Goal: Task Accomplishment & Management: Use online tool/utility

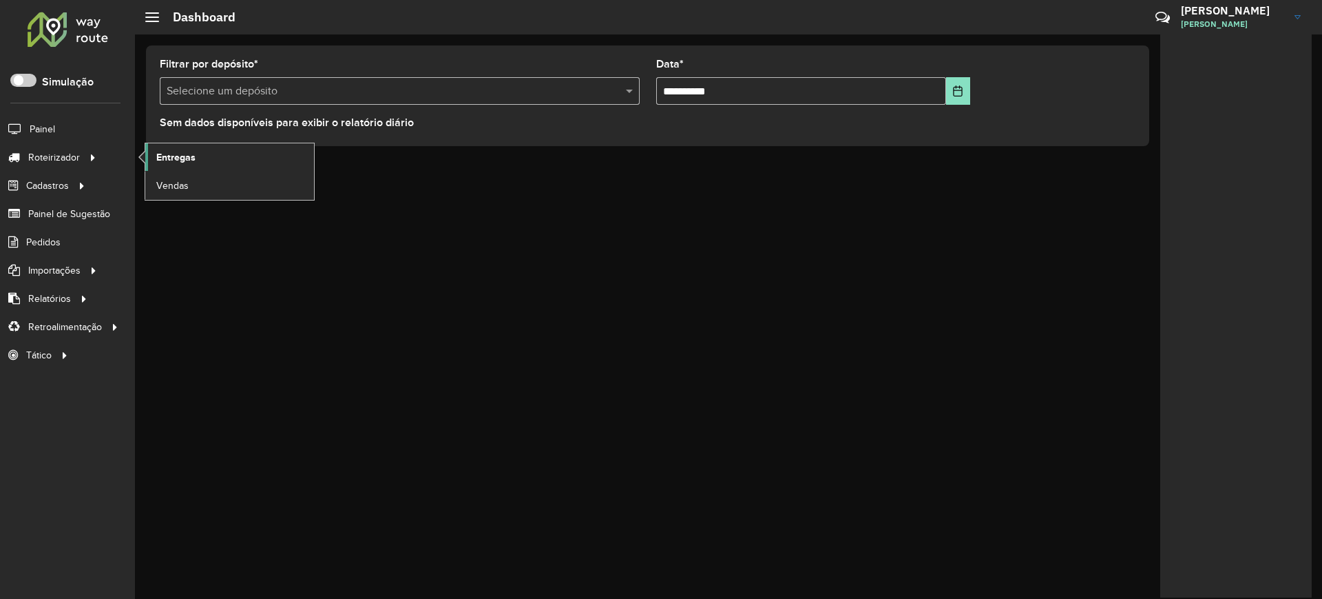
click at [161, 151] on span "Entregas" at bounding box center [175, 157] width 39 height 14
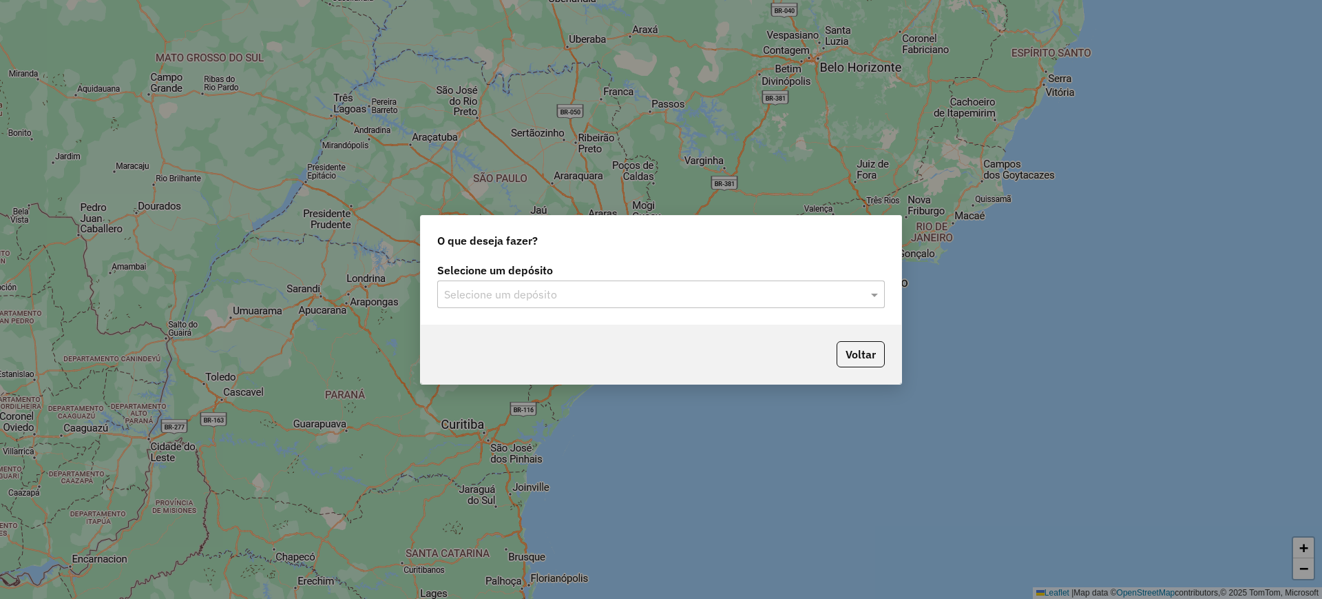
click at [590, 290] on input "text" at bounding box center [647, 295] width 406 height 17
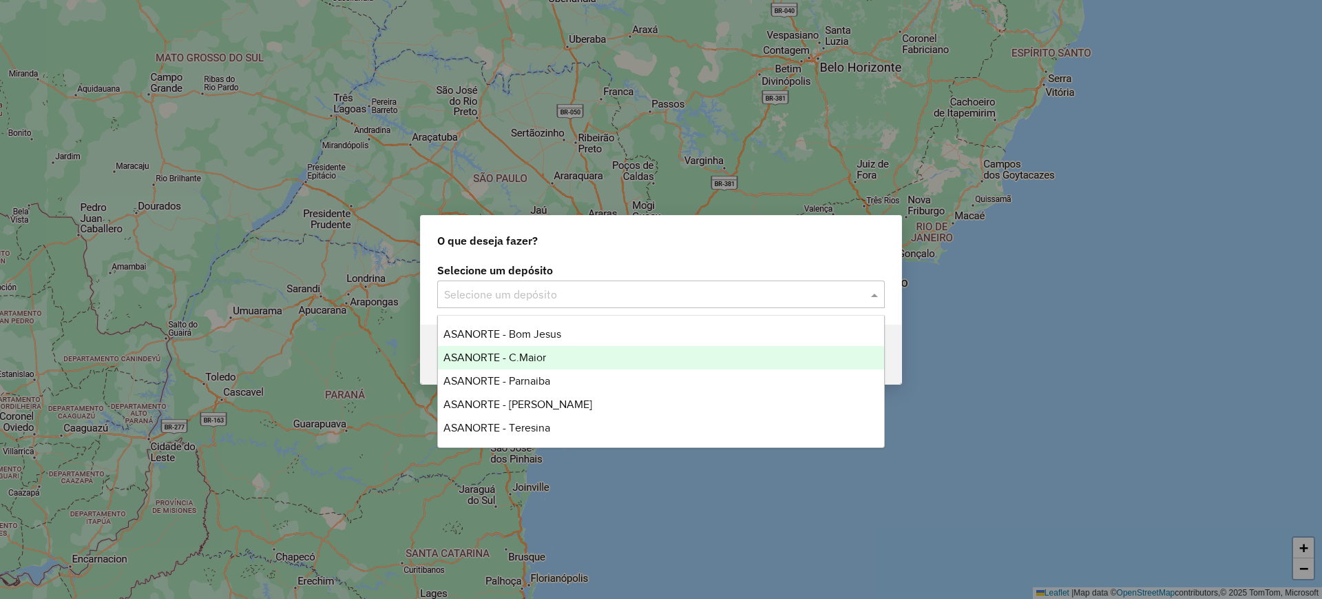
click at [519, 354] on span "ASANORTE - C.Maior" at bounding box center [495, 357] width 103 height 12
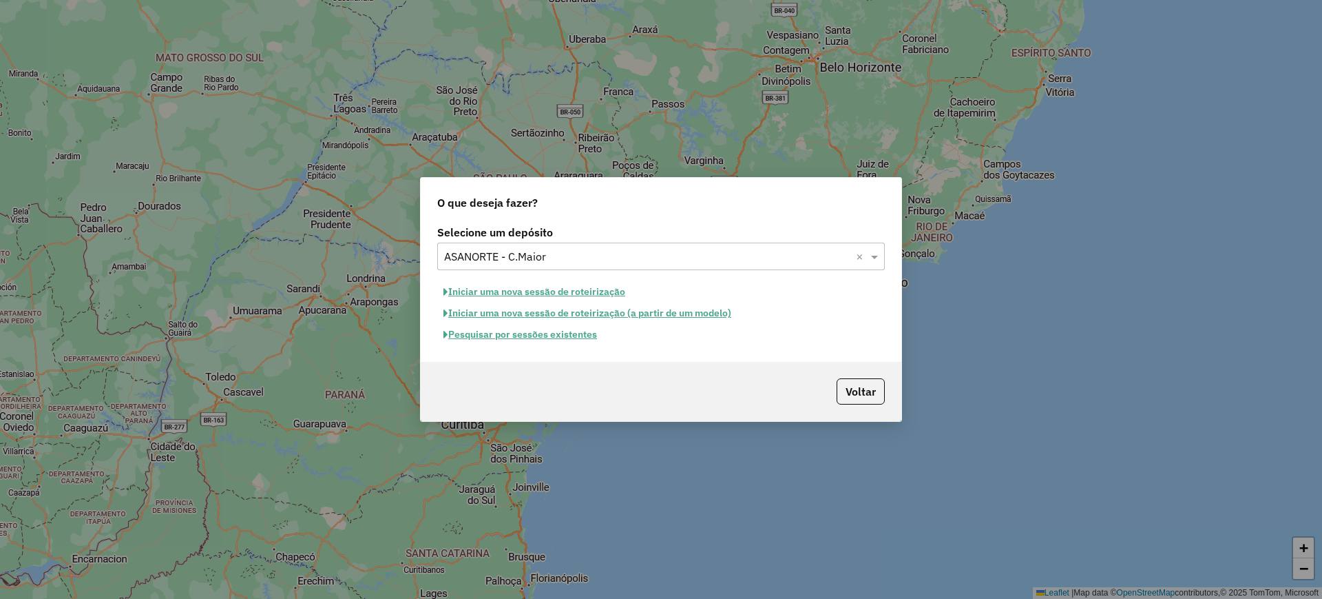
click at [523, 336] on button "Pesquisar por sessões existentes" at bounding box center [520, 334] width 166 height 21
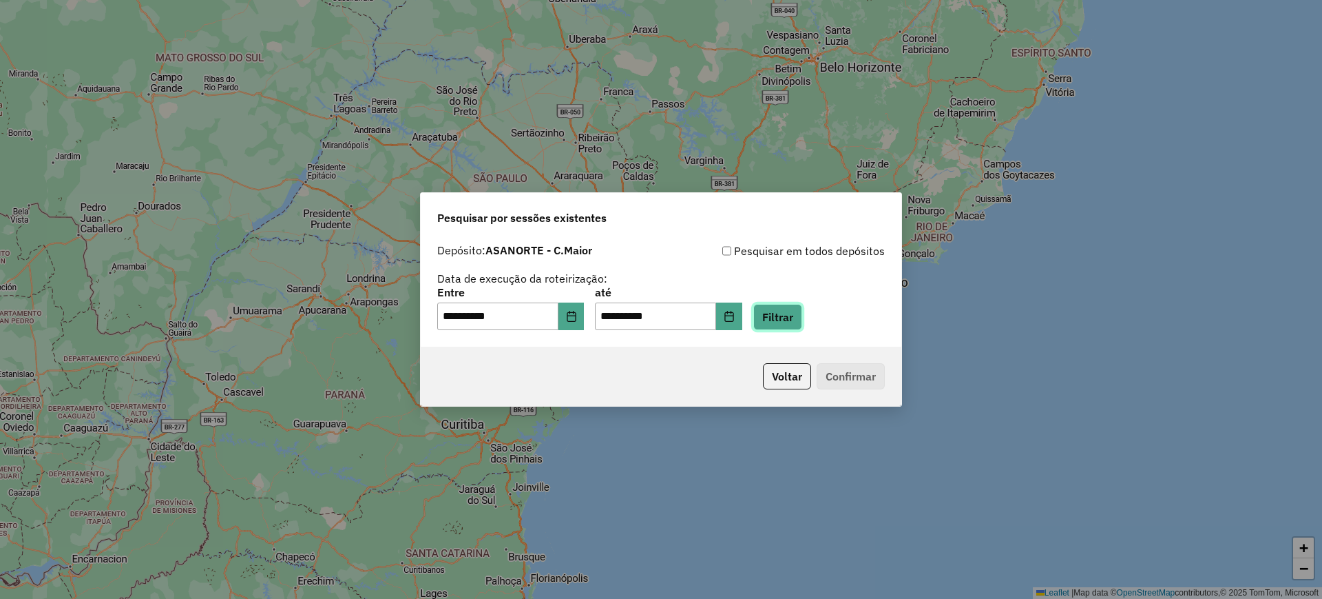
click at [786, 318] on button "Filtrar" at bounding box center [777, 317] width 49 height 26
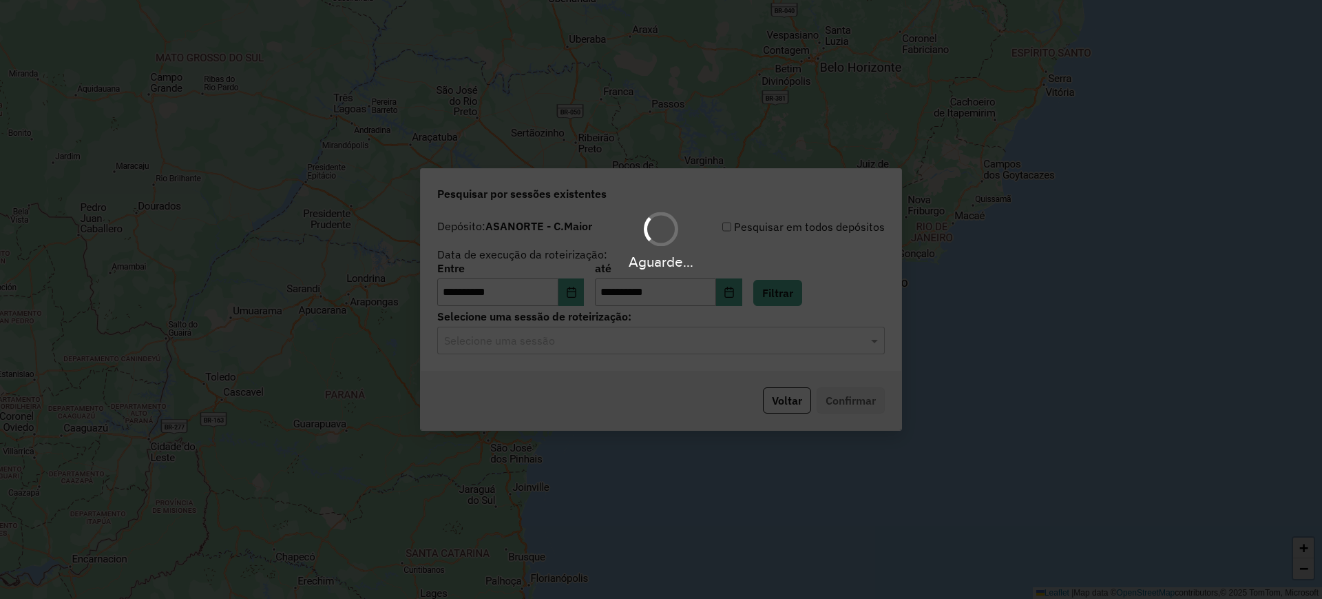
click at [549, 338] on div "Aguarde..." at bounding box center [661, 299] width 1322 height 599
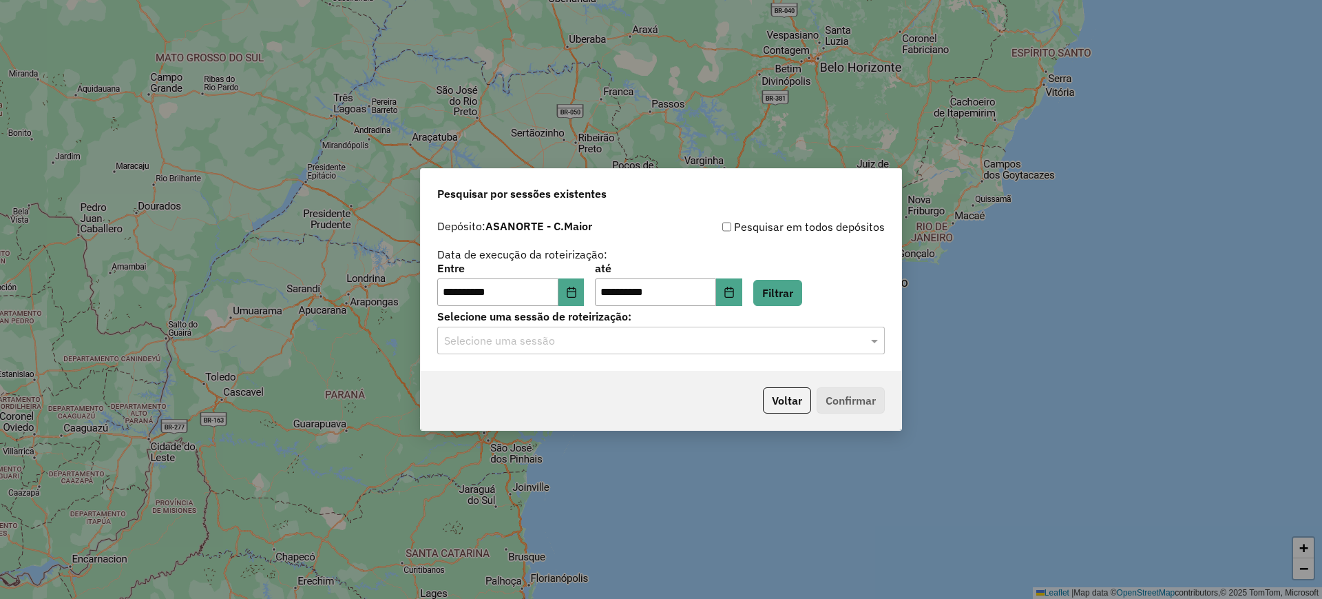
click at [549, 338] on input "text" at bounding box center [647, 341] width 406 height 17
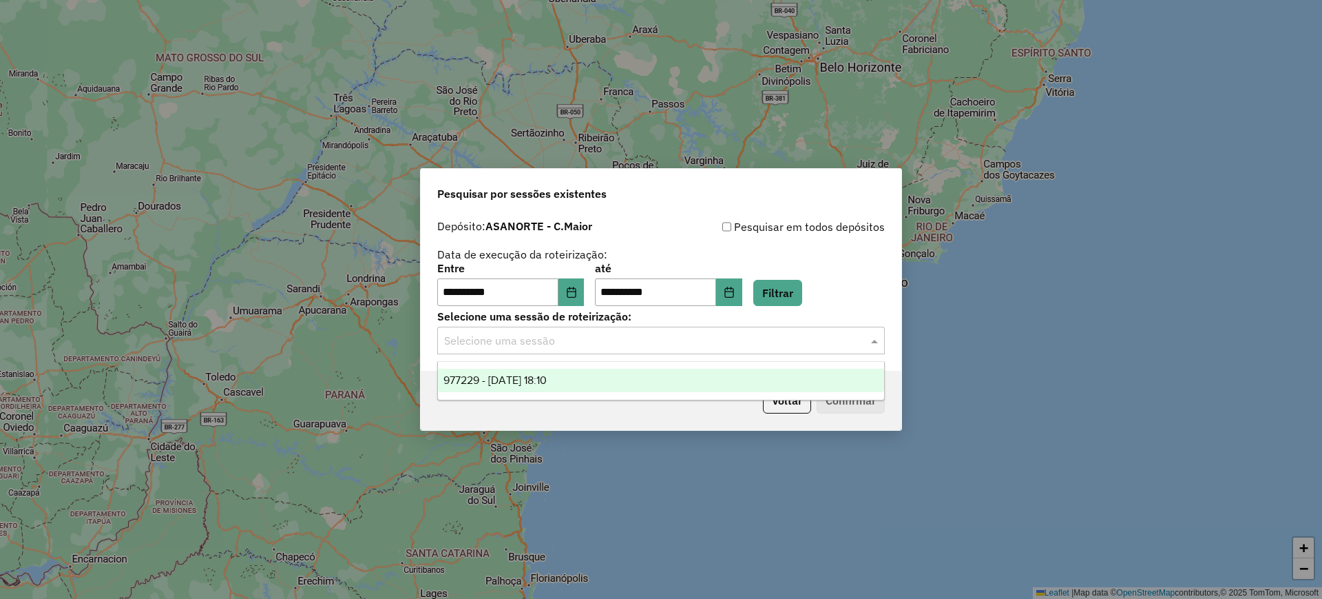
click at [552, 392] on ng-dropdown-panel "977229 - 11/08/2025 18:10" at bounding box center [661, 380] width 448 height 39
click at [547, 384] on span "977229 - 11/08/2025 18:10" at bounding box center [495, 380] width 103 height 12
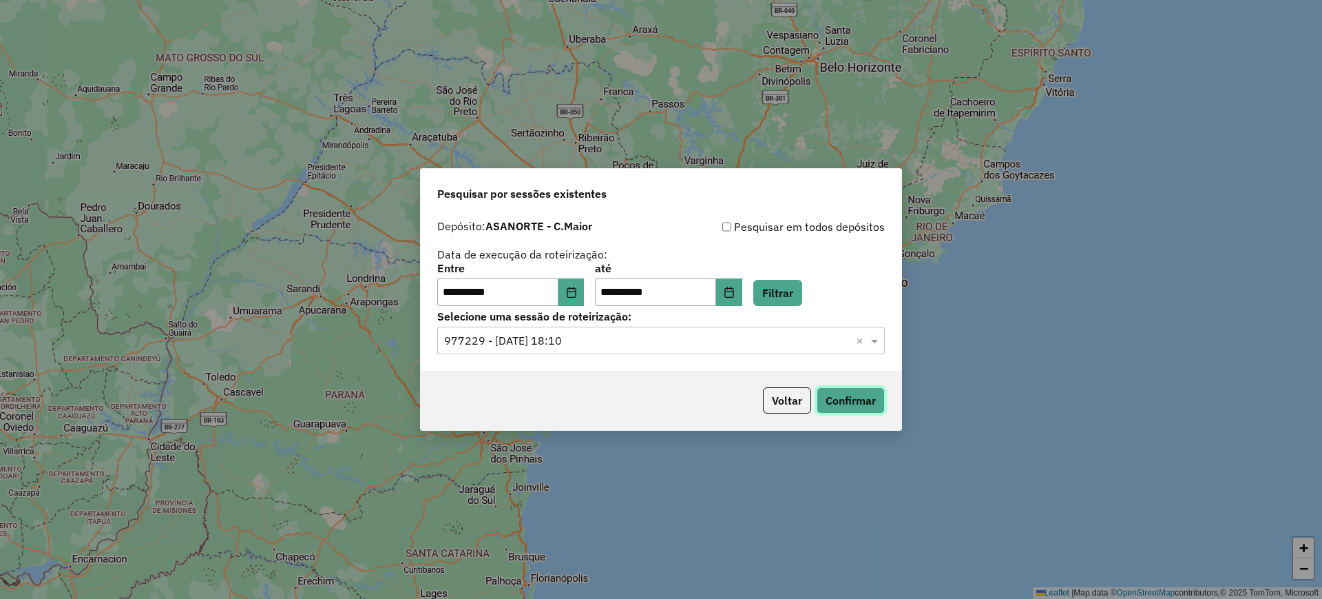
click at [829, 395] on button "Confirmar" at bounding box center [851, 400] width 68 height 26
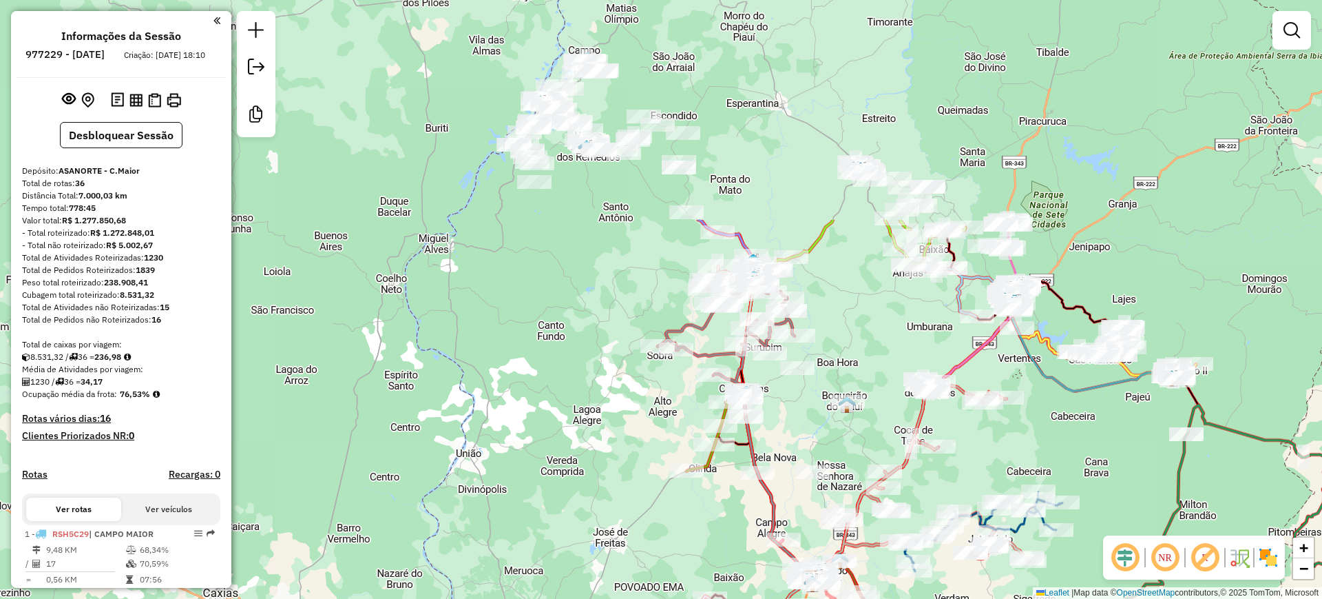
drag, startPoint x: 516, startPoint y: 257, endPoint x: 666, endPoint y: 536, distance: 316.8
click at [666, 536] on div "Janela de atendimento Grade de atendimento Capacidade Transportadoras Veículos …" at bounding box center [661, 299] width 1322 height 599
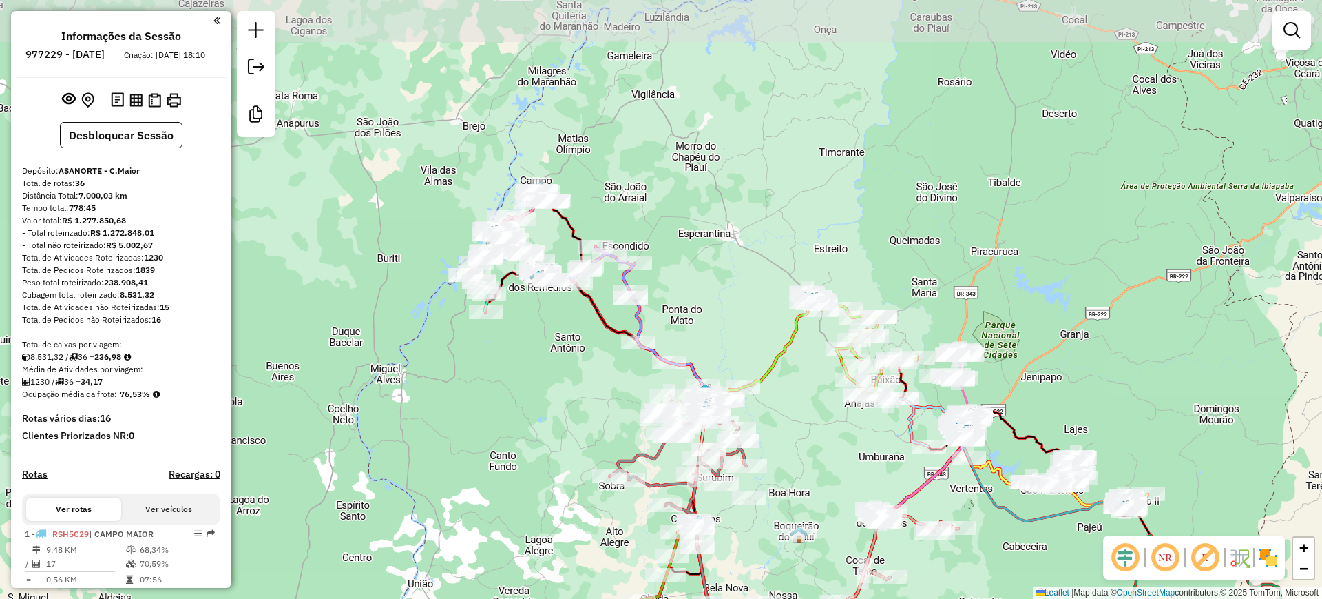
drag, startPoint x: 842, startPoint y: 123, endPoint x: 816, endPoint y: 207, distance: 87.3
click at [816, 207] on div "Janela de atendimento Grade de atendimento Capacidade Transportadoras Veículos …" at bounding box center [661, 299] width 1322 height 599
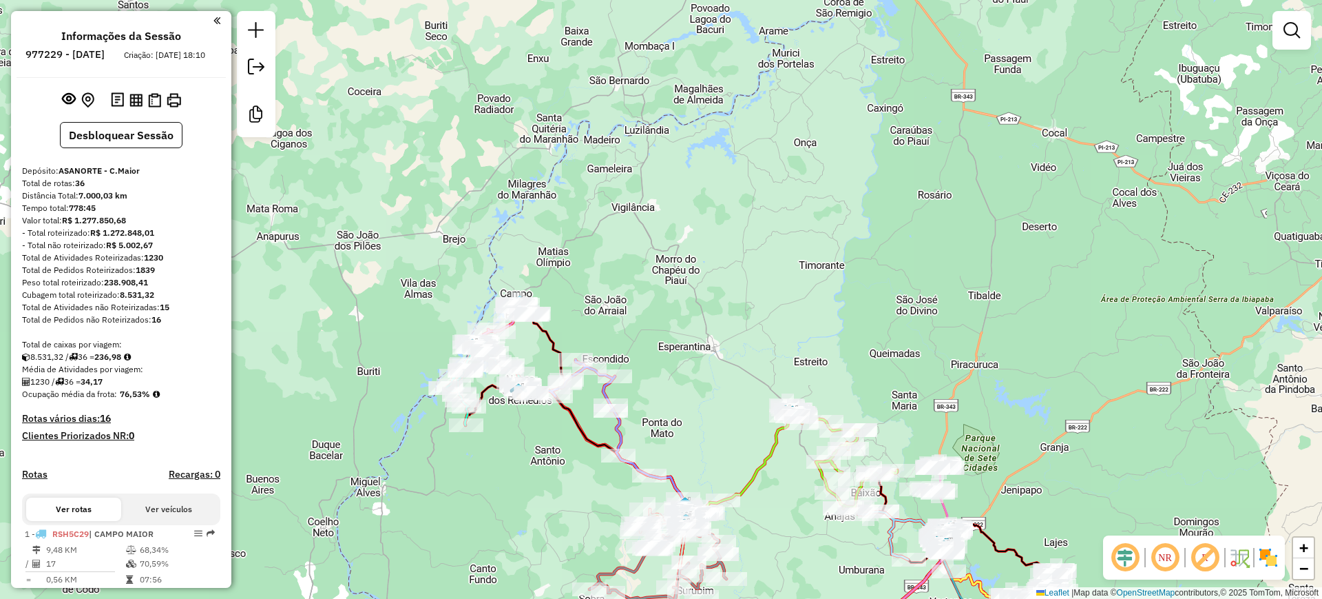
drag, startPoint x: 796, startPoint y: 200, endPoint x: 784, endPoint y: 245, distance: 45.6
click at [787, 245] on div "Janela de atendimento Grade de atendimento Capacidade Transportadoras Veículos …" at bounding box center [661, 299] width 1322 height 599
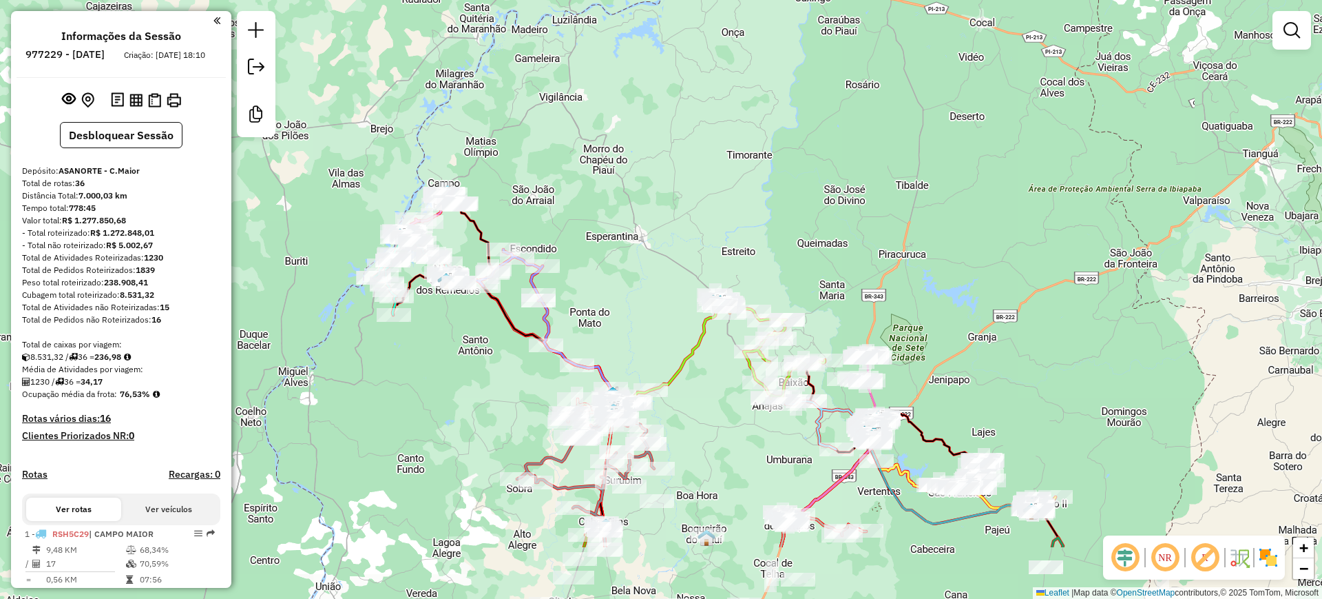
drag, startPoint x: 691, startPoint y: 280, endPoint x: 583, endPoint y: 117, distance: 195.8
click at [587, 119] on div "Janela de atendimento Grade de atendimento Capacidade Transportadoras Veículos …" at bounding box center [661, 299] width 1322 height 599
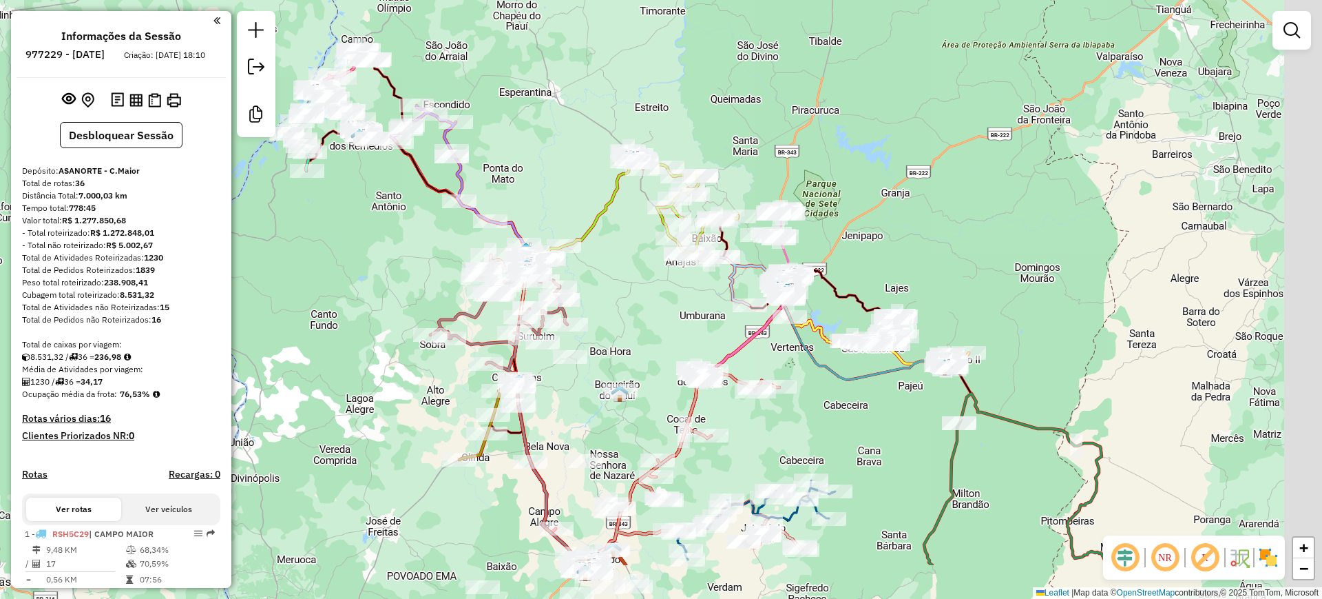
drag, startPoint x: 682, startPoint y: 389, endPoint x: 597, endPoint y: 233, distance: 177.2
click at [597, 237] on div "Janela de atendimento Grade de atendimento Capacidade Transportadoras Veículos …" at bounding box center [661, 299] width 1322 height 599
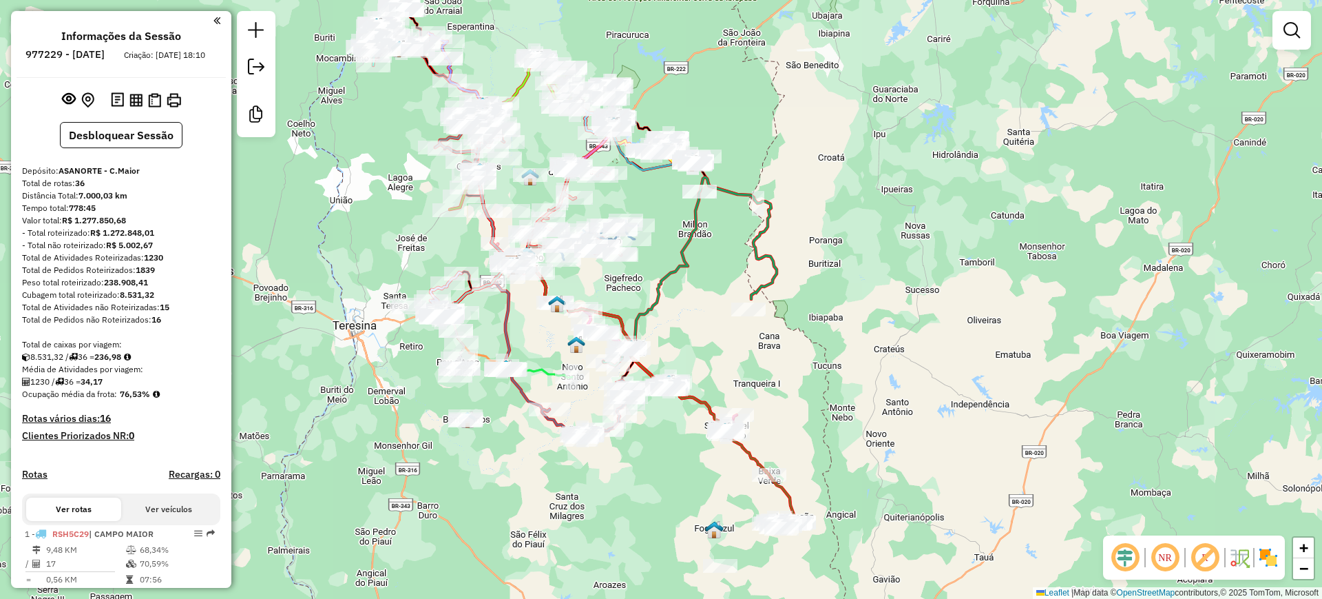
drag, startPoint x: 388, startPoint y: 395, endPoint x: 173, endPoint y: 69, distance: 390.6
click at [316, 262] on div "Janela de atendimento Grade de atendimento Capacidade Transportadoras Veículos …" at bounding box center [661, 299] width 1322 height 599
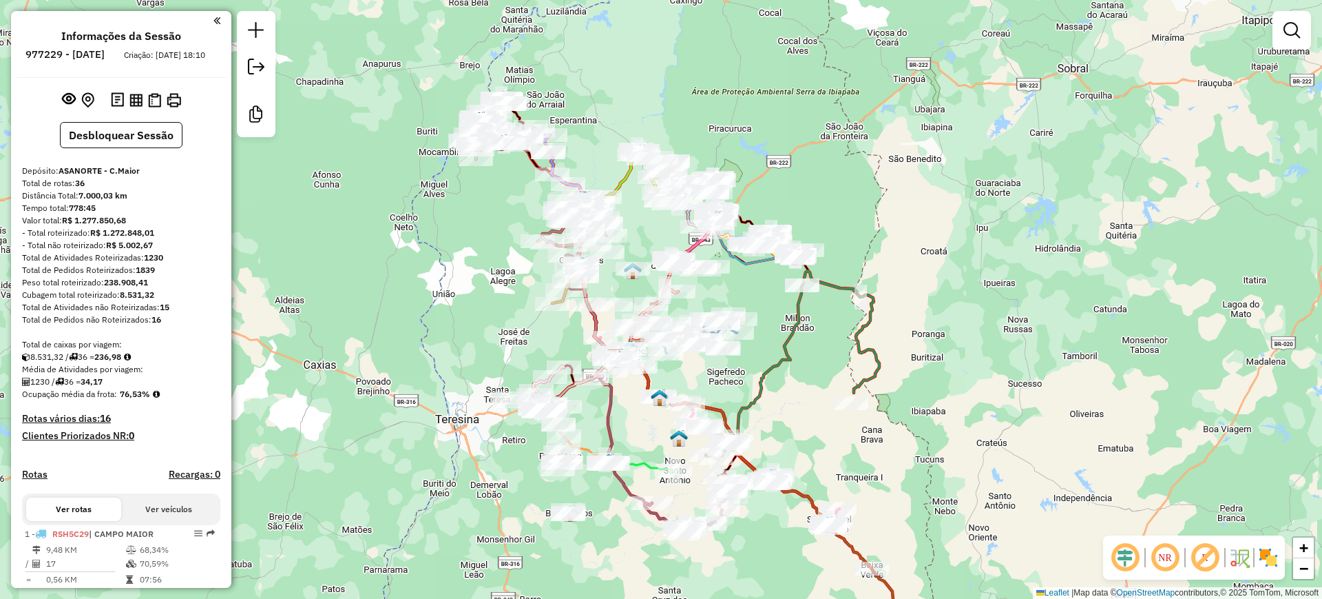
drag, startPoint x: 752, startPoint y: 289, endPoint x: 841, endPoint y: 341, distance: 103.1
click at [811, 331] on div "Janela de atendimento Grade de atendimento Capacidade Transportadoras Veículos …" at bounding box center [661, 299] width 1322 height 599
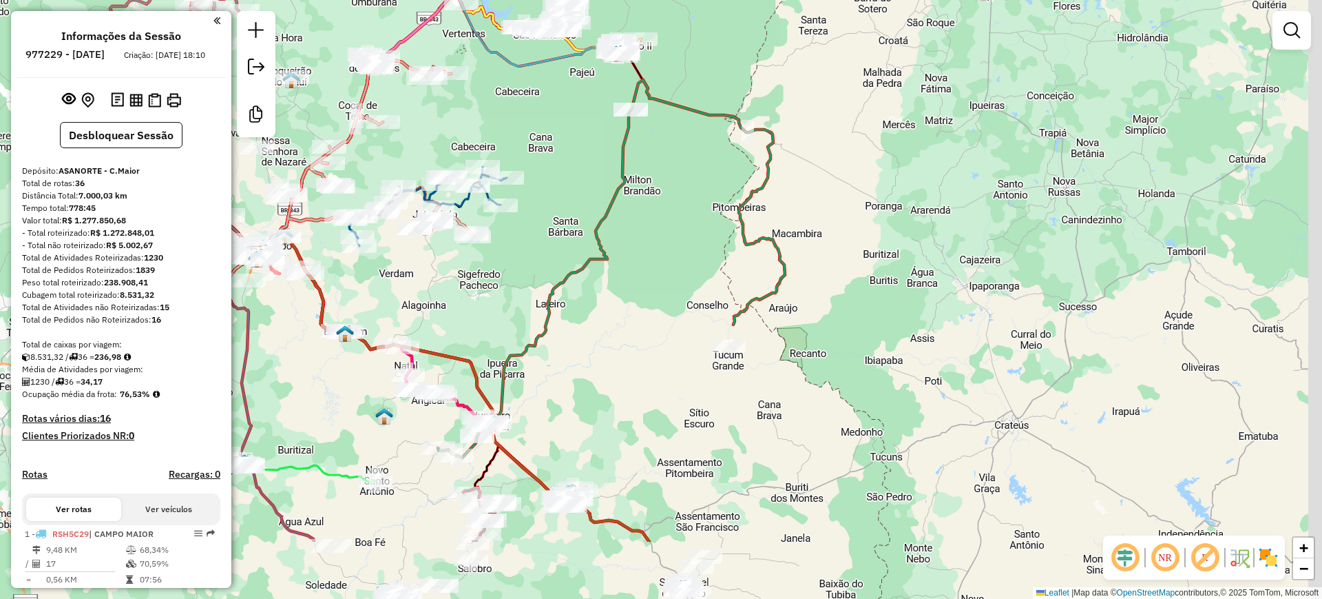
drag, startPoint x: 861, startPoint y: 345, endPoint x: 743, endPoint y: 228, distance: 166.1
click at [743, 228] on icon at bounding box center [565, 293] width 439 height 426
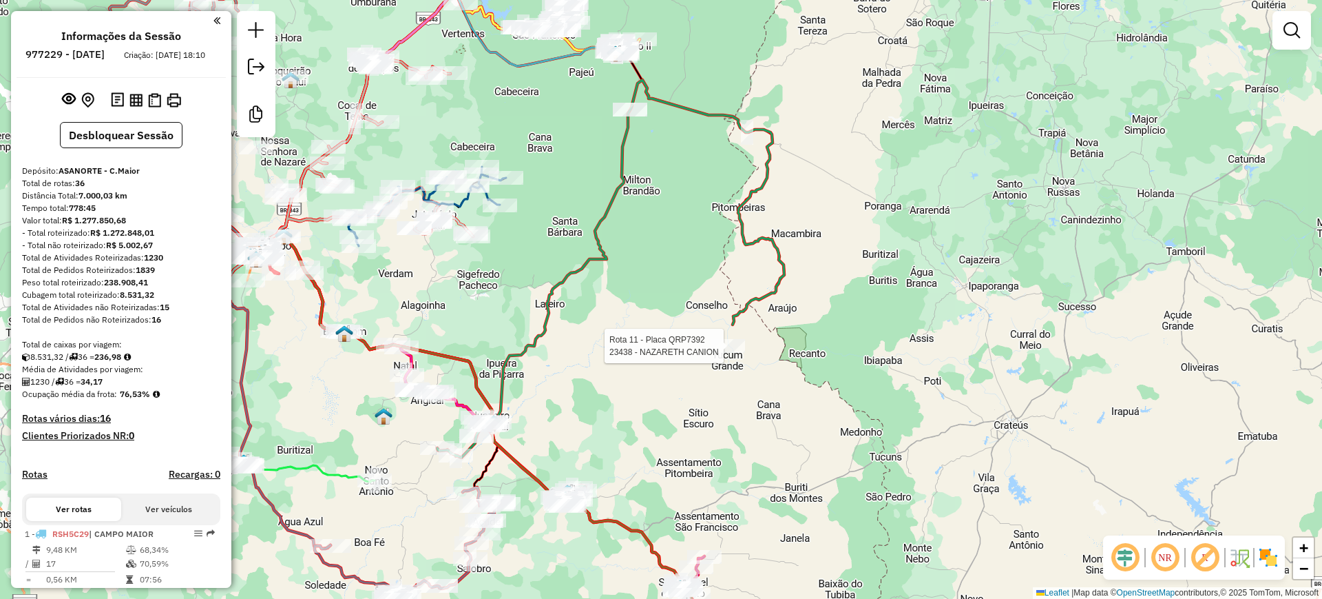
select select "**********"
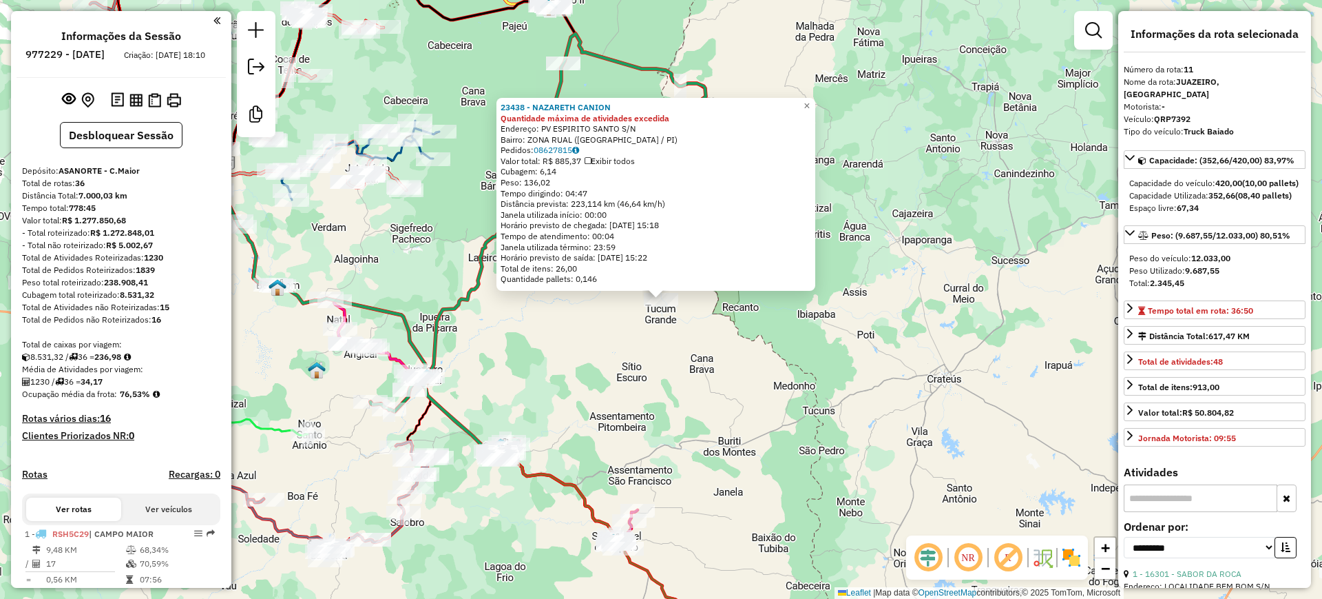
scroll to position [1214, 0]
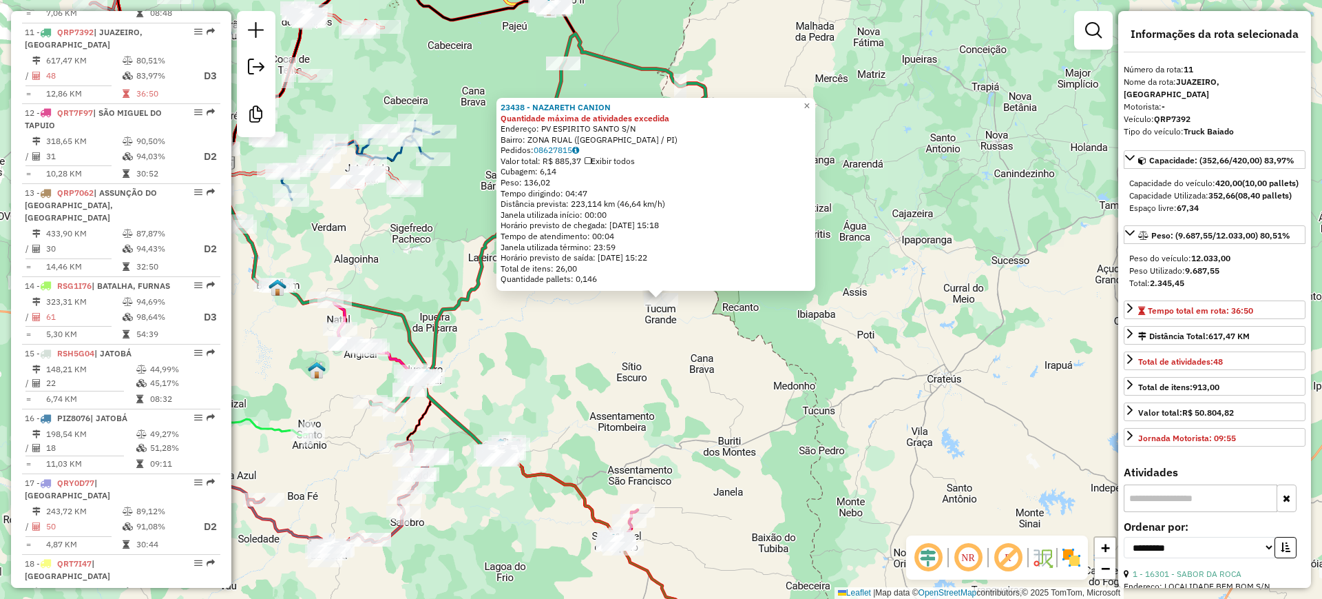
click at [562, 361] on div "23438 - NAZARETH CANION Quantidade máxima de atividades excedida Endereço: PV E…" at bounding box center [661, 299] width 1322 height 599
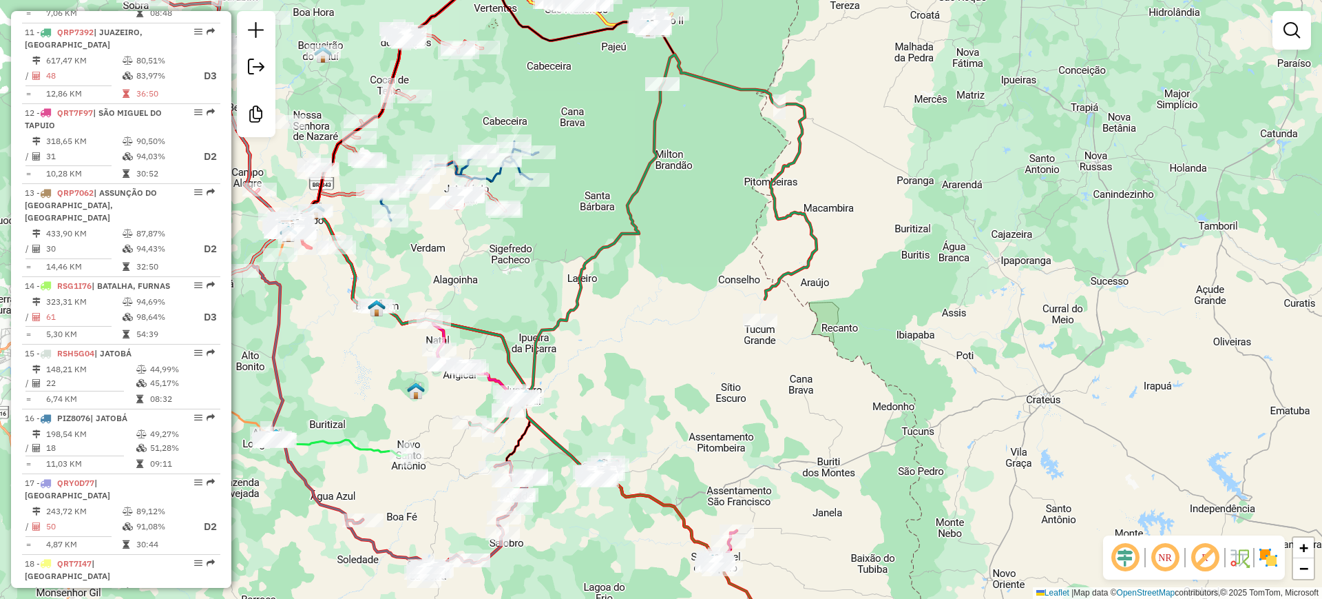
drag, startPoint x: 539, startPoint y: 340, endPoint x: 638, endPoint y: 361, distance: 101.3
click at [638, 361] on div "Janela de atendimento Grade de atendimento Capacidade Transportadoras Veículos …" at bounding box center [661, 299] width 1322 height 599
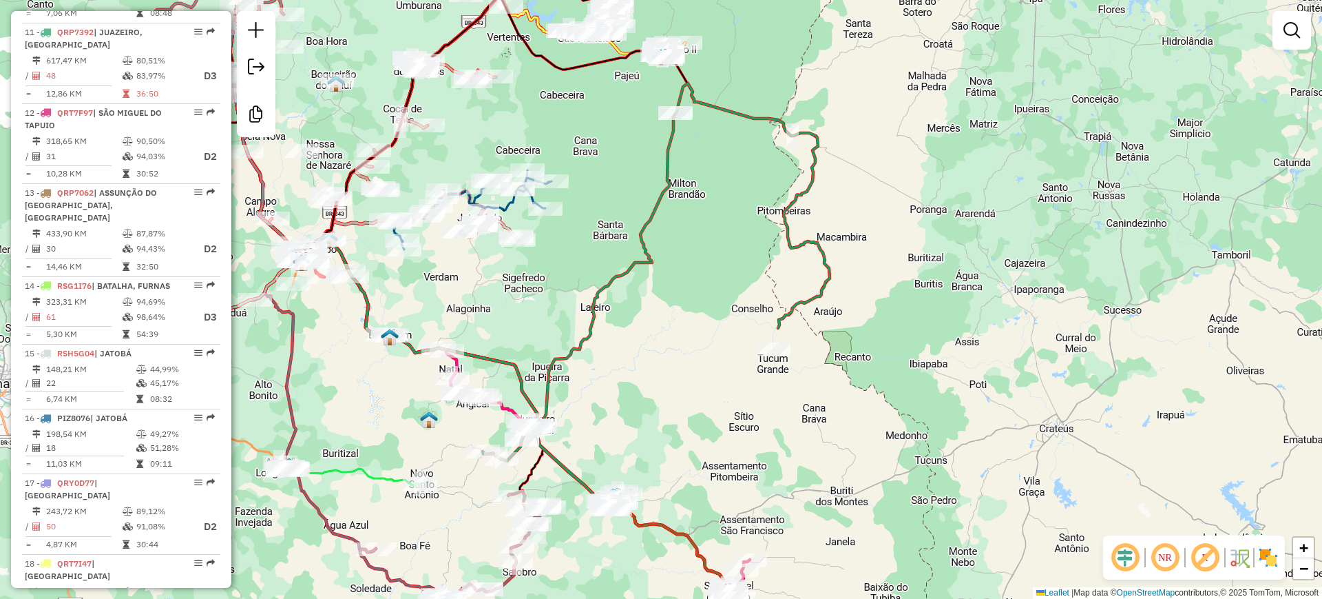
drag, startPoint x: 612, startPoint y: 348, endPoint x: 526, endPoint y: 433, distance: 120.3
click at [637, 355] on div "Janela de atendimento Grade de atendimento Capacidade Transportadoras Veículos …" at bounding box center [661, 299] width 1322 height 599
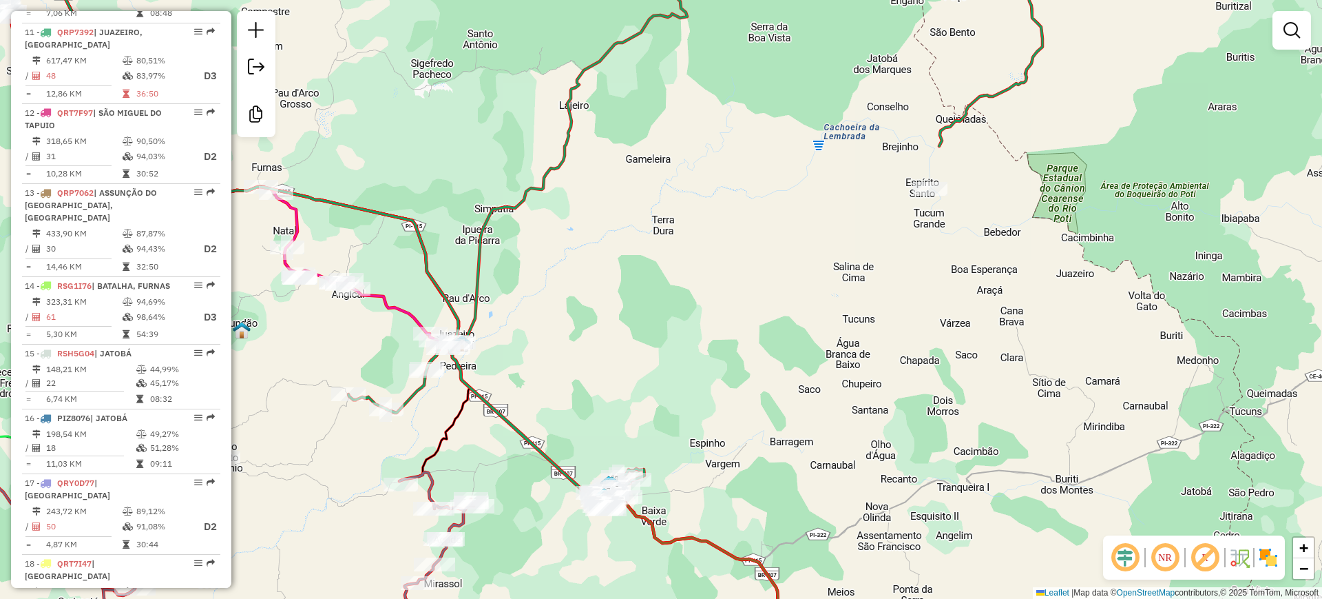
drag, startPoint x: 760, startPoint y: 306, endPoint x: 532, endPoint y: 358, distance: 233.9
click at [532, 358] on div "Janela de atendimento Grade de atendimento Capacidade Transportadoras Veículos …" at bounding box center [661, 299] width 1322 height 599
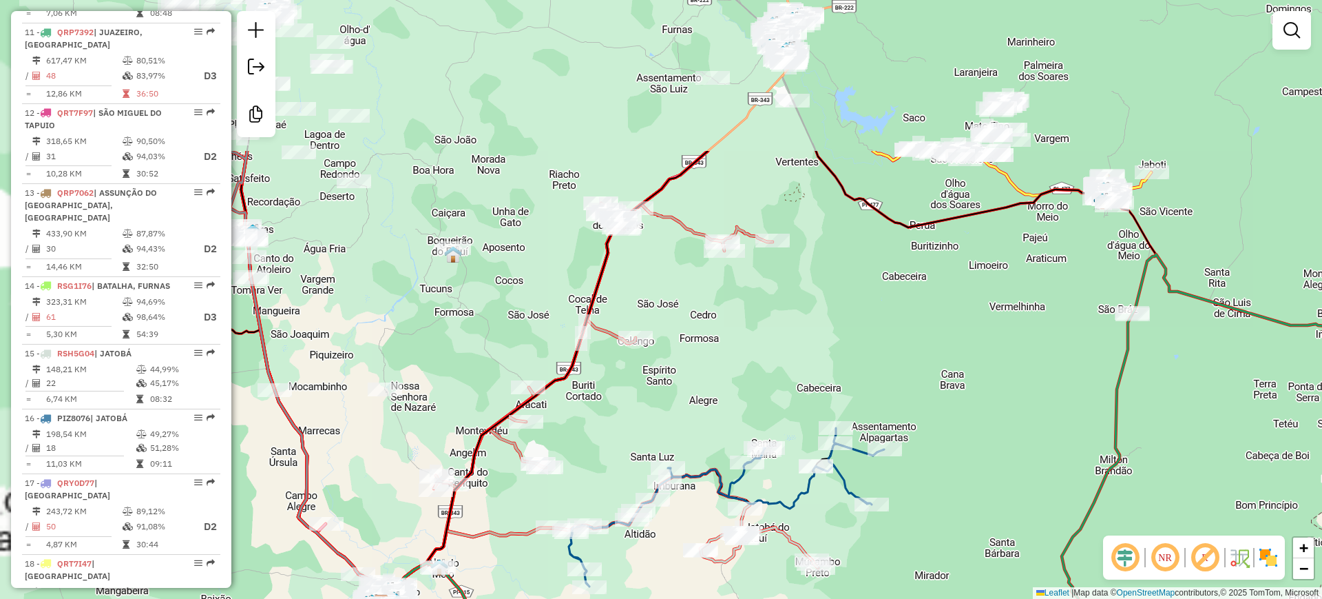
drag, startPoint x: 671, startPoint y: 150, endPoint x: 889, endPoint y: 337, distance: 287.2
click at [864, 345] on div "Janela de atendimento Grade de atendimento Capacidade Transportadoras Veículos …" at bounding box center [661, 299] width 1322 height 599
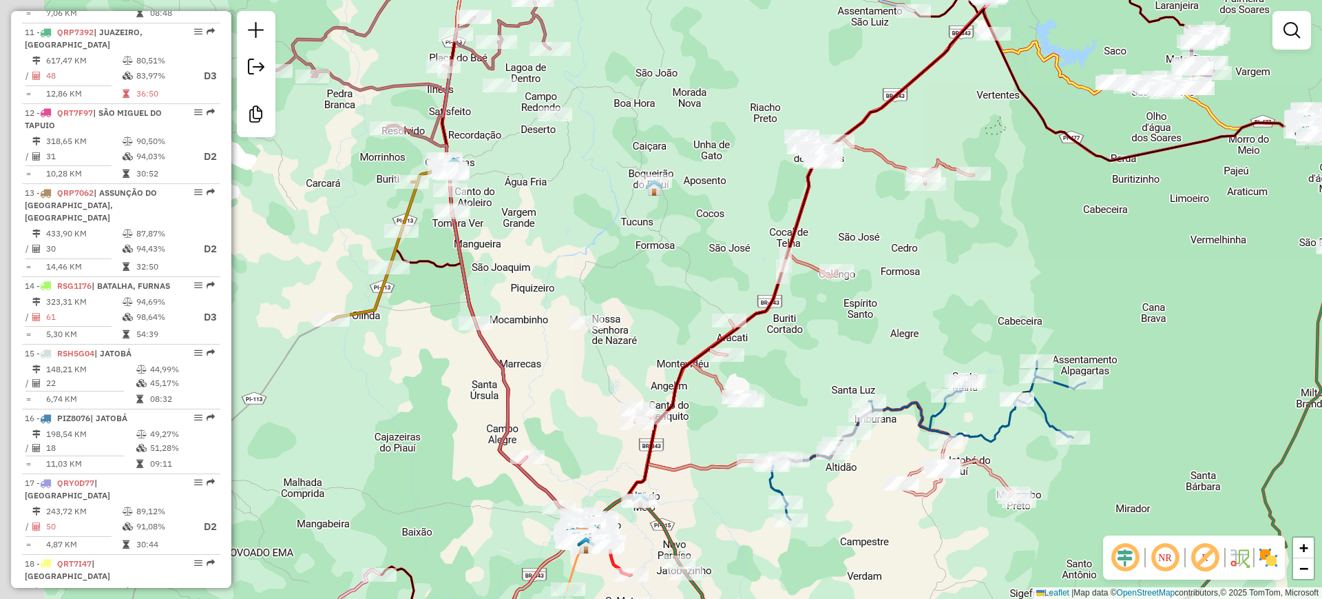
drag, startPoint x: 514, startPoint y: 315, endPoint x: 653, endPoint y: 266, distance: 147.5
click at [653, 266] on div "Janela de atendimento Grade de atendimento Capacidade Transportadoras Veículos …" at bounding box center [661, 299] width 1322 height 599
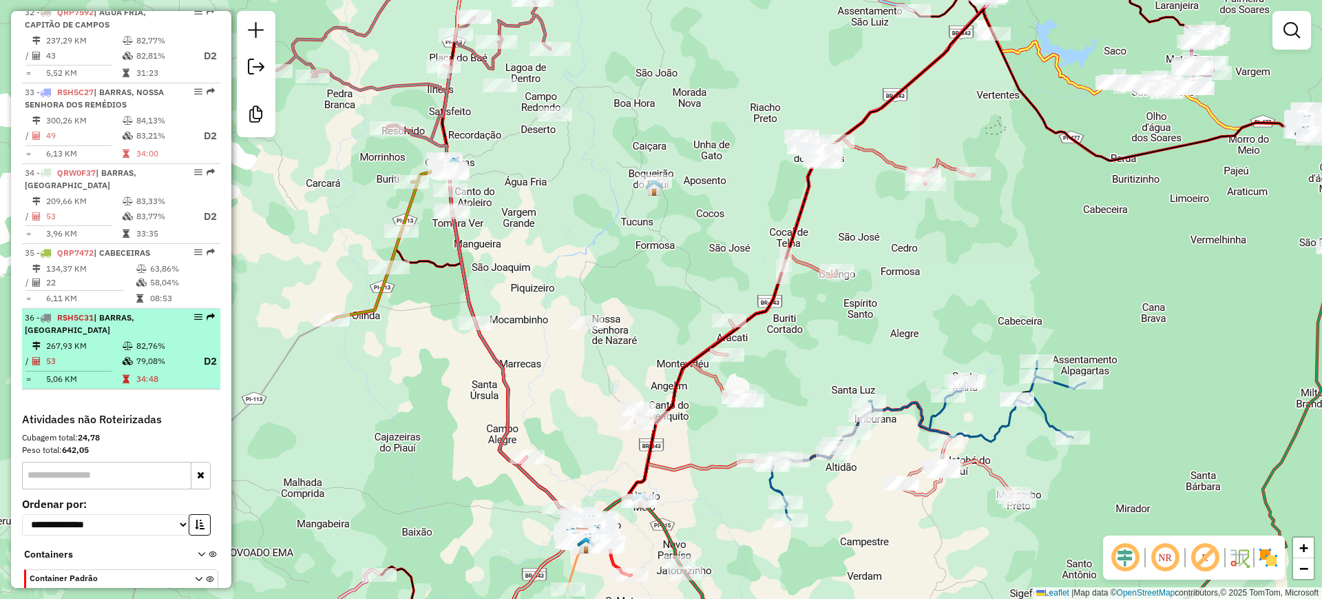
scroll to position [2768, 0]
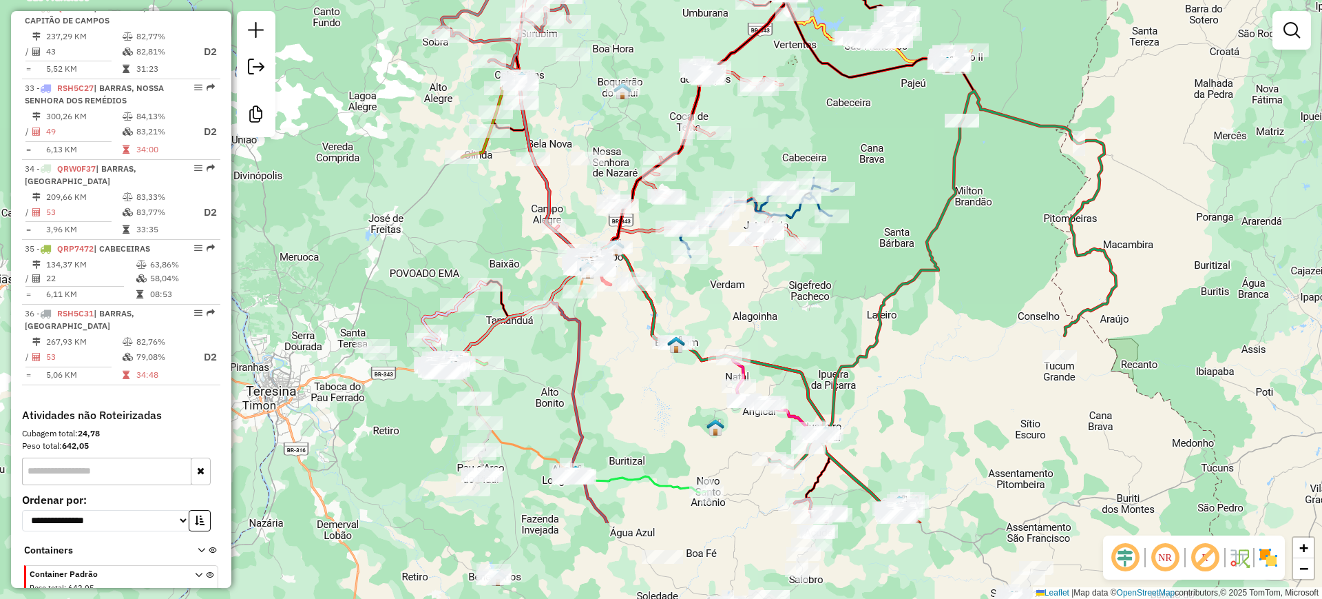
drag, startPoint x: 574, startPoint y: 170, endPoint x: 614, endPoint y: 56, distance: 121.1
click at [632, 29] on div "Janela de atendimento Grade de atendimento Capacidade Transportadoras Veículos …" at bounding box center [661, 299] width 1322 height 599
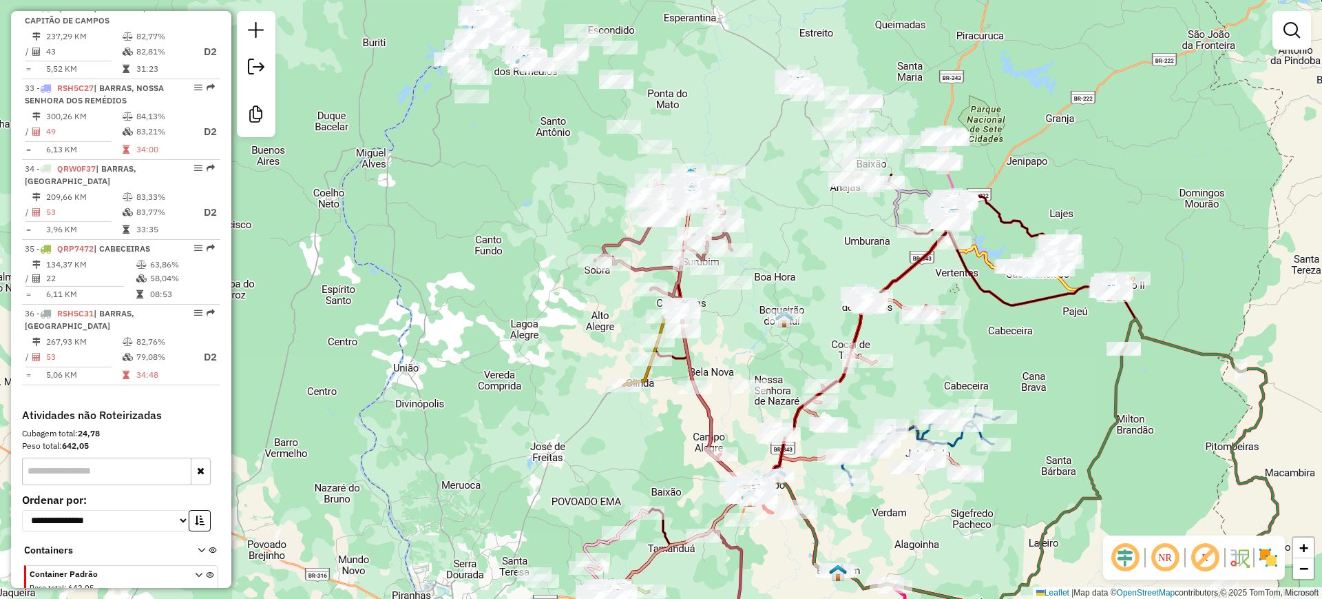
drag, startPoint x: 633, startPoint y: 405, endPoint x: 795, endPoint y: 638, distance: 284.5
click at [795, 598] on html "Aguarde... Pop-up bloqueado! Seu navegador bloqueou automáticamente a abertura …" at bounding box center [661, 299] width 1322 height 599
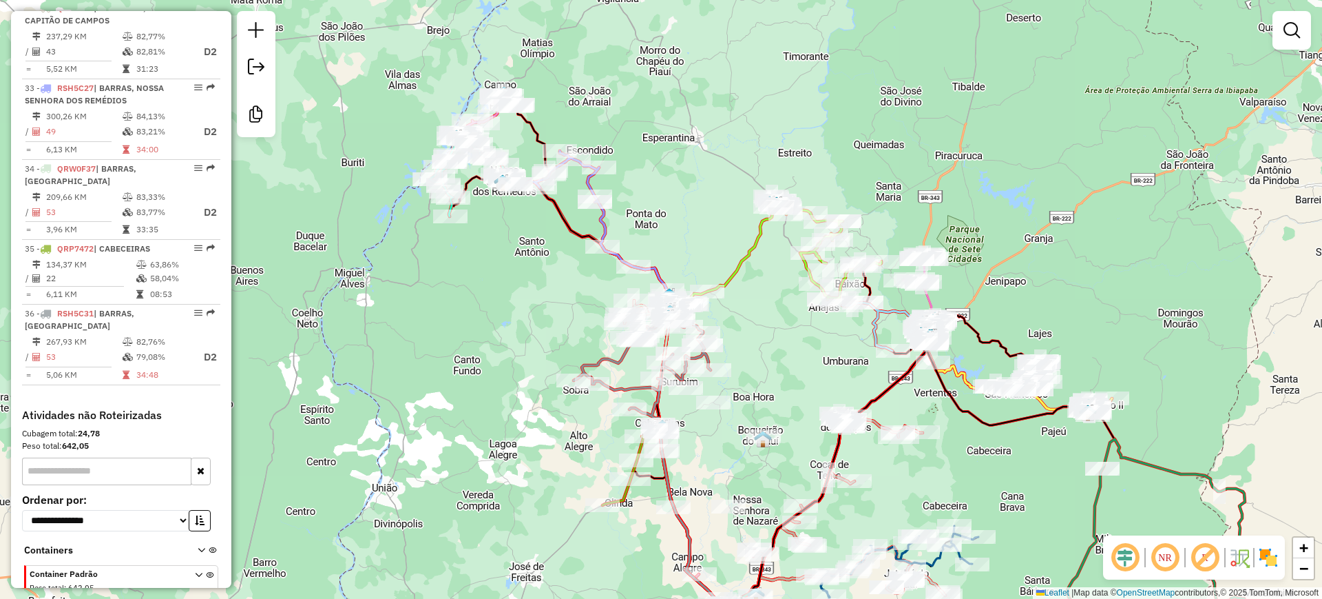
drag, startPoint x: 696, startPoint y: 117, endPoint x: 675, endPoint y: 237, distance: 121.7
click at [675, 237] on div "Janela de atendimento Grade de atendimento Capacidade Transportadoras Veículos …" at bounding box center [661, 299] width 1322 height 599
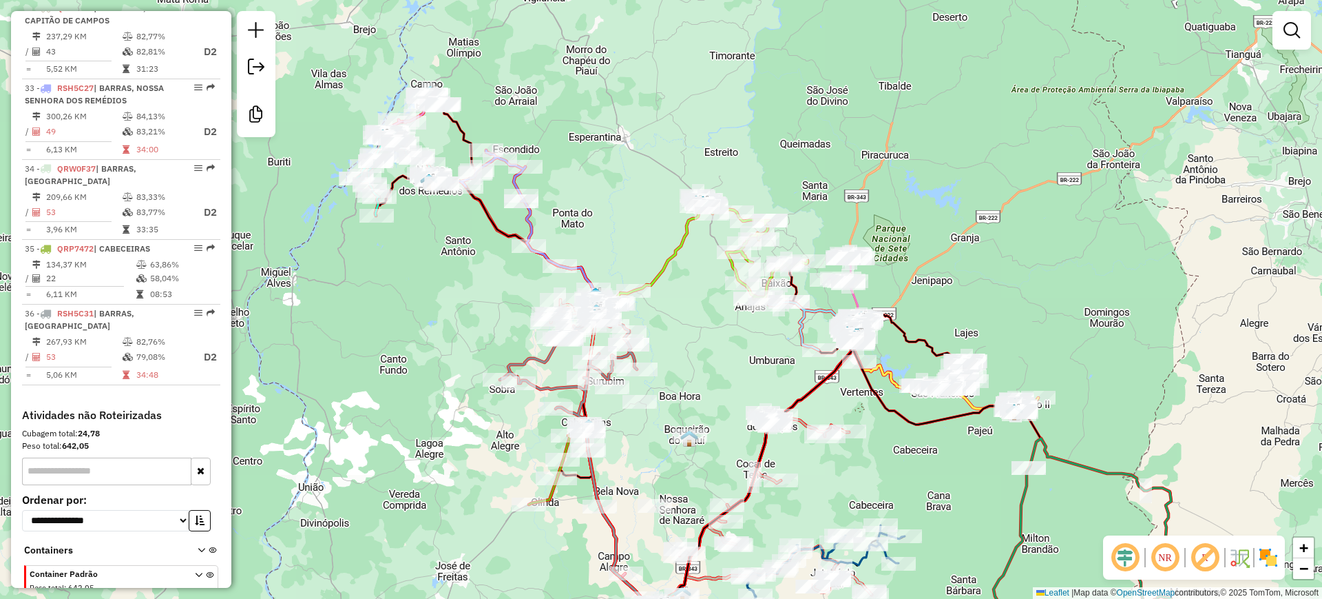
drag, startPoint x: 675, startPoint y: 225, endPoint x: 602, endPoint y: 225, distance: 73.0
click at [602, 225] on div "Janela de atendimento Grade de atendimento Capacidade Transportadoras Veículos …" at bounding box center [661, 299] width 1322 height 599
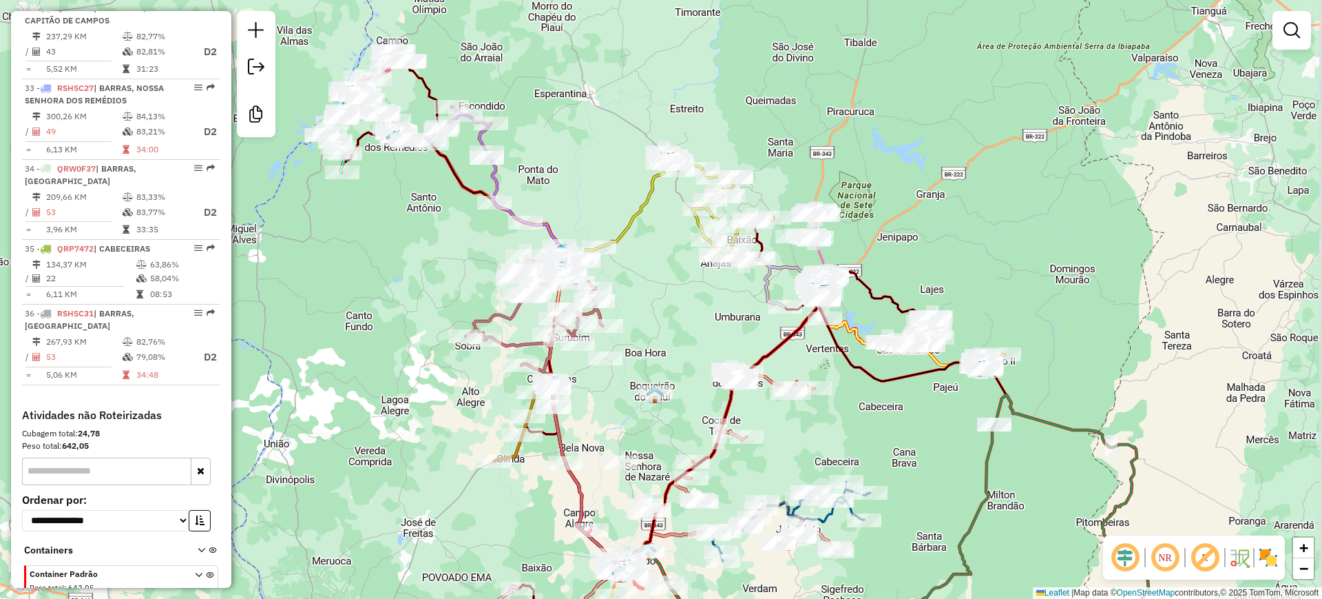
drag, startPoint x: 660, startPoint y: 210, endPoint x: 594, endPoint y: 176, distance: 73.9
click at [594, 171] on div "Janela de atendimento Grade de atendimento Capacidade Transportadoras Veículos …" at bounding box center [661, 299] width 1322 height 599
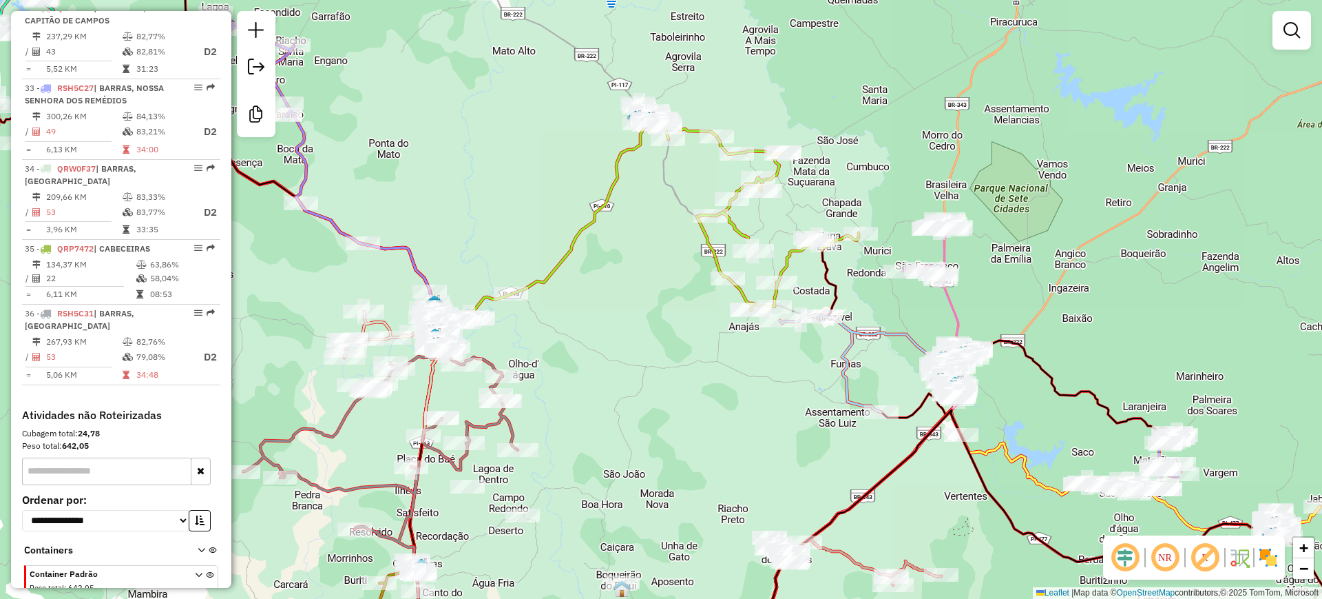
drag, startPoint x: 617, startPoint y: 170, endPoint x: 573, endPoint y: 170, distance: 44.1
click at [573, 170] on div "Janela de atendimento Grade de atendimento Capacidade Transportadoras Veículos …" at bounding box center [661, 299] width 1322 height 599
click at [618, 171] on icon at bounding box center [658, 212] width 401 height 218
select select "**********"
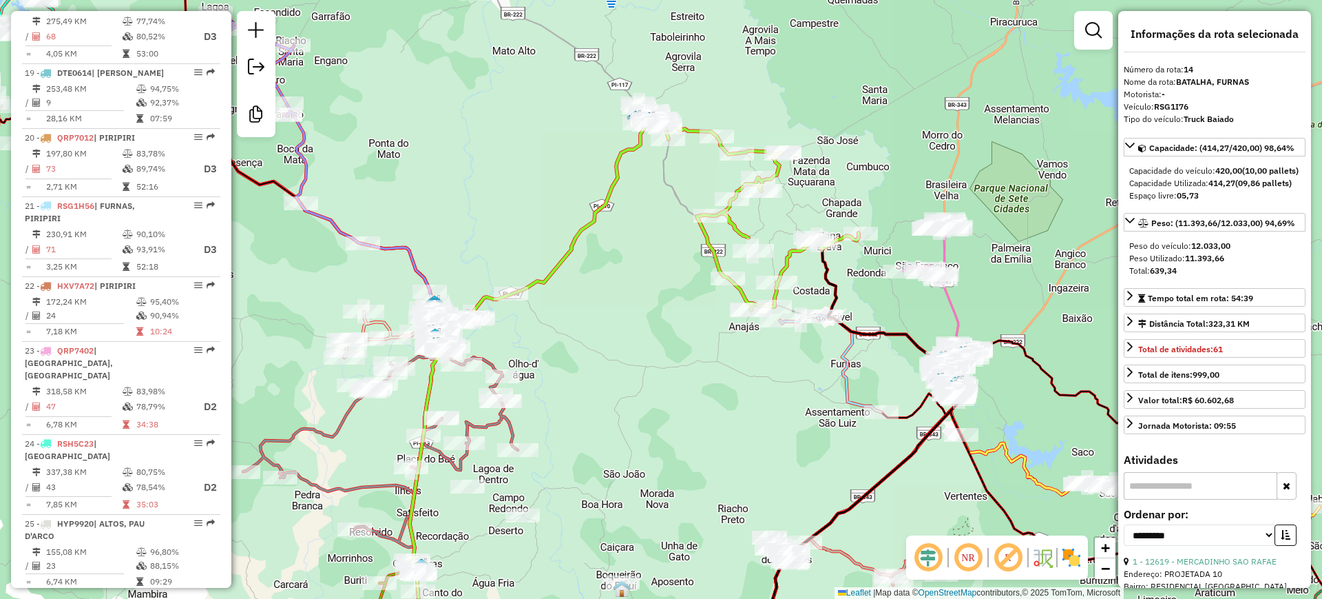
scroll to position [1455, 0]
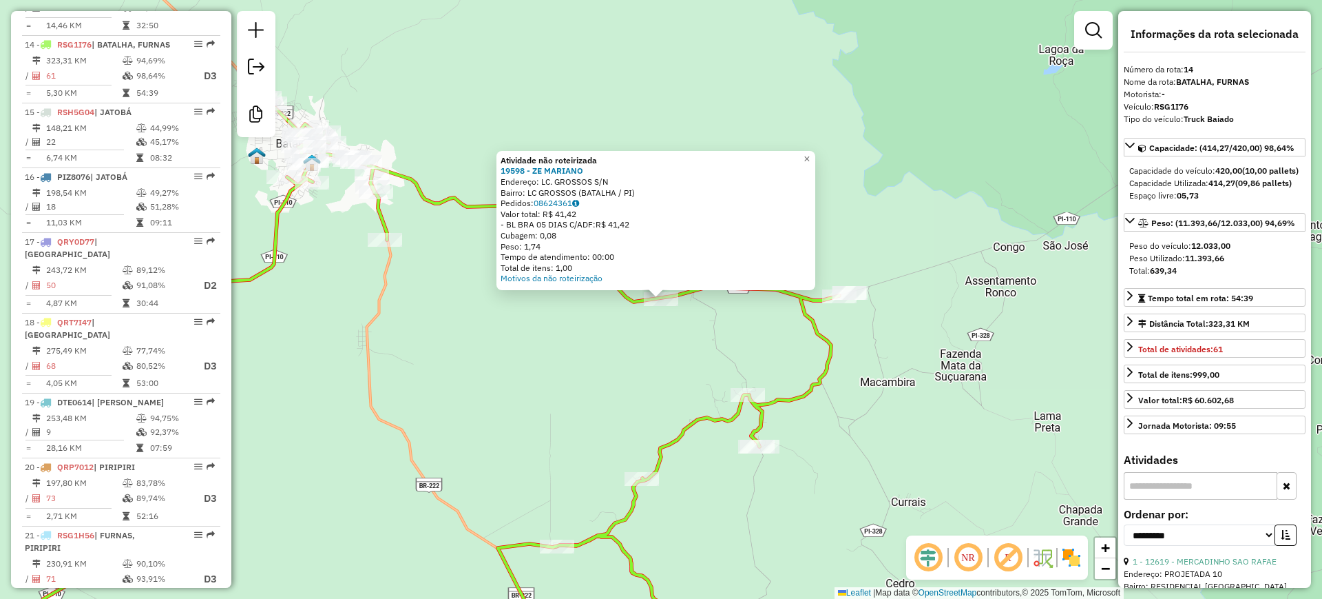
click at [561, 353] on div "Atividade não roteirizada 19598 - ZE [PERSON_NAME]: LC. GROSSOS S/N Bairro: LC …" at bounding box center [661, 299] width 1322 height 599
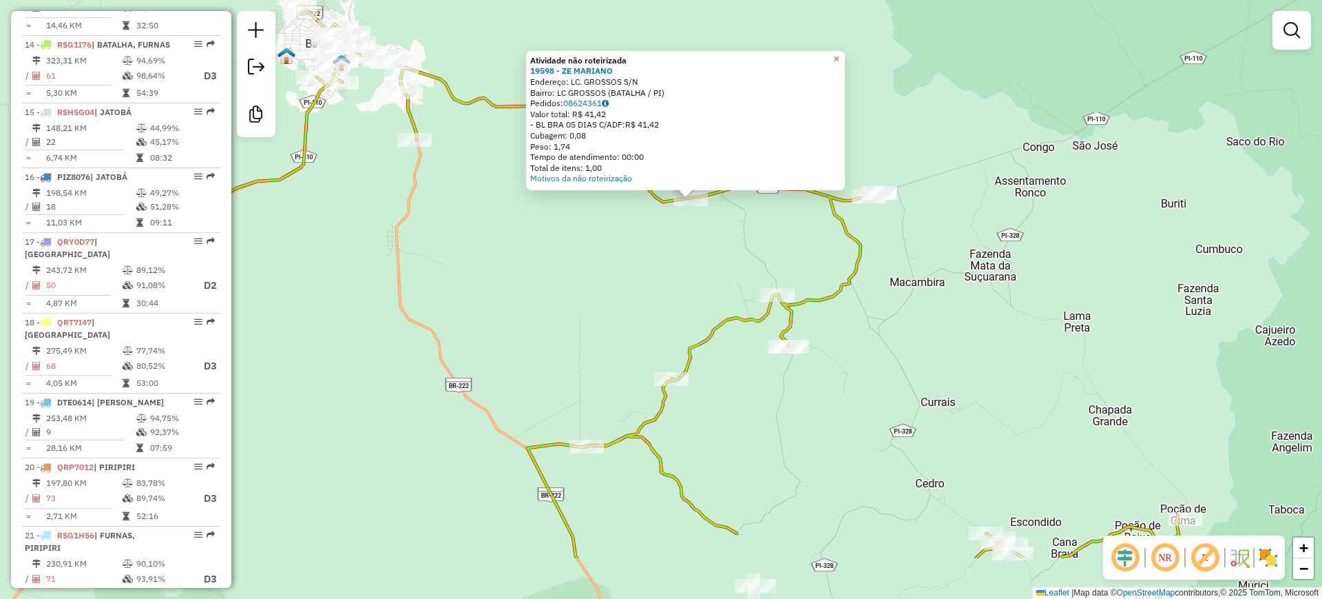
drag, startPoint x: 556, startPoint y: 384, endPoint x: 707, endPoint y: 145, distance: 283.0
click at [677, 163] on div "Atividade não roteirizada 19598 - ZE [PERSON_NAME]: LC. GROSSOS S/N Bairro: LC …" at bounding box center [661, 299] width 1322 height 599
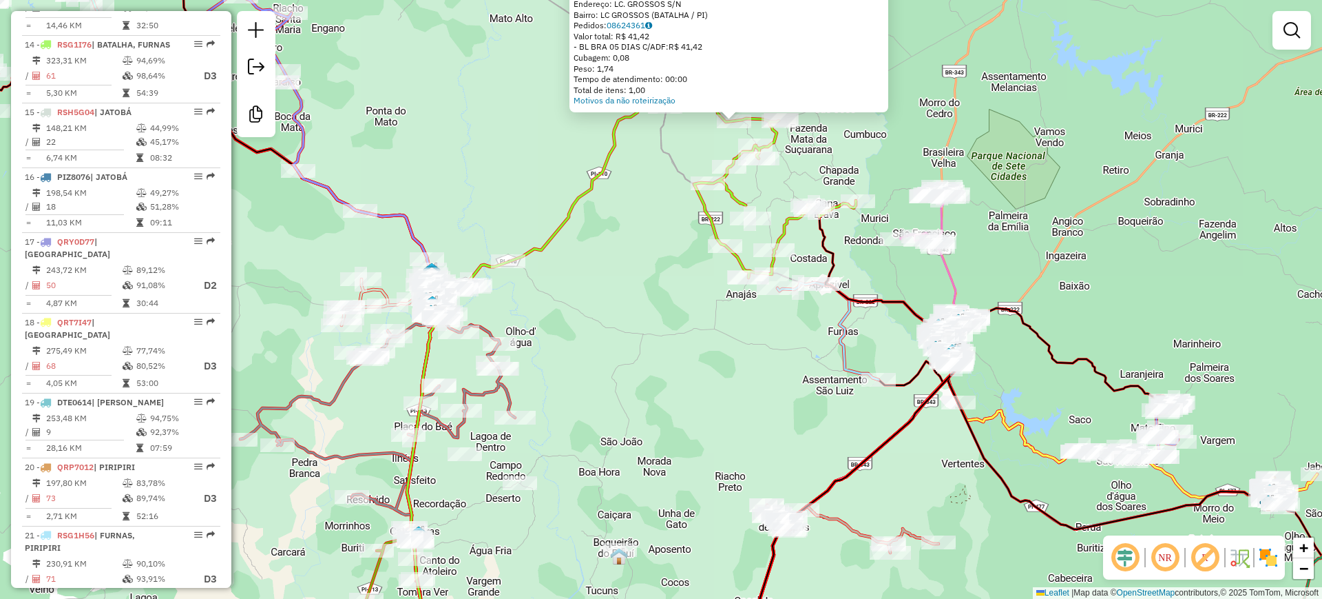
click at [673, 248] on div "Rota 14 - Placa RSG1I76 17851 - BAR CLB ENC. AMIGOS Atividade não roteirizada 1…" at bounding box center [661, 299] width 1322 height 599
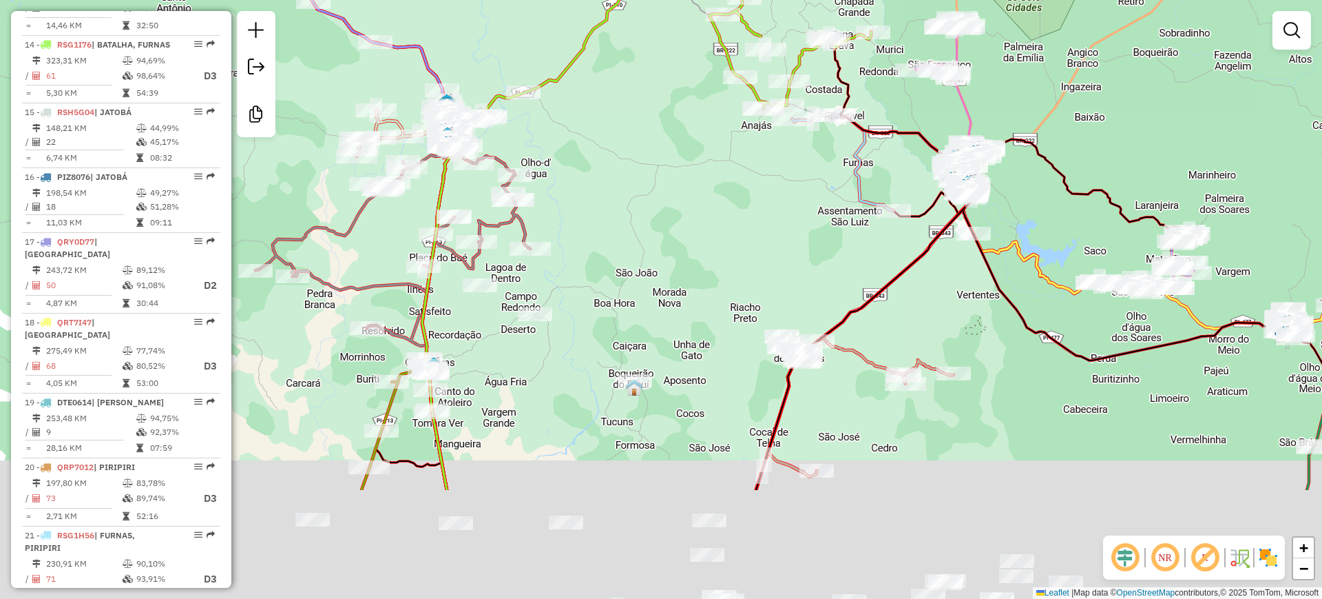
drag, startPoint x: 661, startPoint y: 350, endPoint x: 689, endPoint y: 125, distance: 226.3
click at [685, 134] on div "Janela de atendimento Grade de atendimento Capacidade Transportadoras Veículos …" at bounding box center [661, 299] width 1322 height 599
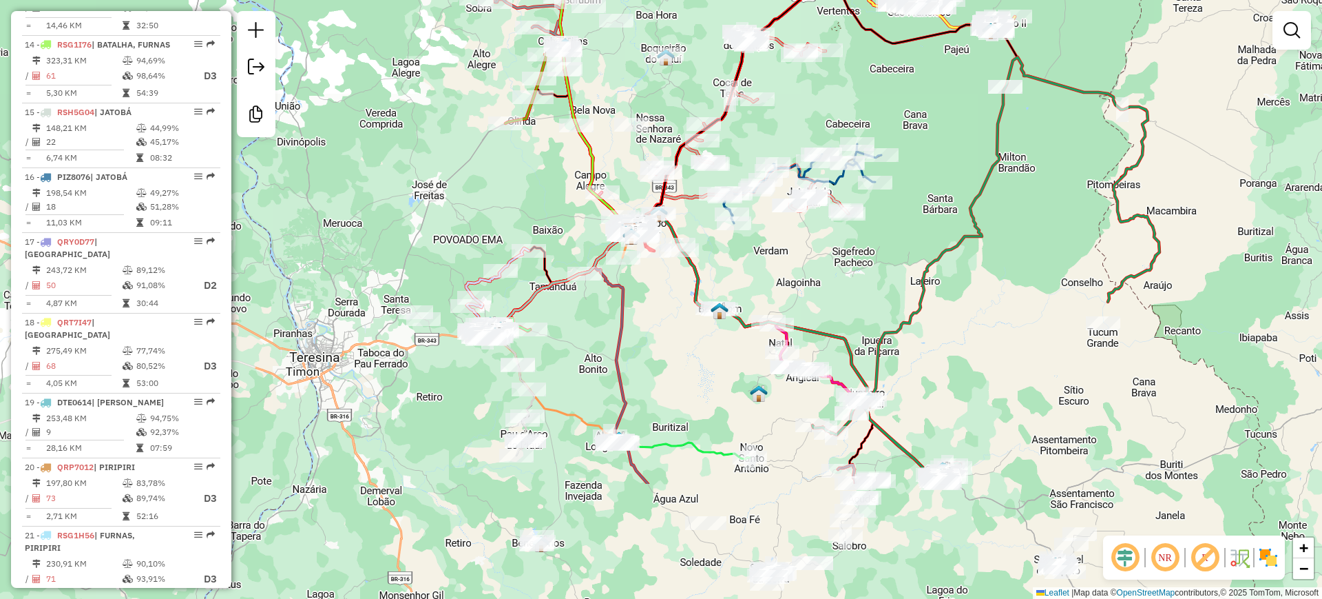
drag, startPoint x: 723, startPoint y: 143, endPoint x: 721, endPoint y: -32, distance: 175.0
click at [721, 0] on html "Aguarde... Pop-up bloqueado! Seu navegador bloqueou automáticamente a abertura …" at bounding box center [661, 299] width 1322 height 599
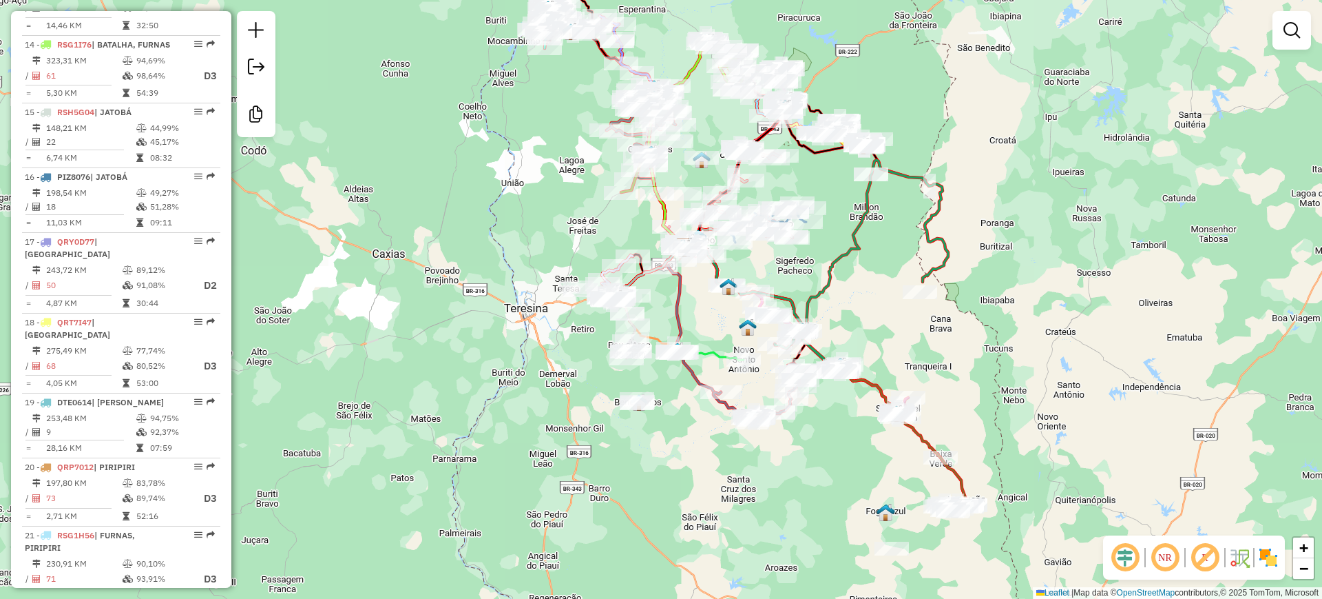
drag, startPoint x: 816, startPoint y: 166, endPoint x: 837, endPoint y: 215, distance: 53.1
click at [814, 221] on div "Rota 16 - Placa PIZ8076 17504 - [PERSON_NAME] de atendimento Grade de atendimen…" at bounding box center [661, 299] width 1322 height 599
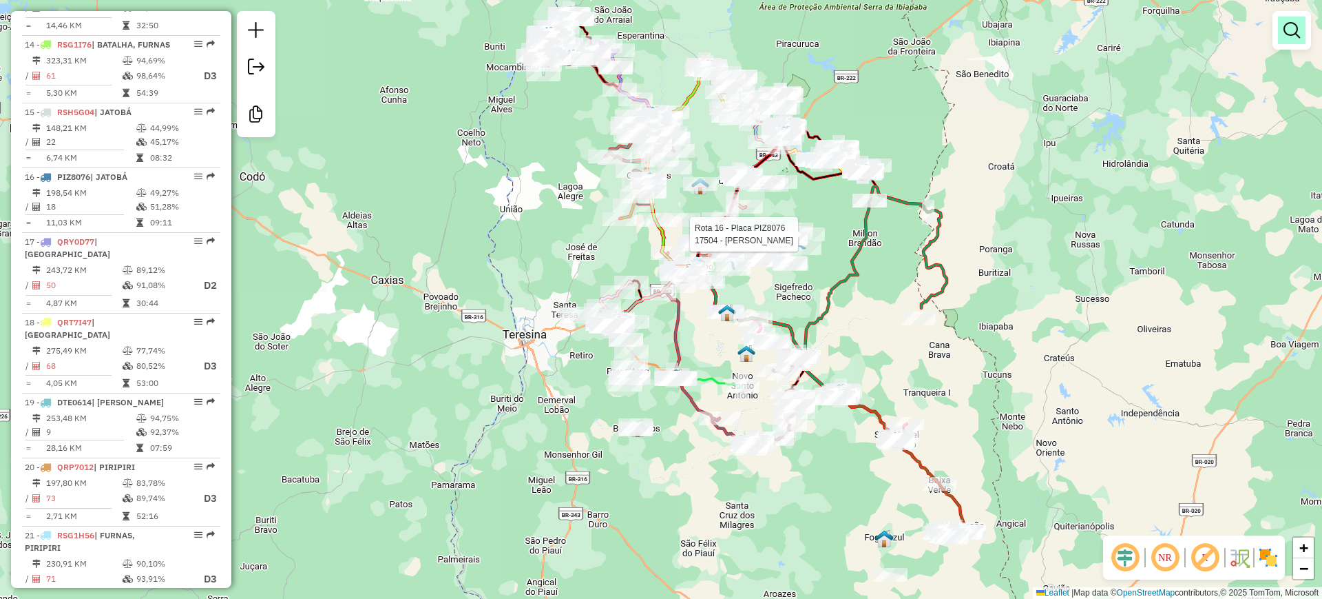
click at [1290, 26] on em at bounding box center [1292, 30] width 17 height 17
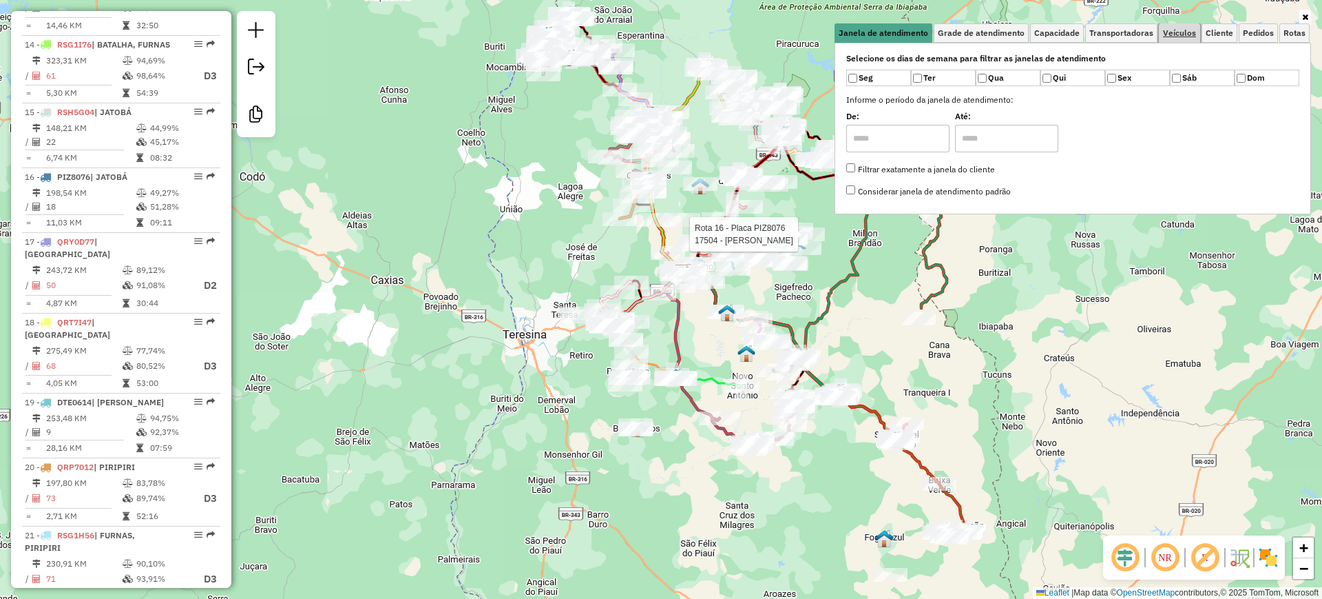
drag, startPoint x: 1186, startPoint y: 30, endPoint x: 1201, endPoint y: 29, distance: 15.2
click at [1187, 30] on span "Veículos" at bounding box center [1179, 33] width 33 height 8
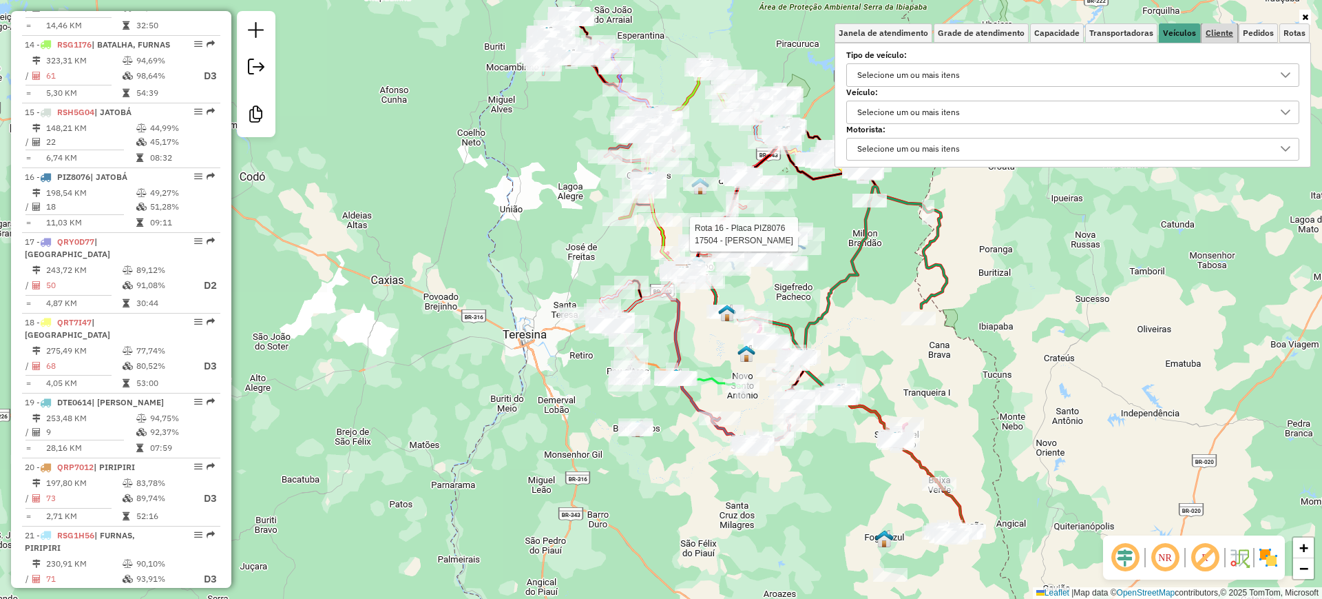
click at [1209, 29] on span "Cliente" at bounding box center [1220, 33] width 28 height 8
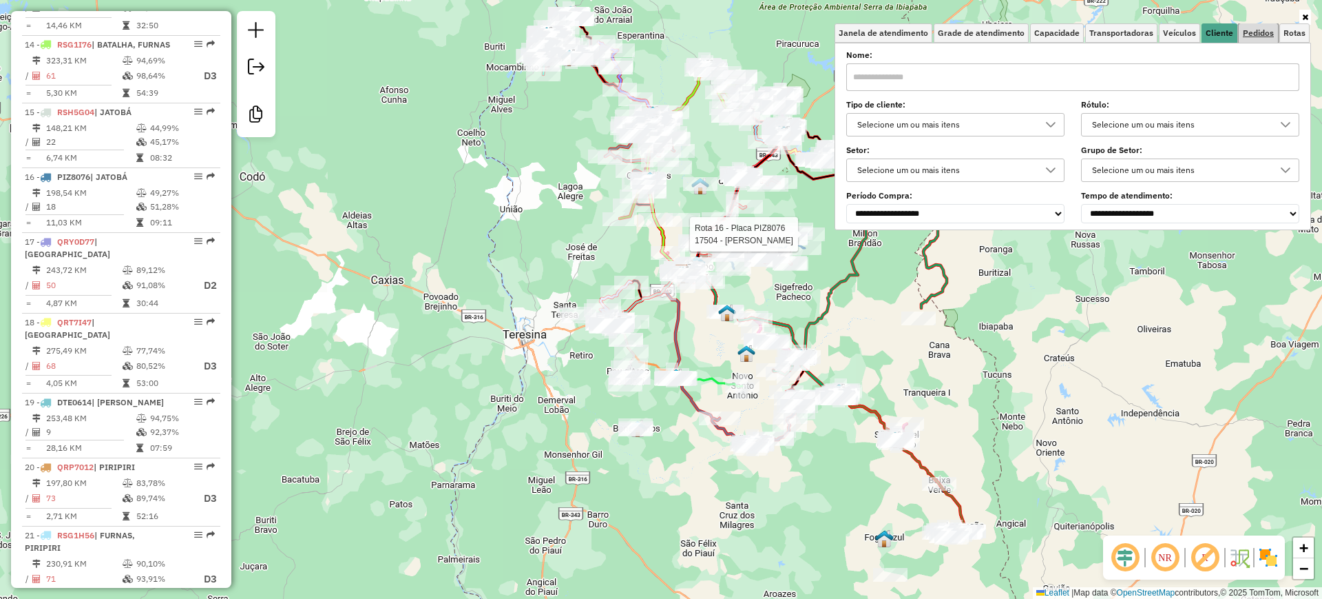
click at [1251, 32] on span "Pedidos" at bounding box center [1258, 33] width 31 height 8
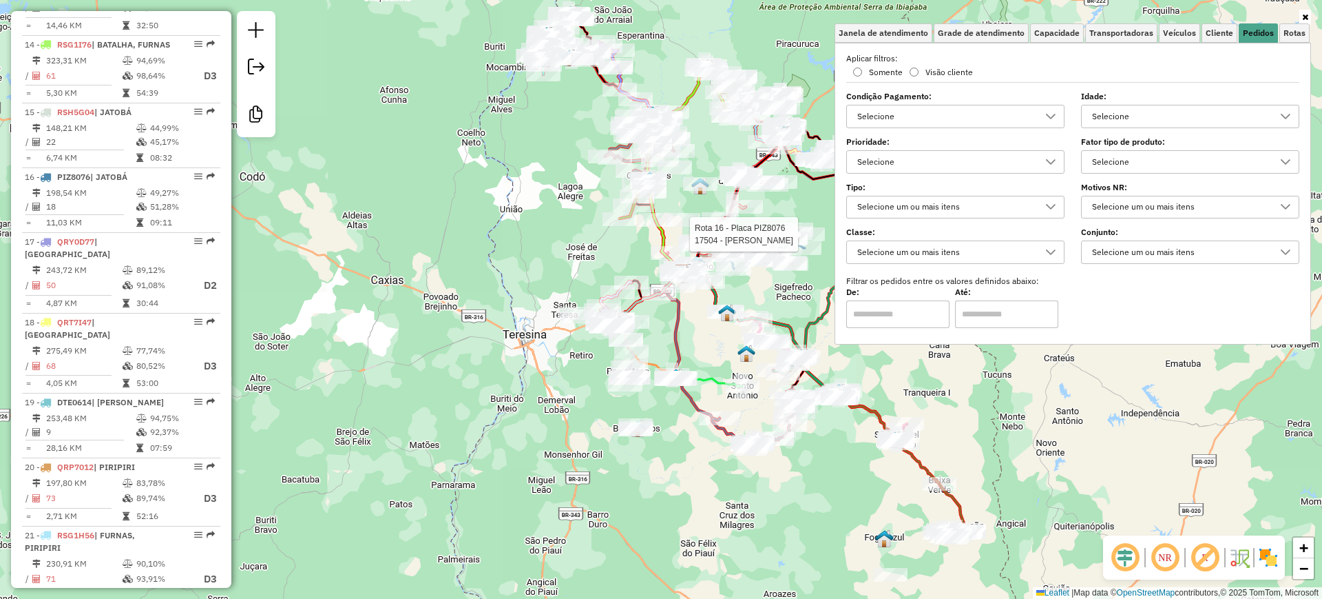
click at [883, 118] on div "Selecione" at bounding box center [945, 116] width 185 height 22
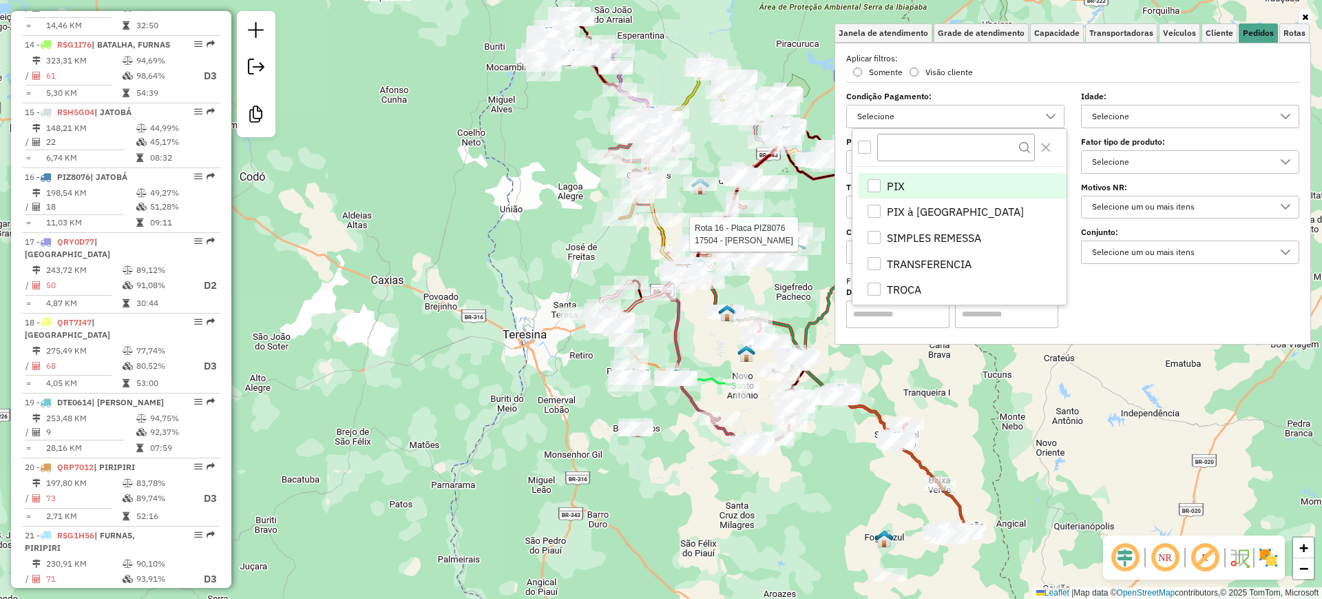
scroll to position [2238, 0]
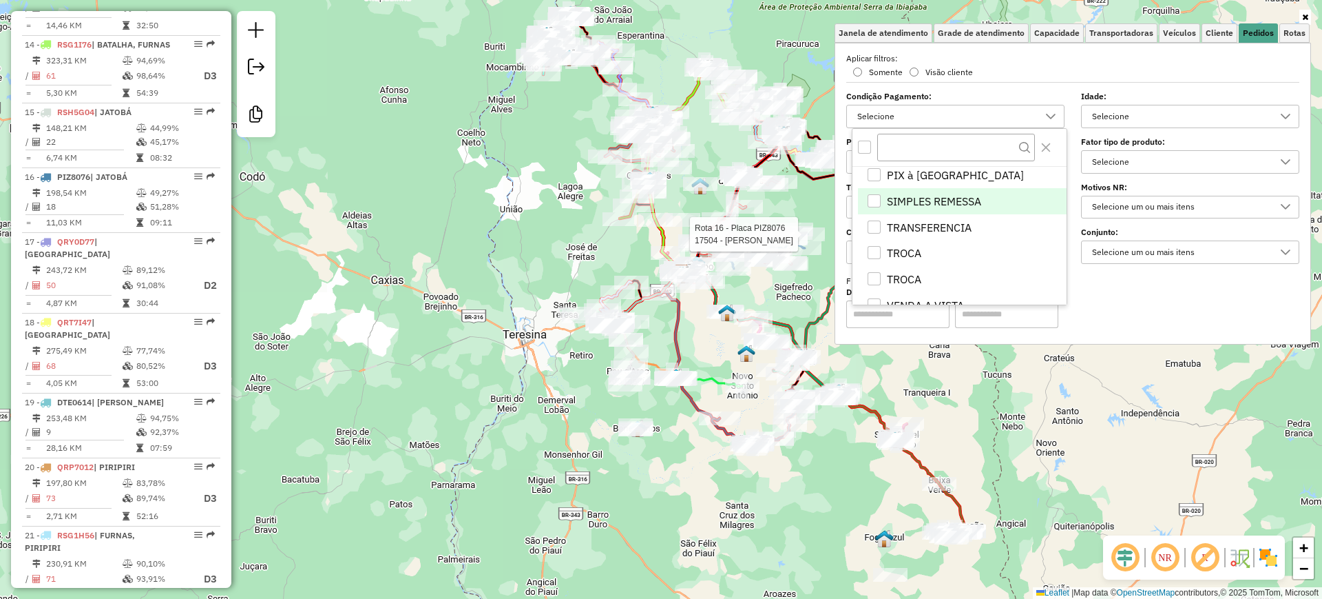
click at [943, 199] on span "SIMPLES REMESSA" at bounding box center [934, 201] width 94 height 17
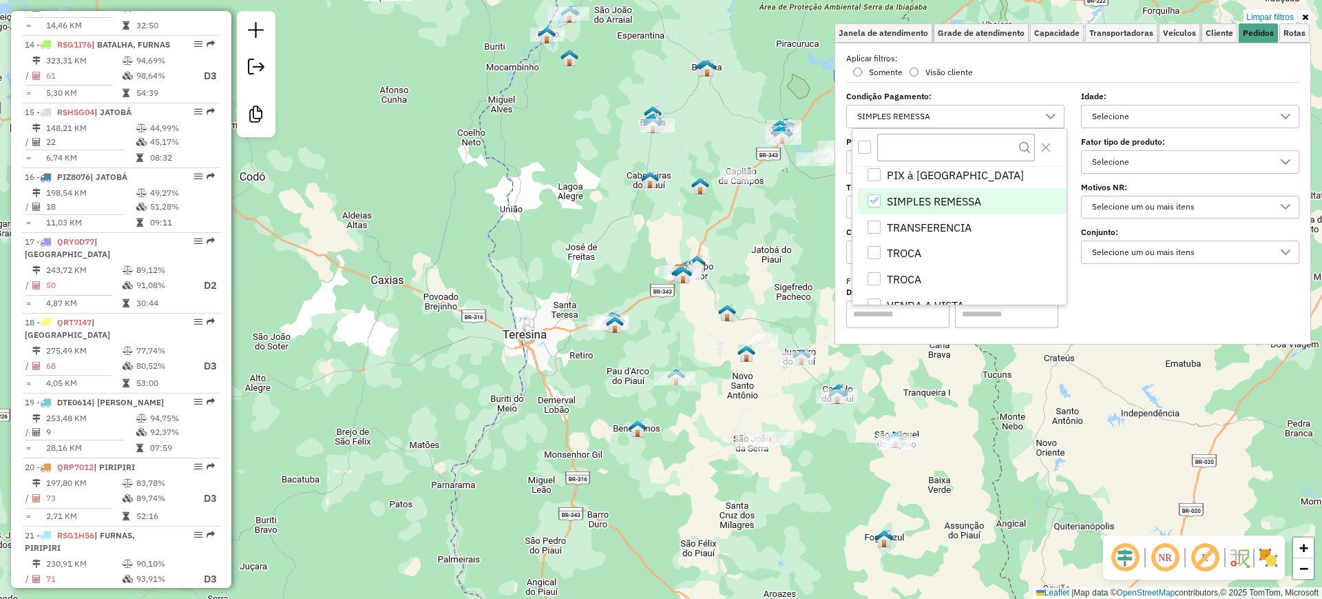
click at [515, 263] on div "Limpar filtros Janela de atendimento Grade de atendimento Capacidade Transporta…" at bounding box center [661, 299] width 1322 height 599
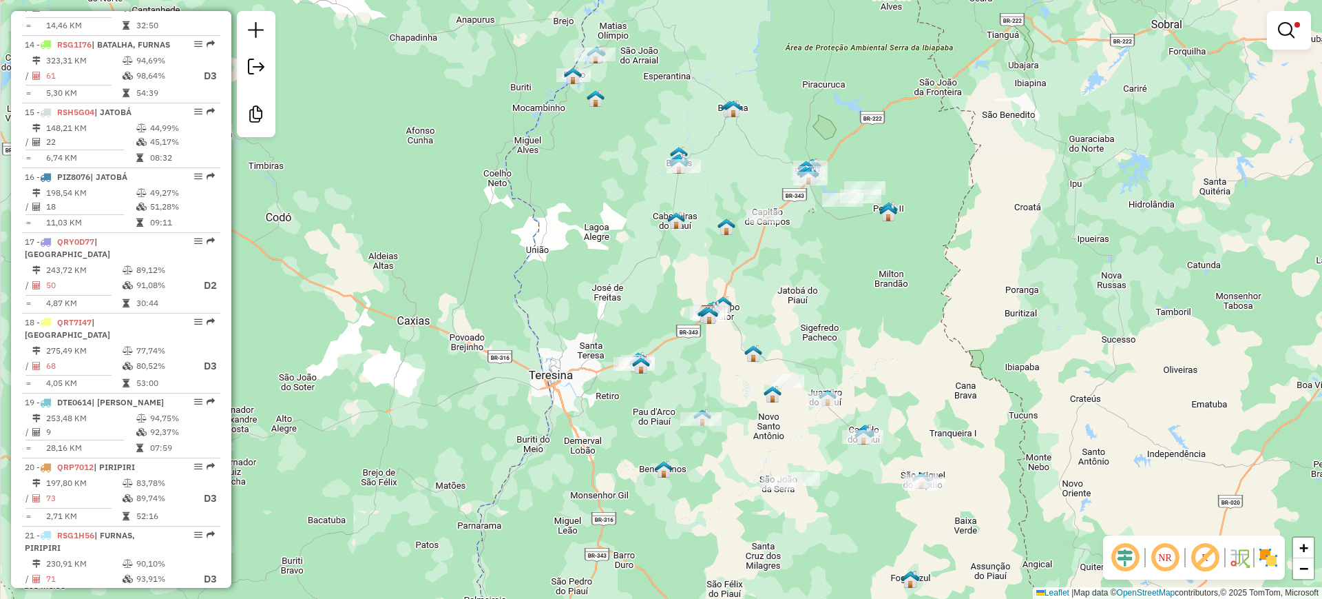
drag, startPoint x: 586, startPoint y: 222, endPoint x: 616, endPoint y: 263, distance: 50.3
click at [616, 263] on div "Limpar filtros Janela de atendimento Grade de atendimento Capacidade Transporta…" at bounding box center [661, 299] width 1322 height 599
click at [1284, 26] on em at bounding box center [1286, 30] width 17 height 17
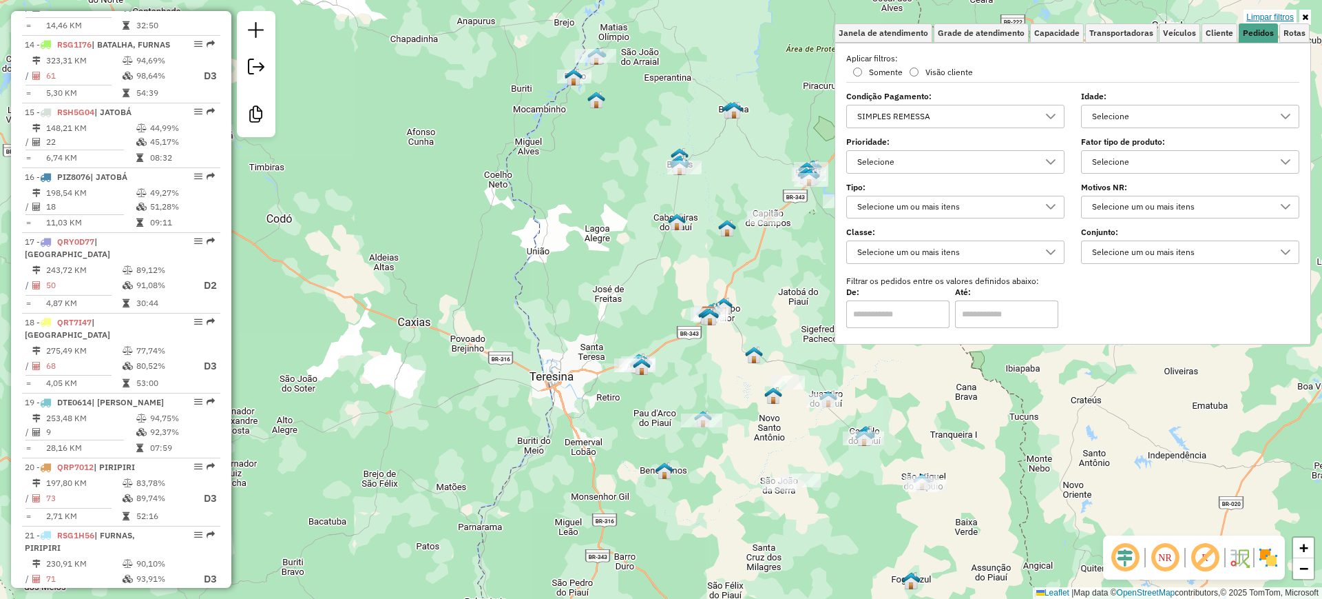
click at [1280, 17] on link "Limpar filtros" at bounding box center [1270, 17] width 53 height 15
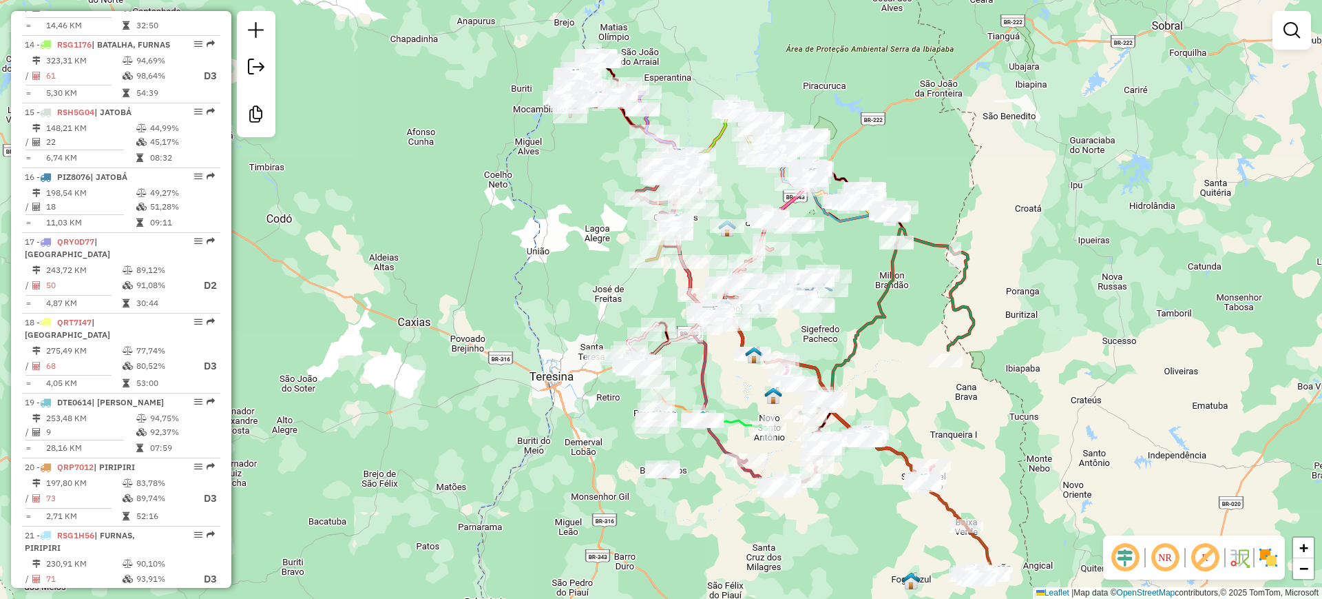
click at [551, 195] on div "Janela de atendimento Grade de atendimento Capacidade Transportadoras Veículos …" at bounding box center [661, 299] width 1322 height 599
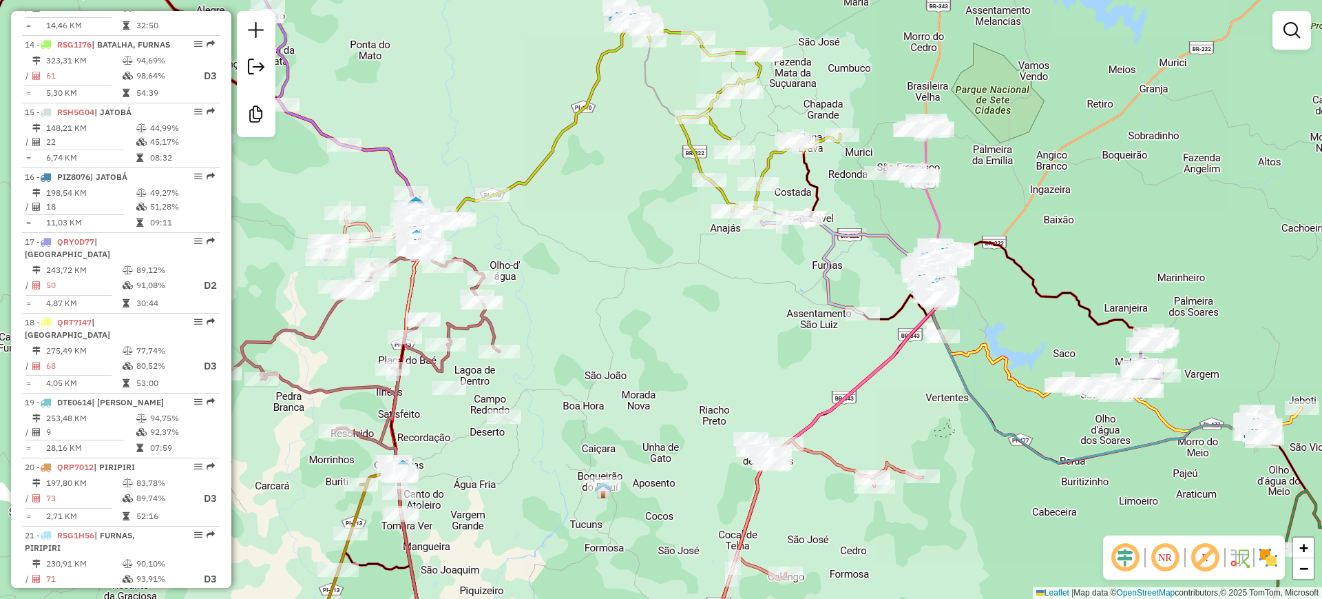
click at [655, 233] on div "Janela de atendimento Grade de atendimento Capacidade Transportadoras Veículos …" at bounding box center [661, 299] width 1322 height 599
select select "**********"
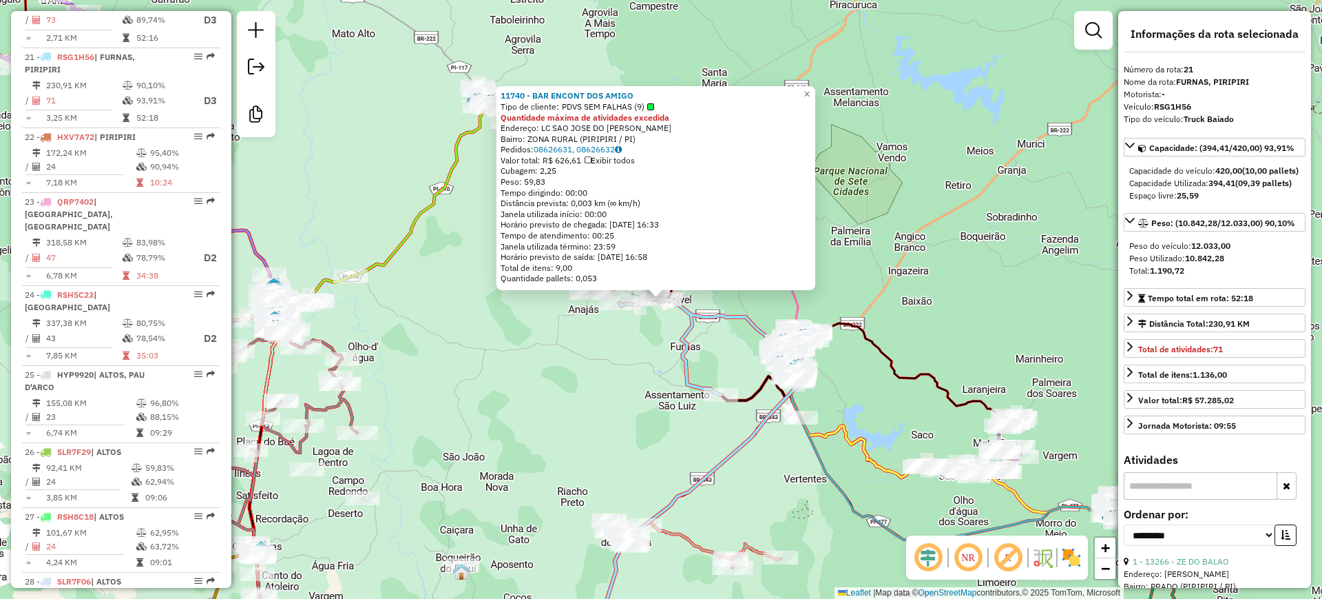
scroll to position [1957, 0]
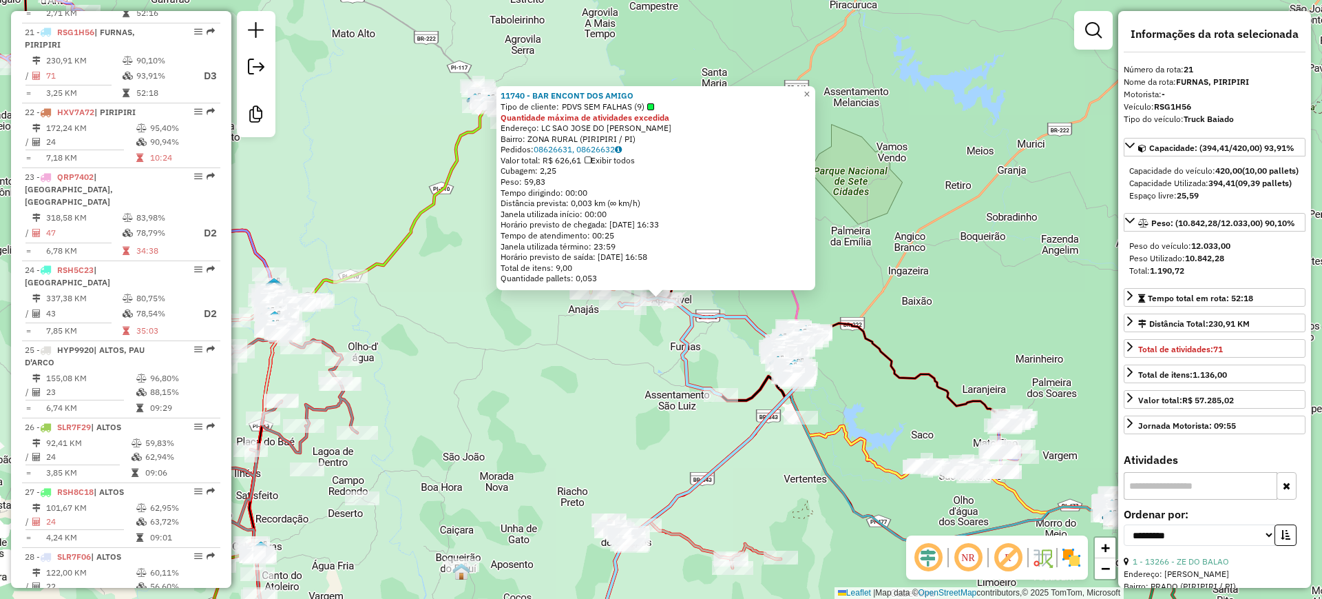
click at [651, 375] on div "11740 - BAR ENCONT DOS AMIGO Tipo de cliente: PDVS SEM FALHAS (9) Quantidade má…" at bounding box center [661, 299] width 1322 height 599
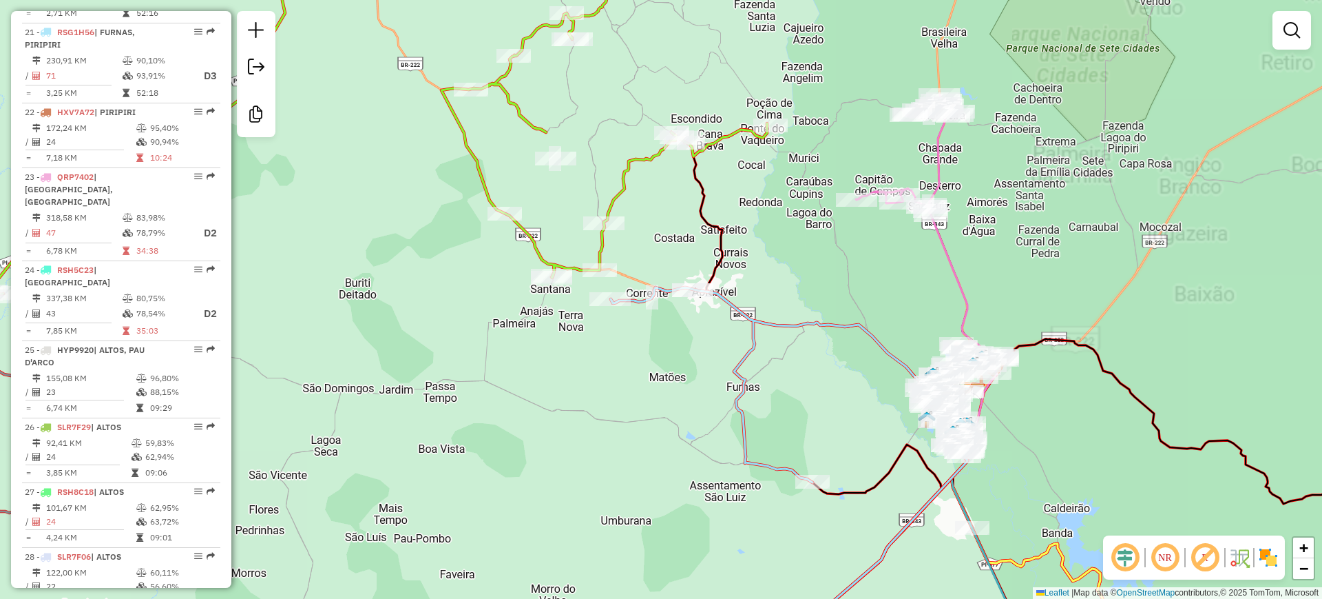
click at [622, 352] on div "Janela de atendimento Grade de atendimento Capacidade Transportadoras Veículos …" at bounding box center [661, 299] width 1322 height 599
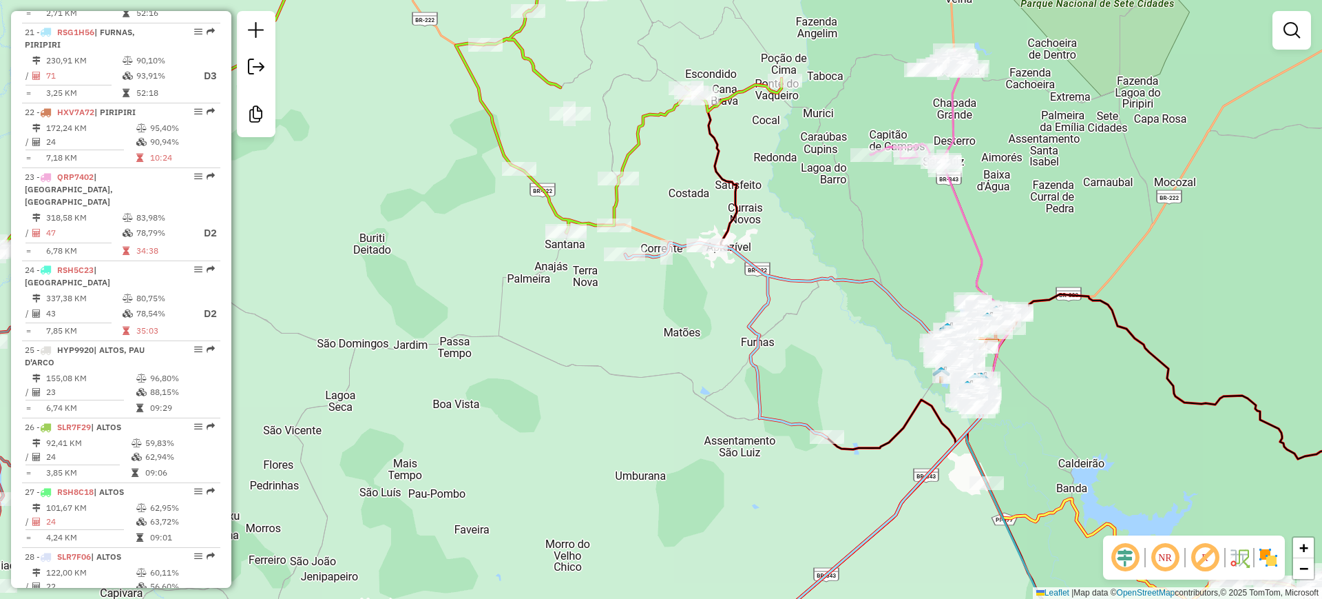
drag, startPoint x: 649, startPoint y: 379, endPoint x: 663, endPoint y: 334, distance: 47.0
click at [663, 334] on div "Janela de atendimento Grade de atendimento Capacidade Transportadoras Veículos …" at bounding box center [661, 299] width 1322 height 599
click at [765, 300] on icon at bounding box center [805, 339] width 360 height 195
select select "**********"
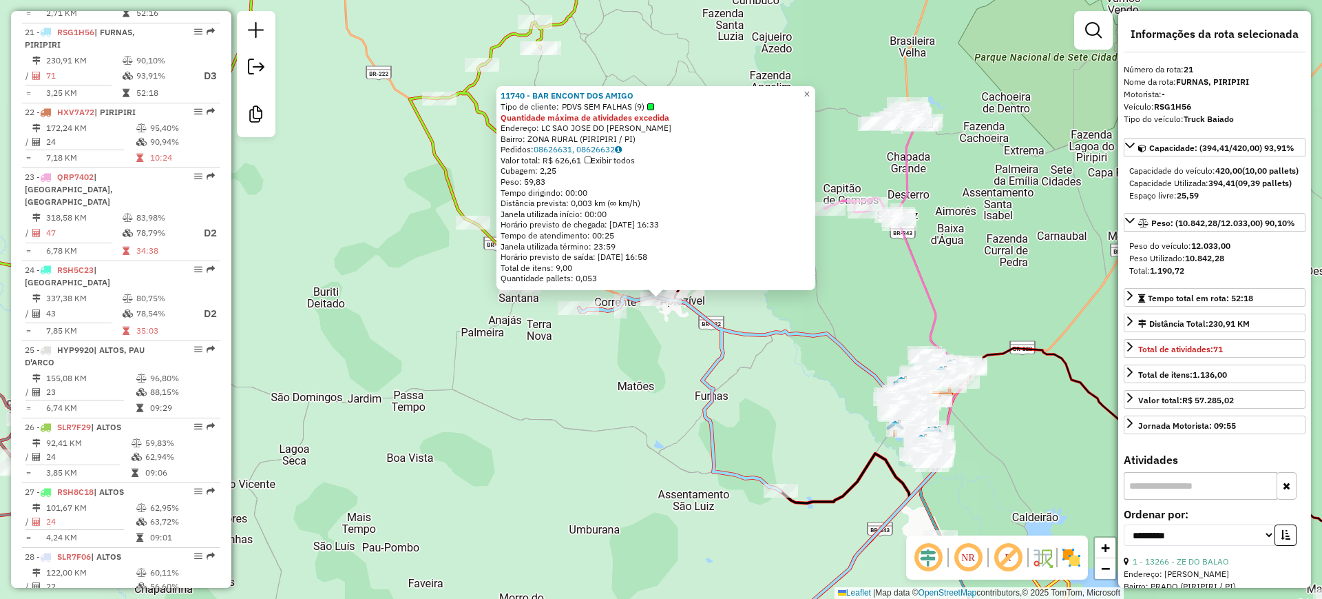
click at [652, 370] on div "11740 - BAR ENCONT DOS AMIGO Tipo de cliente: PDVS SEM FALHAS (9) Quantidade má…" at bounding box center [661, 299] width 1322 height 599
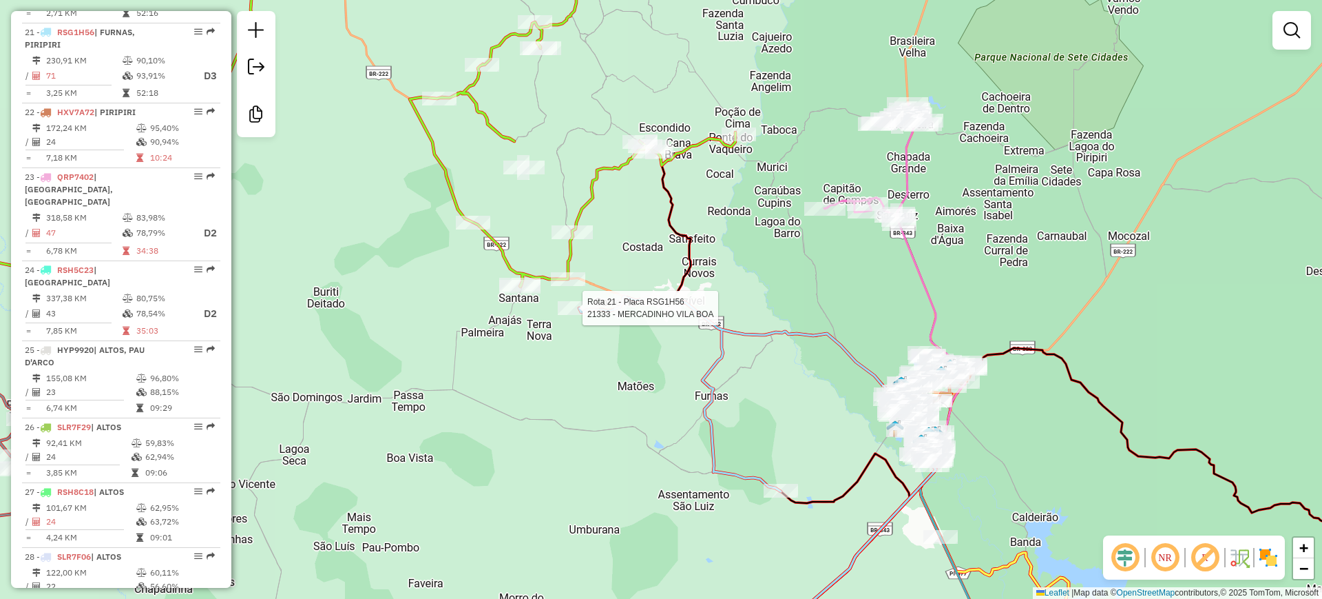
select select "**********"
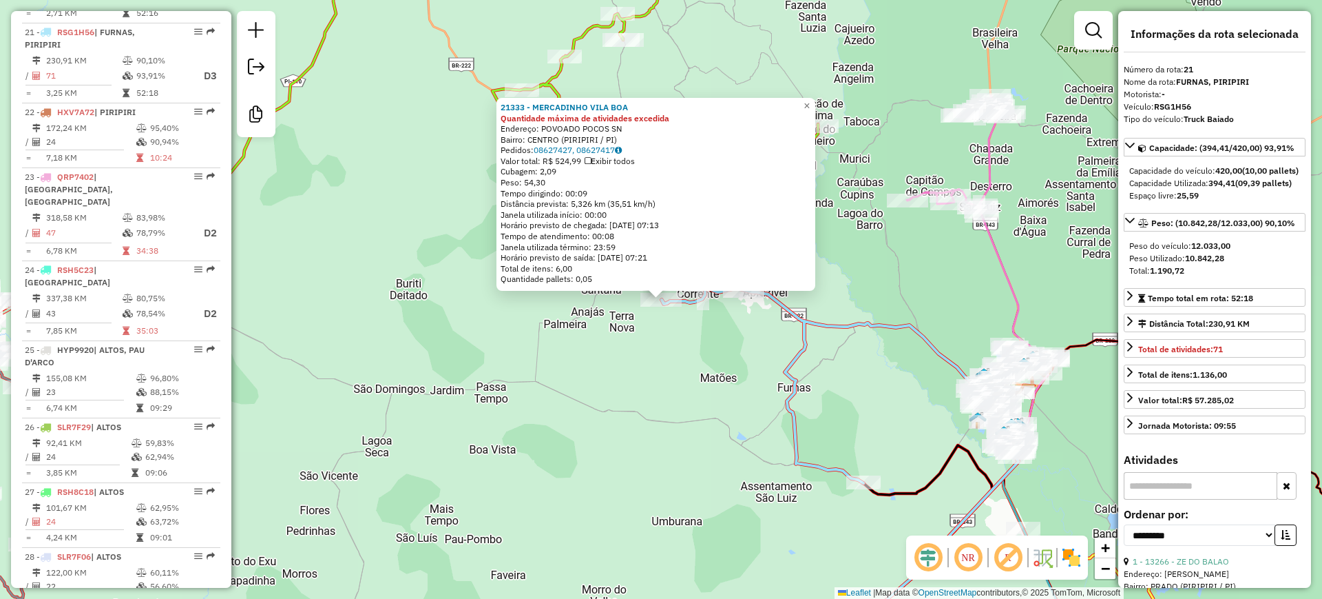
click at [616, 356] on div "21333 - MERCADINHO VILA BOA Quantidade máxima de atividades excedida Endereço: …" at bounding box center [661, 299] width 1322 height 599
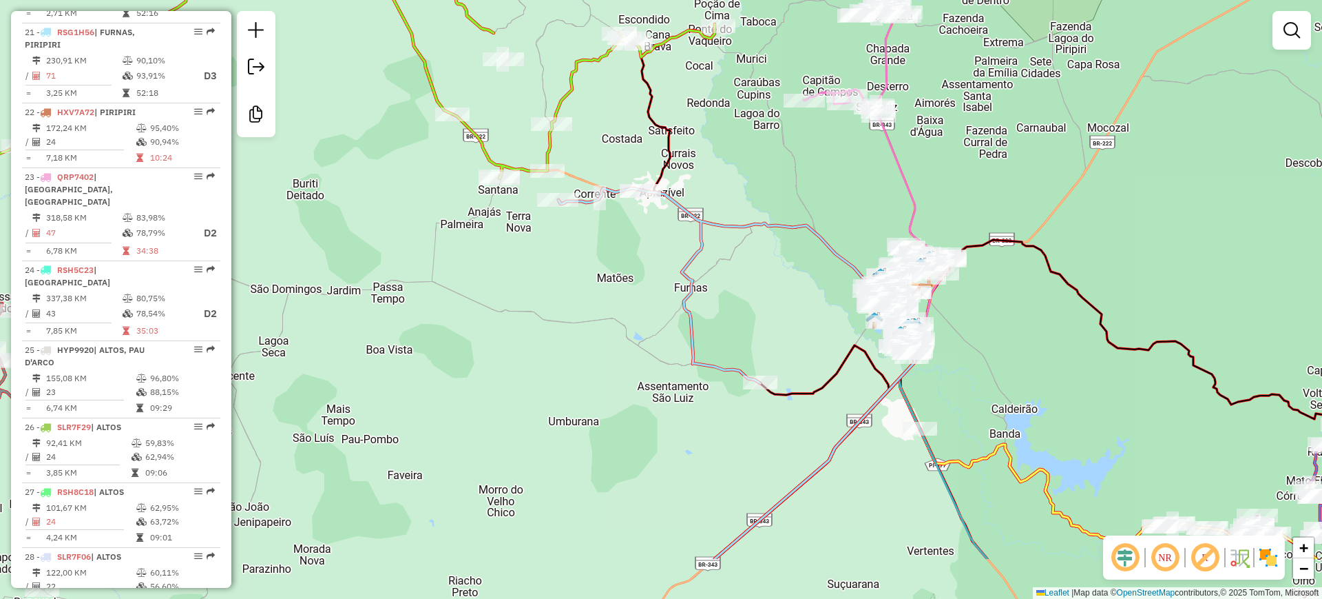
drag, startPoint x: 672, startPoint y: 398, endPoint x: 556, endPoint y: 284, distance: 162.2
click at [556, 284] on div "Janela de atendimento Grade de atendimento Capacidade Transportadoras Veículos …" at bounding box center [661, 299] width 1322 height 599
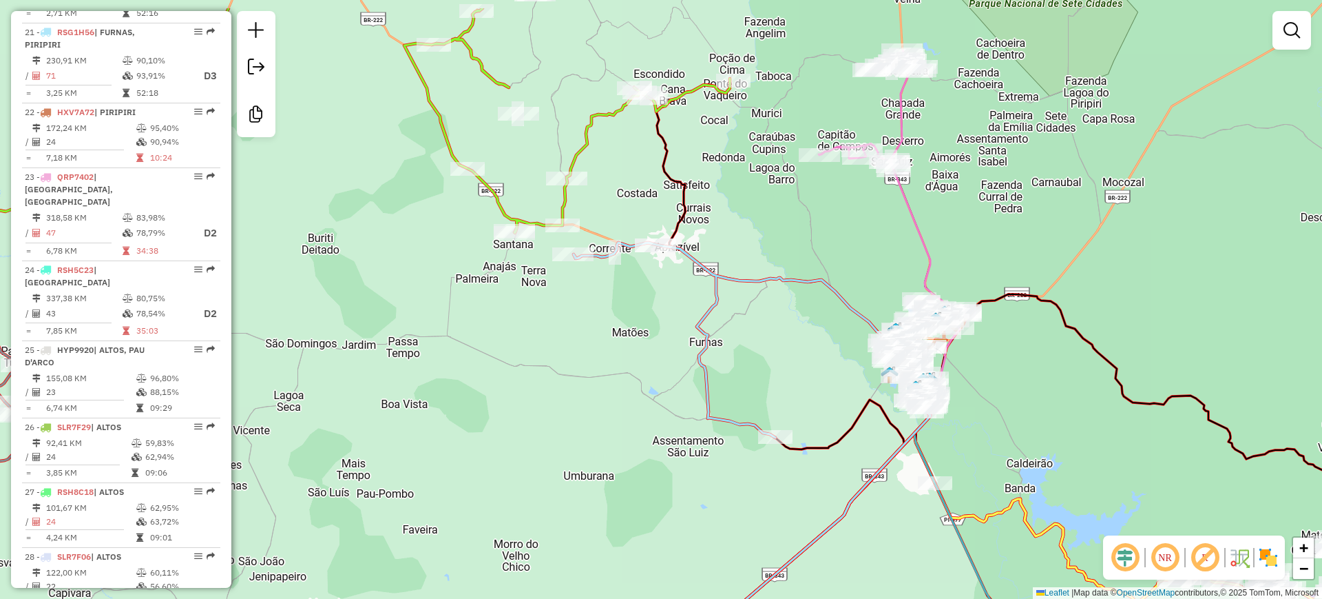
drag, startPoint x: 569, startPoint y: 255, endPoint x: 597, endPoint y: 323, distance: 73.8
click at [597, 323] on div "Janela de atendimento Grade de atendimento Capacidade Transportadoras Veículos …" at bounding box center [661, 299] width 1322 height 599
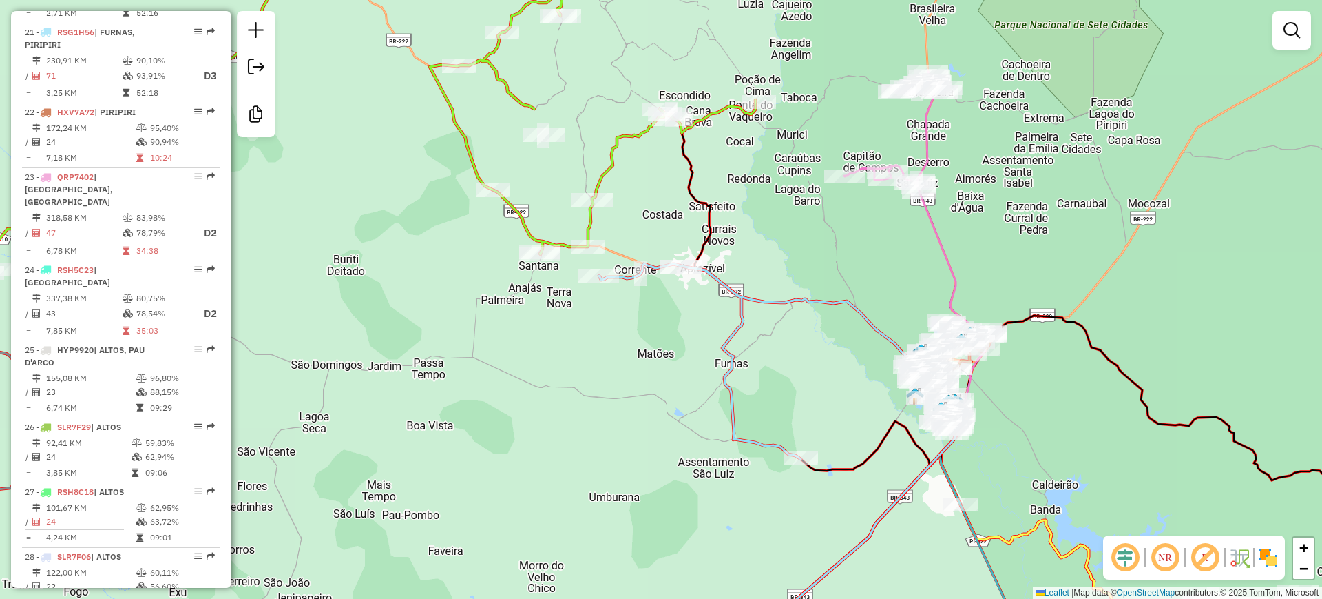
drag, startPoint x: 647, startPoint y: 324, endPoint x: 675, endPoint y: 348, distance: 37.1
click at [675, 348] on div "Janela de atendimento Grade de atendimento Capacidade Transportadoras Veículos …" at bounding box center [661, 299] width 1322 height 599
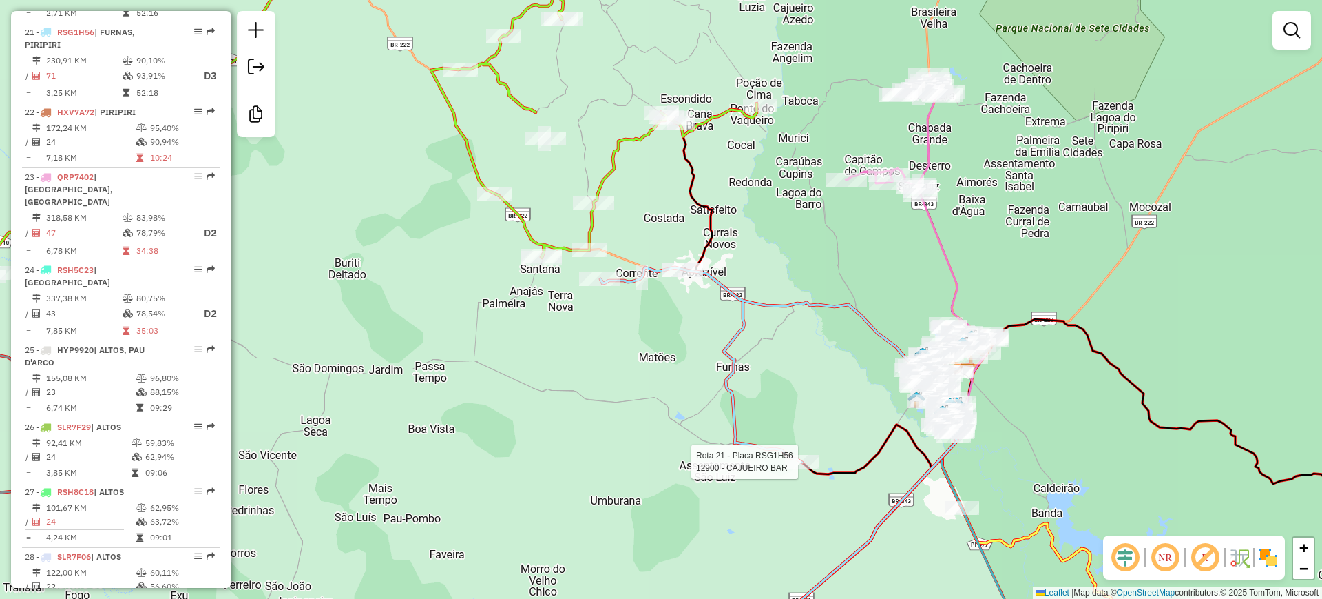
select select "**********"
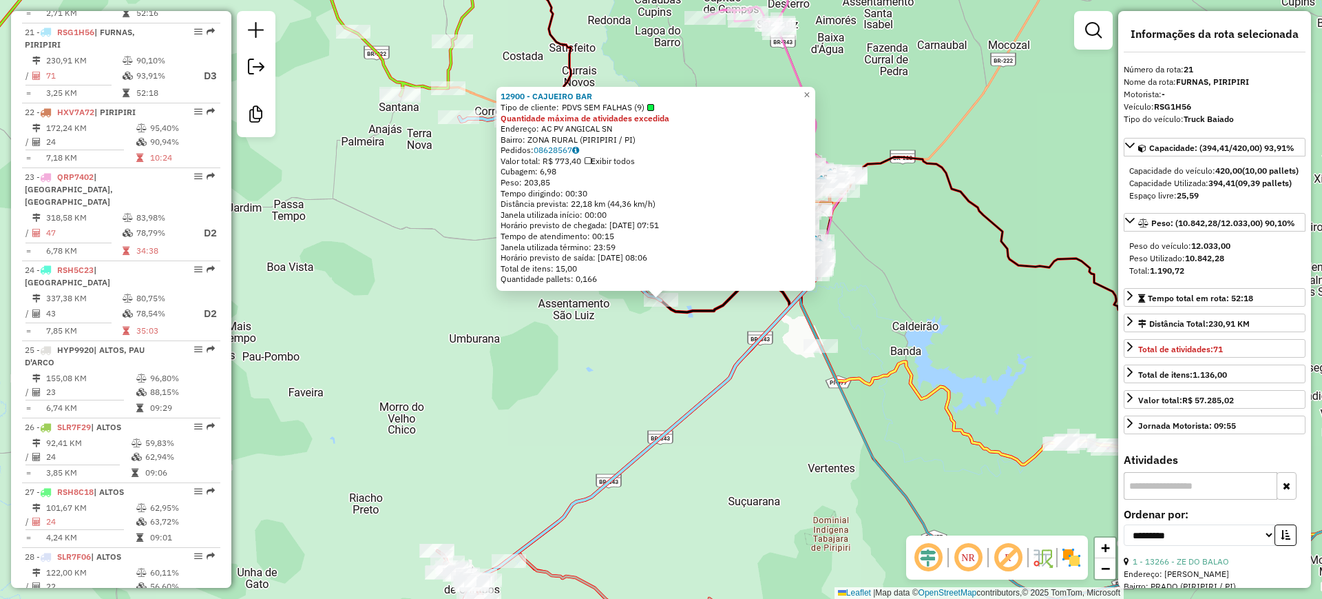
click at [684, 384] on div "12900 - CAJUEIRO BAR Tipo de cliente: PDVS SEM FALHAS (9) Quantidade máxima de …" at bounding box center [661, 299] width 1322 height 599
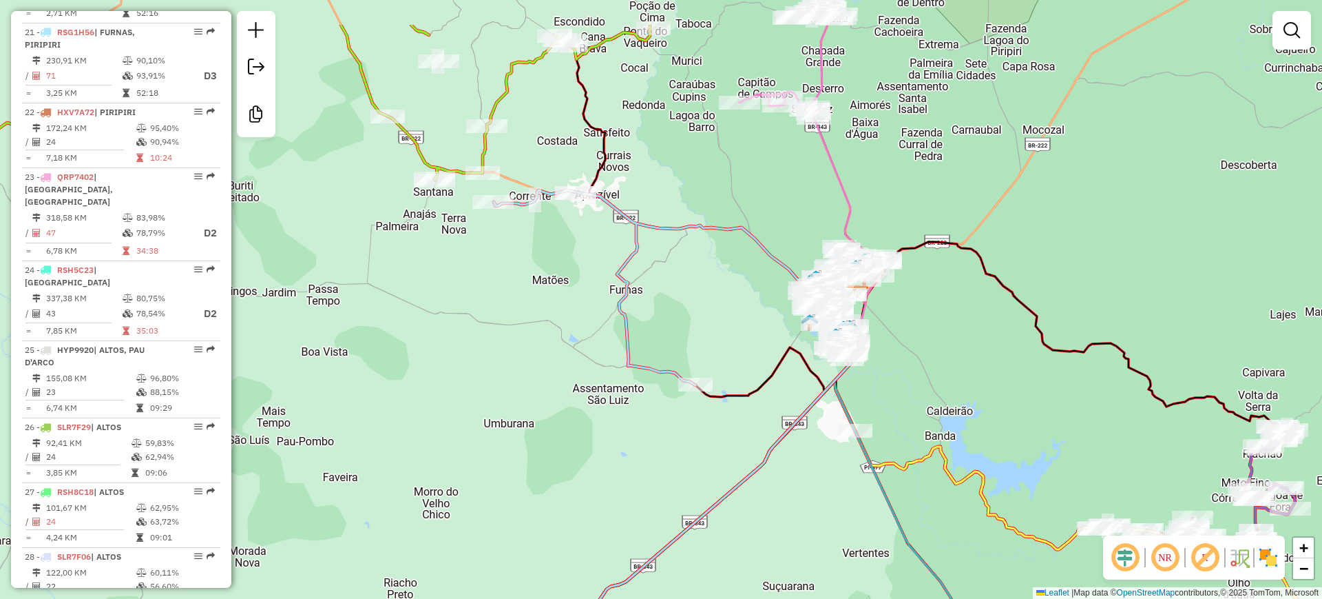
drag, startPoint x: 638, startPoint y: 243, endPoint x: 673, endPoint y: 328, distance: 91.4
click at [673, 328] on div "Janela de atendimento Grade de atendimento Capacidade Transportadoras Veículos …" at bounding box center [661, 299] width 1322 height 599
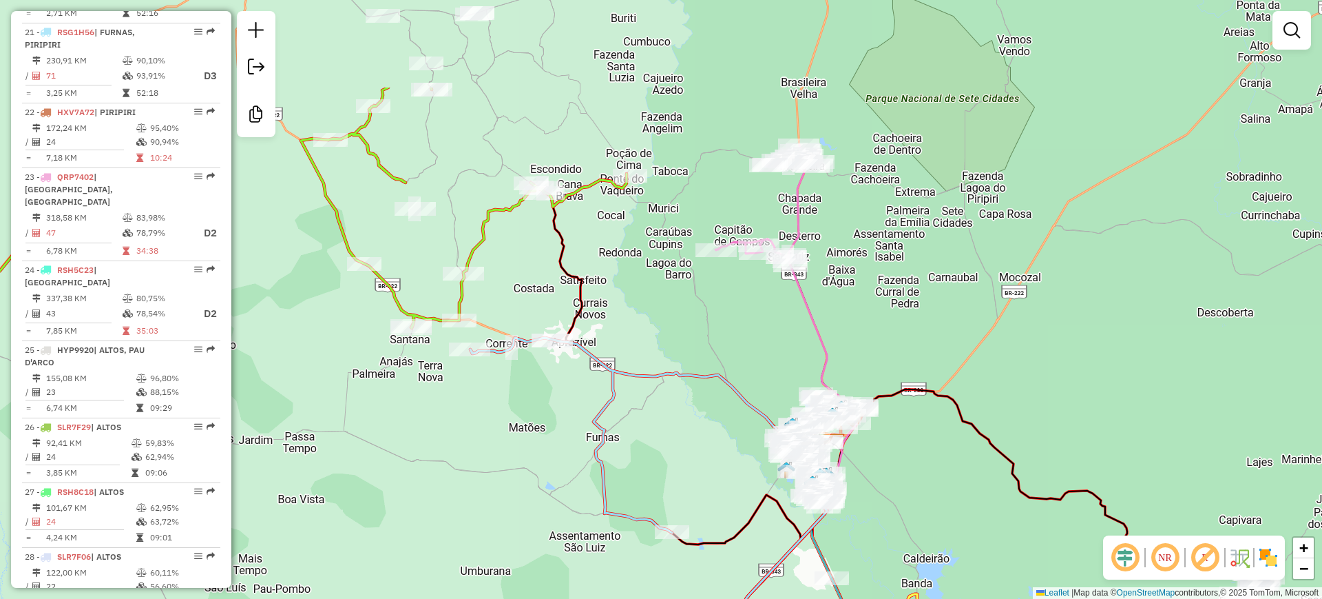
drag, startPoint x: 763, startPoint y: 189, endPoint x: 736, endPoint y: 346, distance: 159.4
click at [736, 346] on div "Janela de atendimento Grade de atendimento Capacidade Transportadoras Veículos …" at bounding box center [661, 299] width 1322 height 599
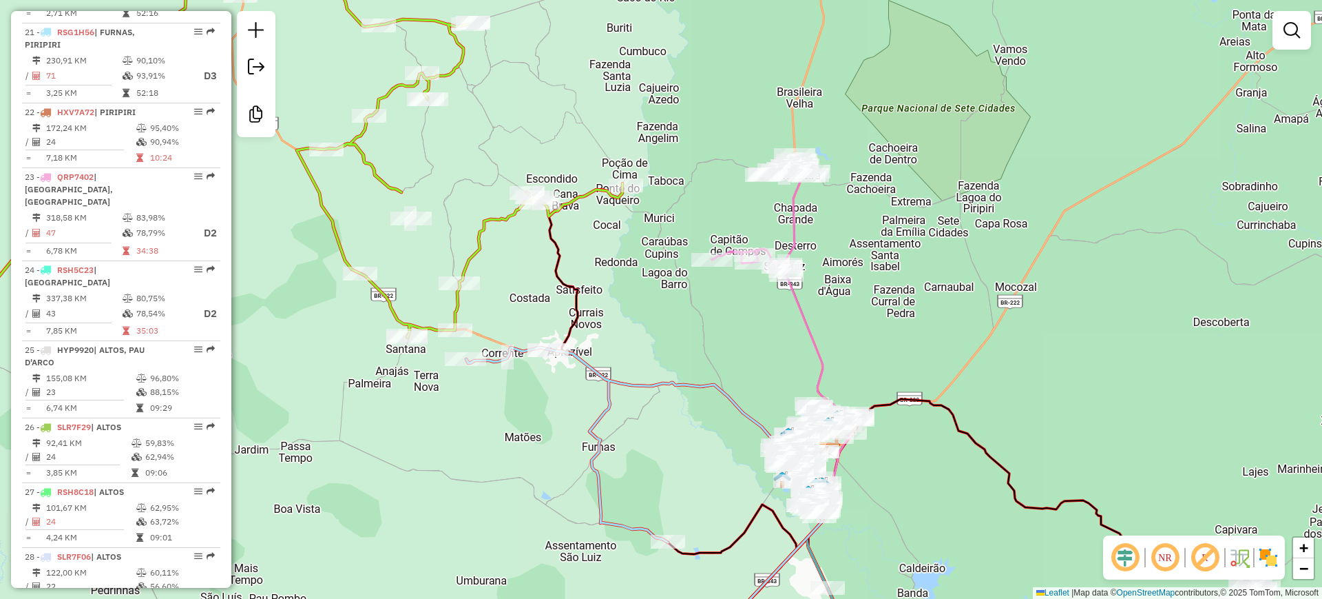
click at [789, 227] on icon at bounding box center [760, 215] width 98 height 120
select select "**********"
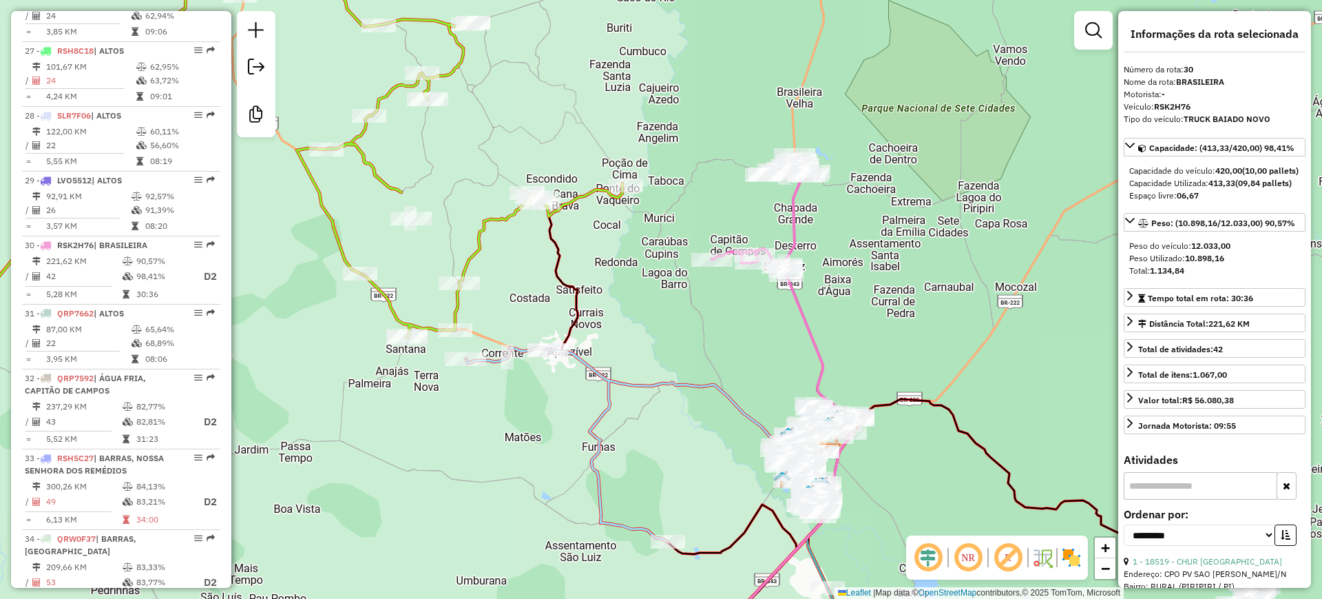
scroll to position [2586, 0]
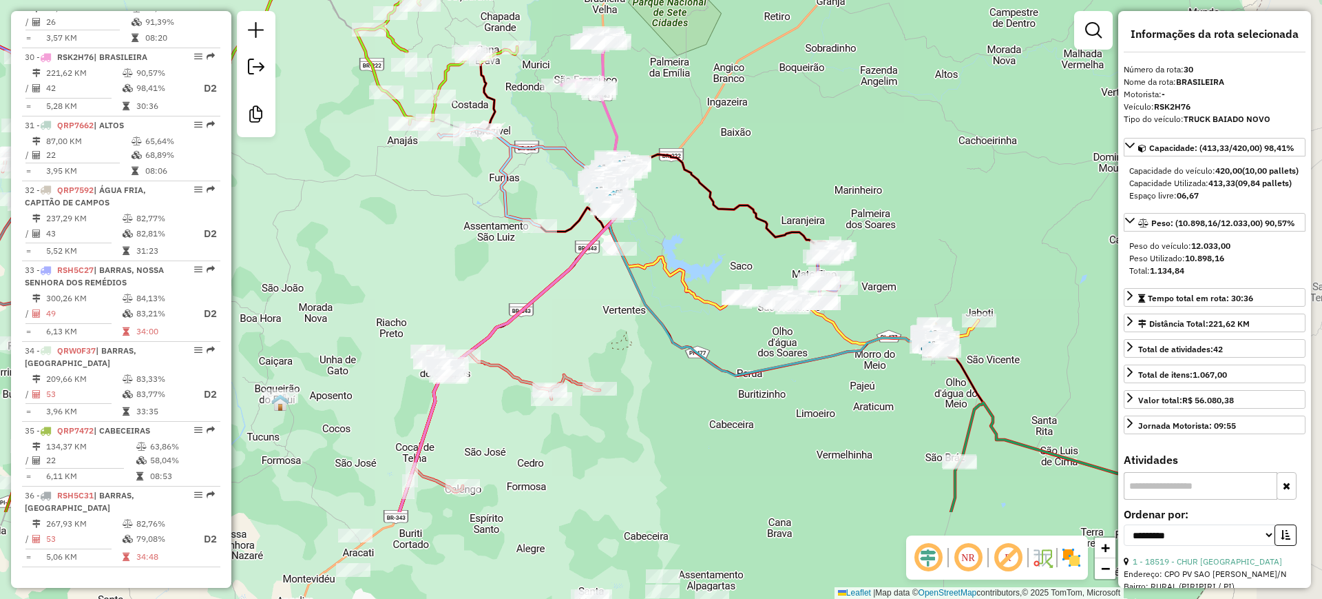
drag, startPoint x: 890, startPoint y: 234, endPoint x: 665, endPoint y: 101, distance: 261.3
click at [665, 101] on div "Janela de atendimento Grade de atendimento Capacidade Transportadoras Veículos …" at bounding box center [661, 299] width 1322 height 599
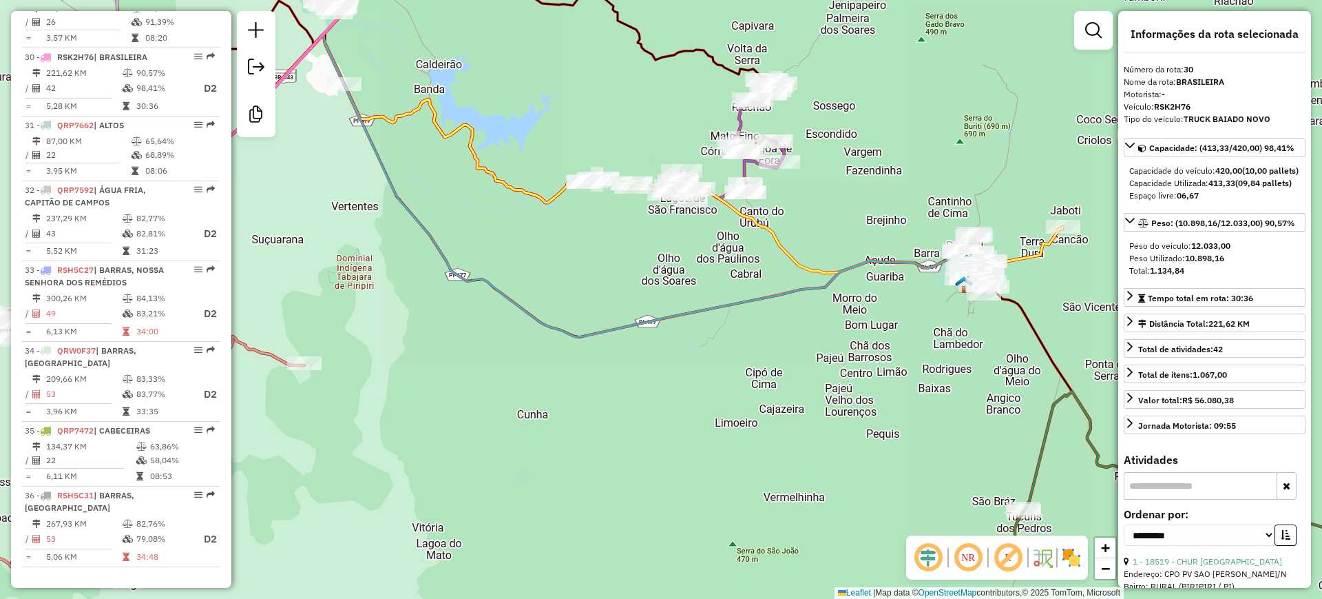
drag, startPoint x: 753, startPoint y: 351, endPoint x: 665, endPoint y: 242, distance: 139.5
click at [641, 253] on div "Janela de atendimento Grade de atendimento Capacidade Transportadoras Veículos …" at bounding box center [661, 299] width 1322 height 599
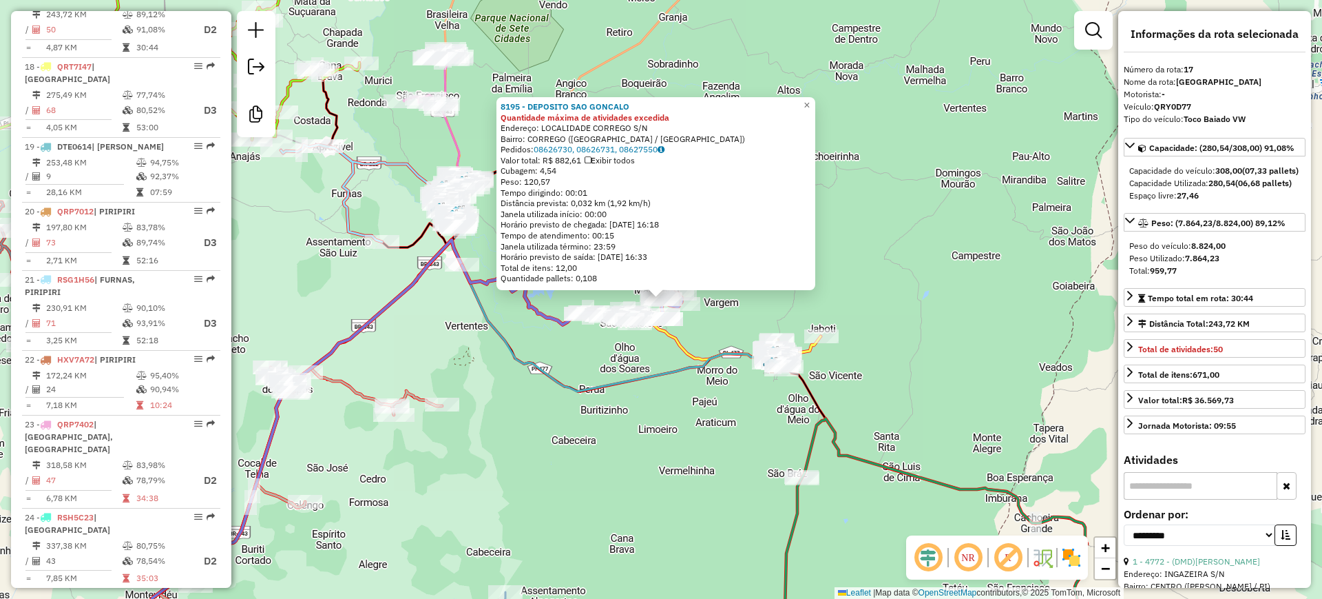
scroll to position [1664, 0]
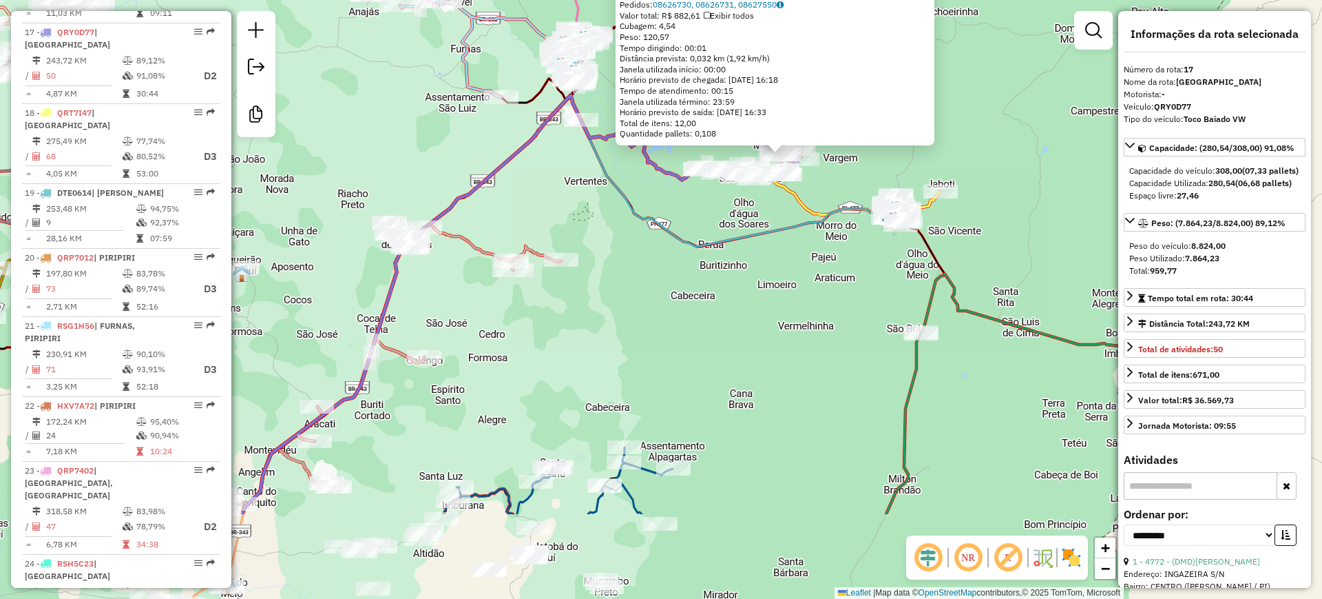
drag, startPoint x: 659, startPoint y: 370, endPoint x: 778, endPoint y: 225, distance: 187.4
click at [778, 225] on icon at bounding box center [569, 304] width 654 height 419
click at [677, 293] on div "8195 - DEPOSITO SAO GONCALO Quantidade máxima de atividades excedida Endereço: …" at bounding box center [661, 299] width 1322 height 599
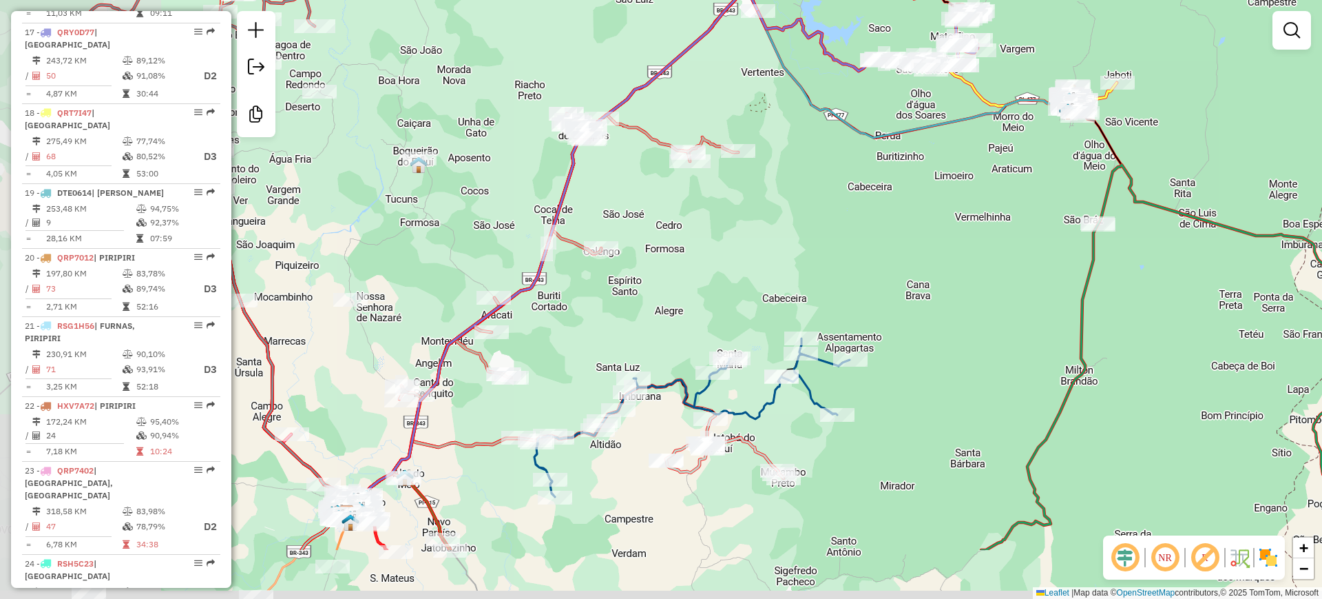
drag, startPoint x: 629, startPoint y: 348, endPoint x: 805, endPoint y: 230, distance: 212.0
click at [809, 229] on div "Janela de atendimento Grade de atendimento Capacidade Transportadoras Veículos …" at bounding box center [661, 299] width 1322 height 599
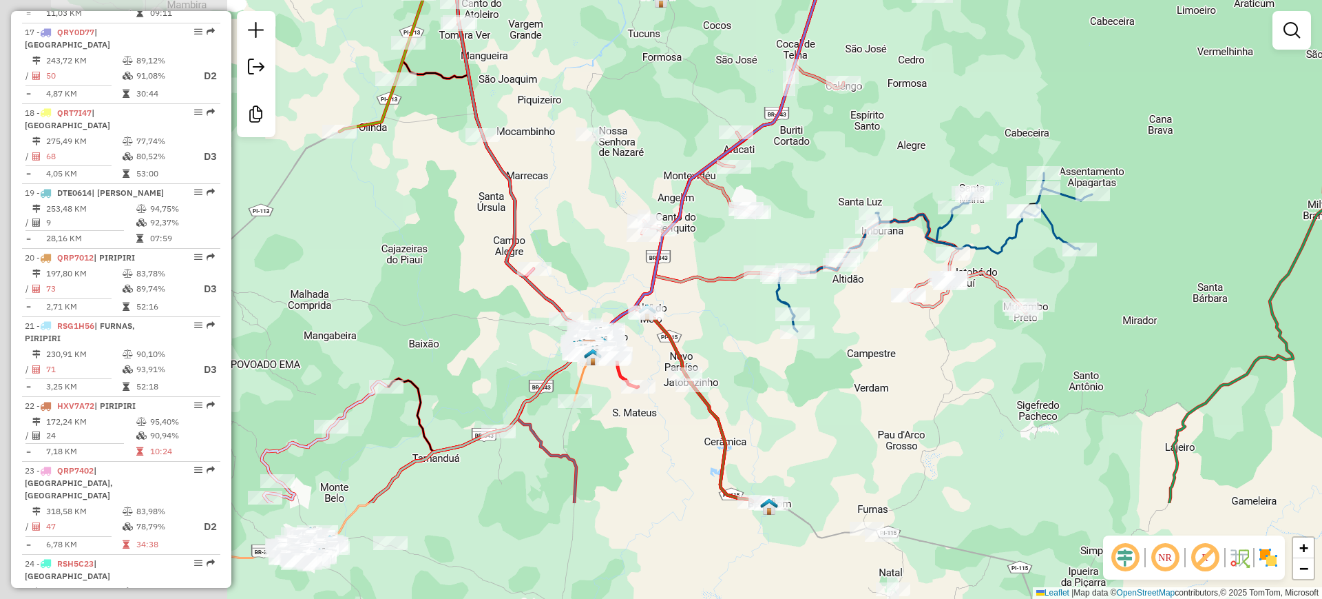
drag, startPoint x: 607, startPoint y: 309, endPoint x: 846, endPoint y: 152, distance: 286.5
click at [846, 152] on div "Janela de atendimento Grade de atendimento Capacidade Transportadoras Veículos …" at bounding box center [661, 299] width 1322 height 599
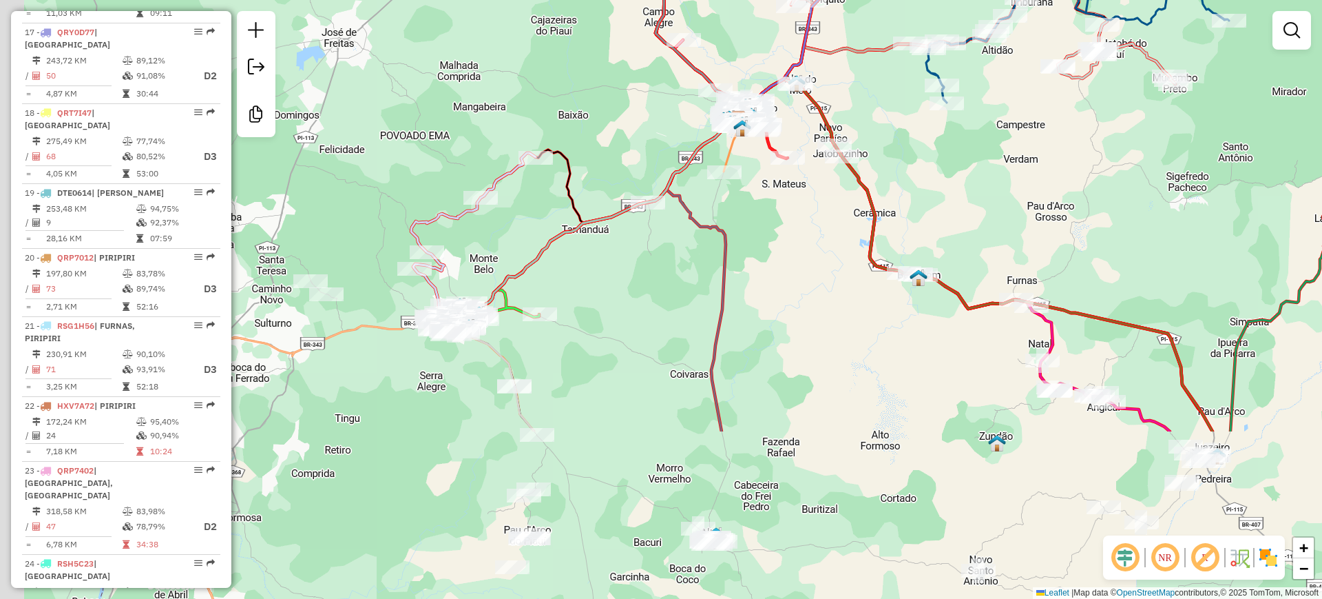
drag, startPoint x: 720, startPoint y: 342, endPoint x: 856, endPoint y: 118, distance: 262.3
click at [876, 108] on div "Janela de atendimento Grade de atendimento Capacidade Transportadoras Veículos …" at bounding box center [661, 299] width 1322 height 599
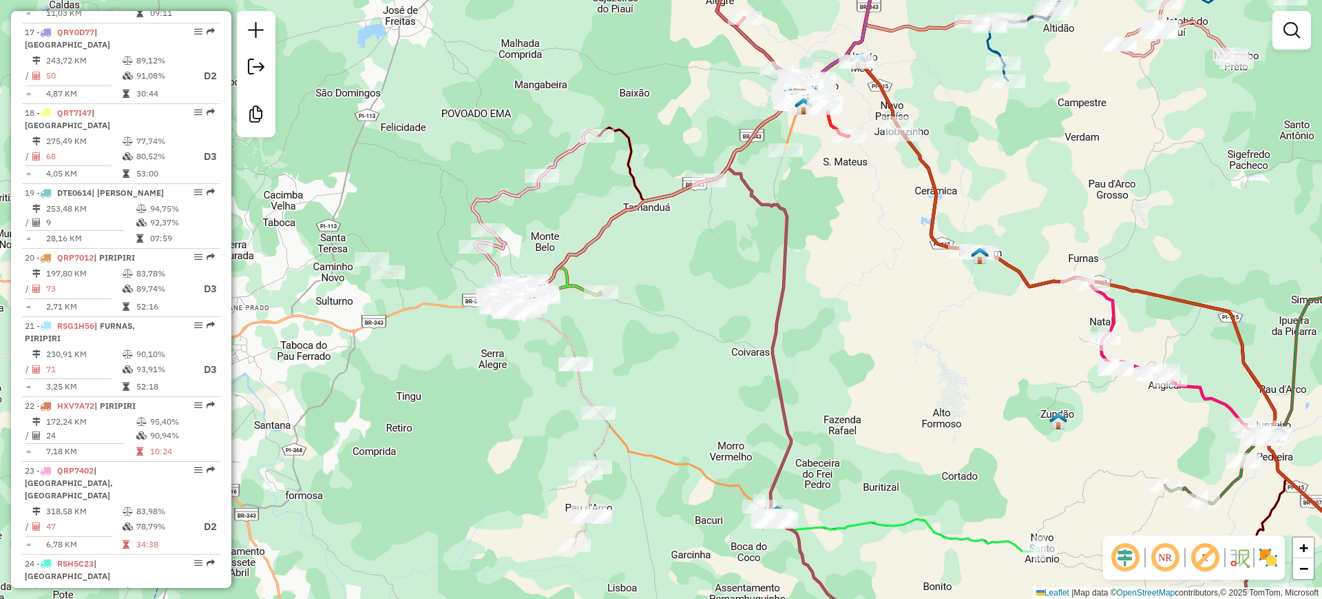
drag, startPoint x: 557, startPoint y: 337, endPoint x: 642, endPoint y: 311, distance: 88.7
click at [641, 323] on div "Janela de atendimento Grade de atendimento Capacidade Transportadoras Veículos …" at bounding box center [661, 299] width 1322 height 599
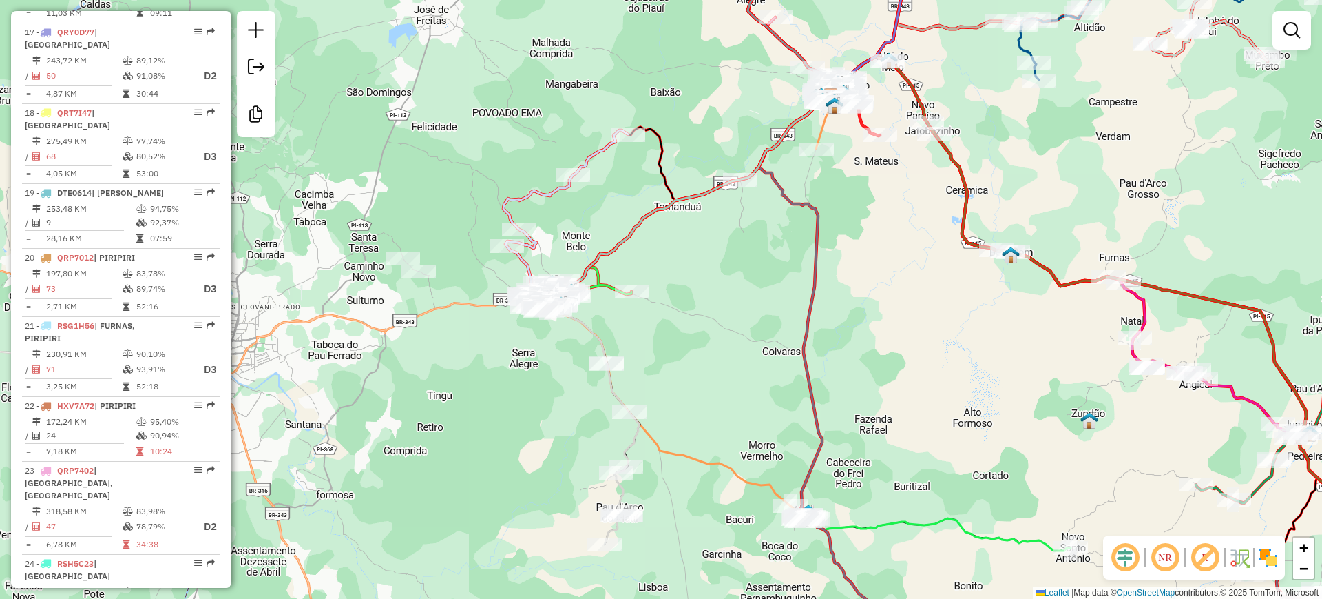
click at [546, 188] on icon at bounding box center [565, 217] width 125 height 174
select select "**********"
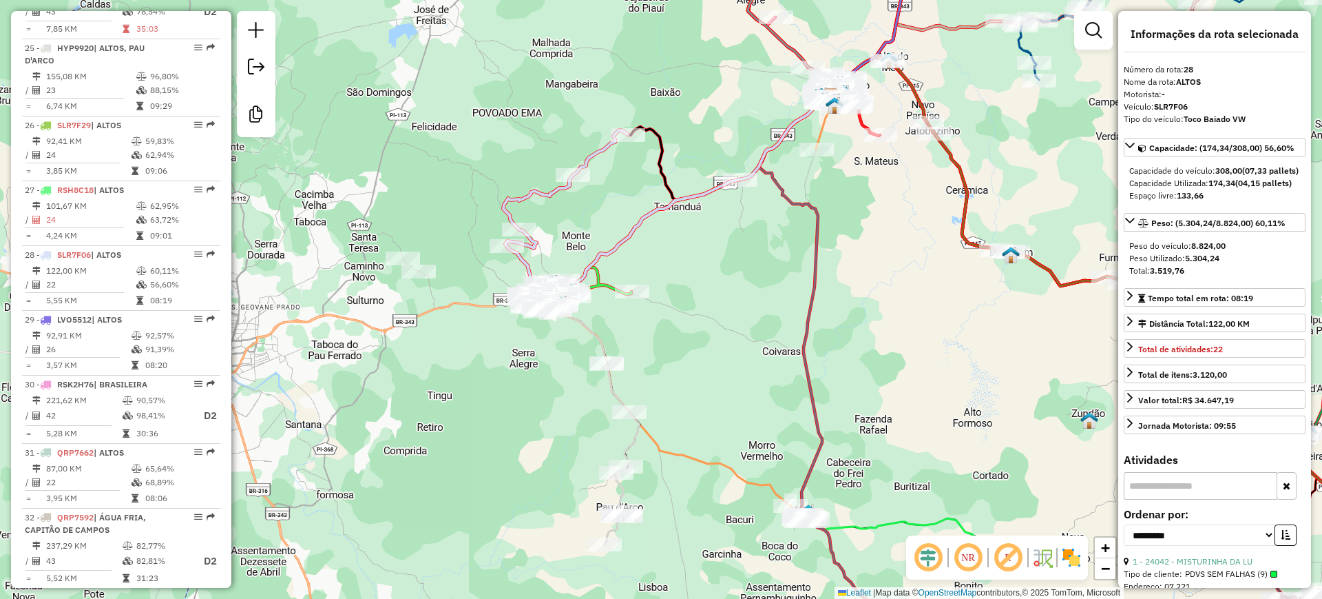
scroll to position [2457, 0]
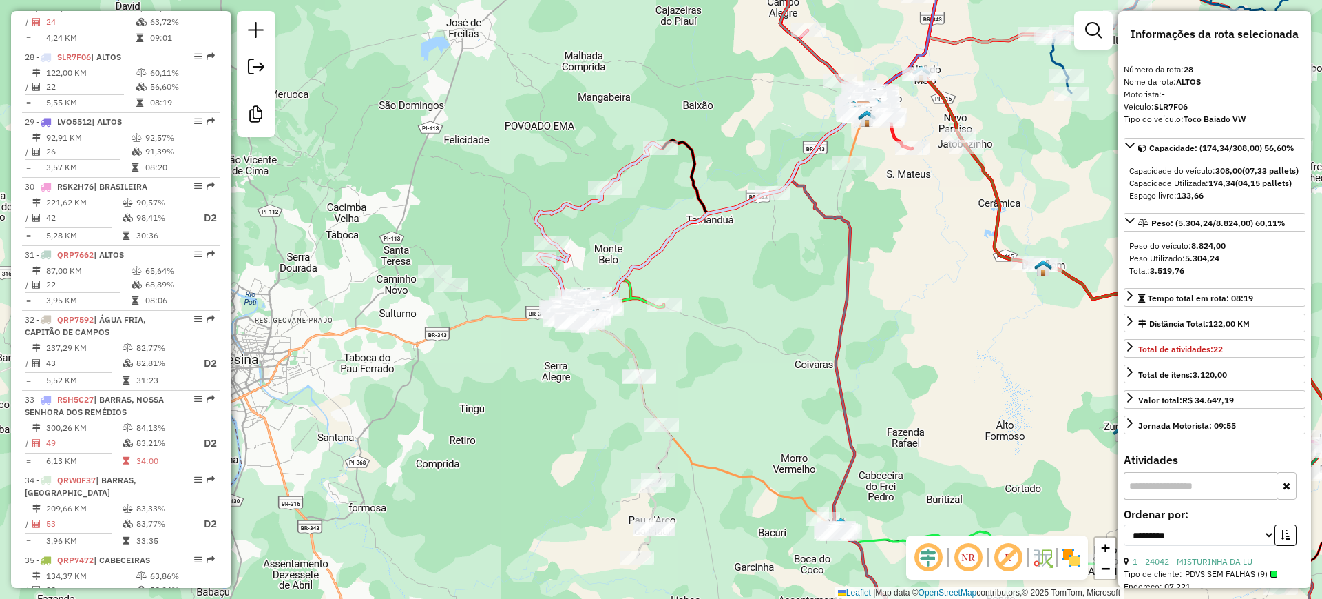
drag, startPoint x: 583, startPoint y: 114, endPoint x: 616, endPoint y: 127, distance: 34.9
click at [616, 127] on div "Janela de atendimento Grade de atendimento Capacidade Transportadoras Veículos …" at bounding box center [661, 299] width 1322 height 599
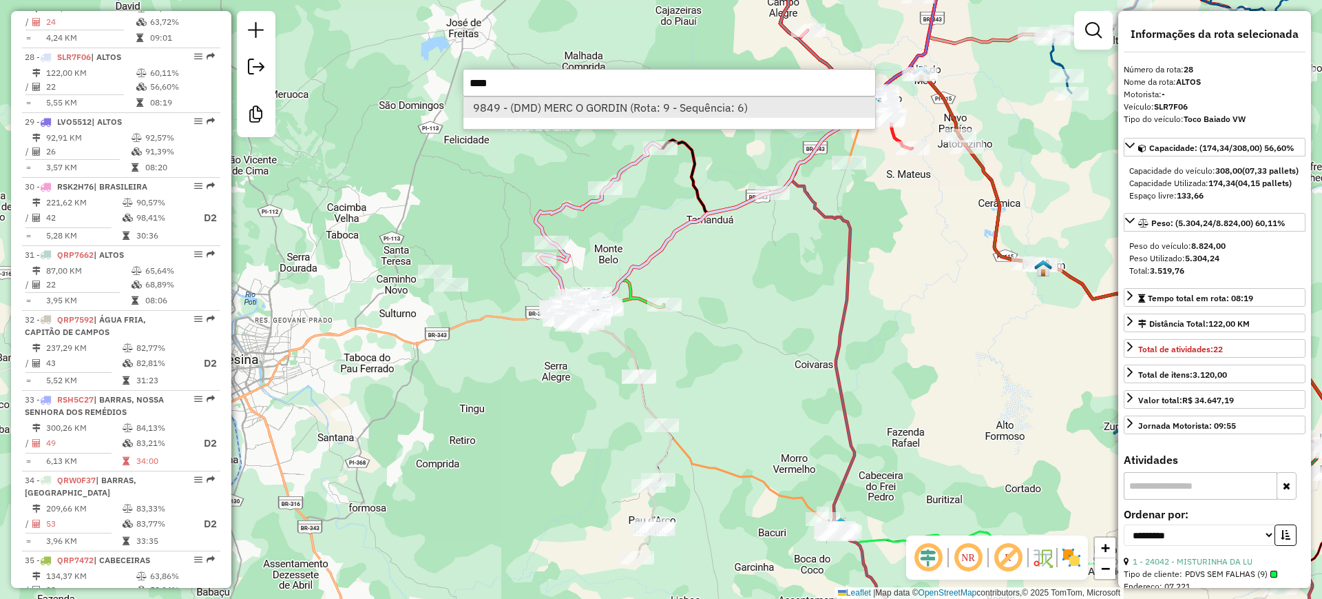
type input "****"
click at [570, 109] on li "9849 - (DMD) MERC O GORDIN (Rota: 9 - Sequência: 6)" at bounding box center [670, 107] width 412 height 21
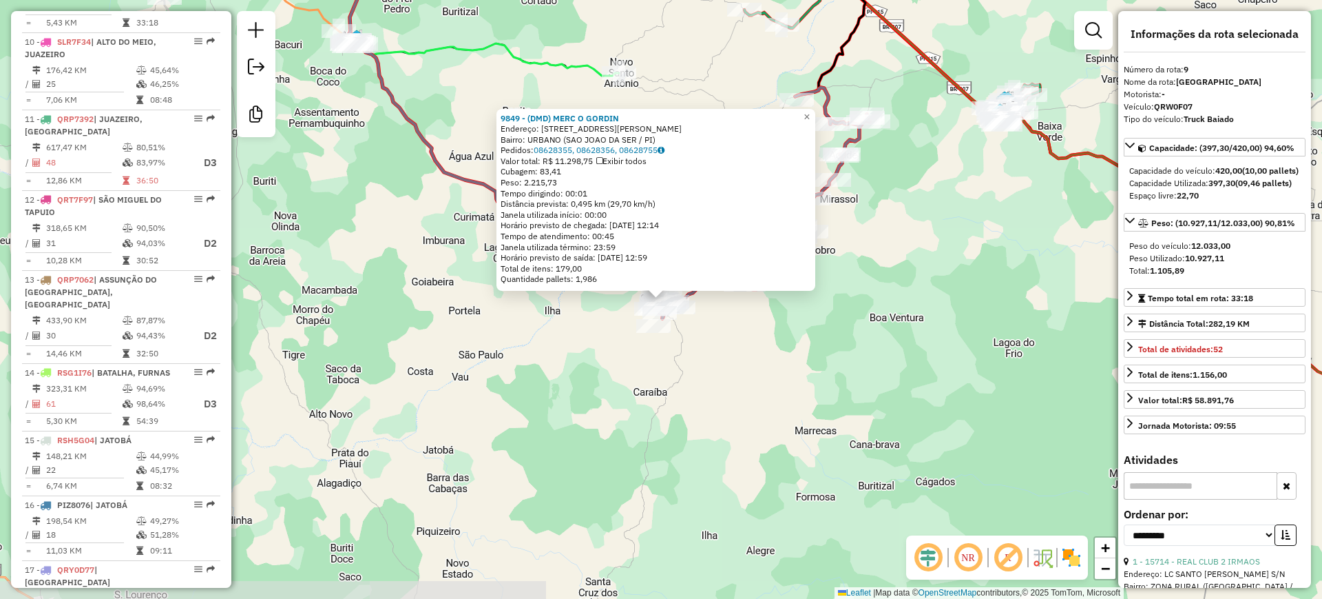
scroll to position [1057, 0]
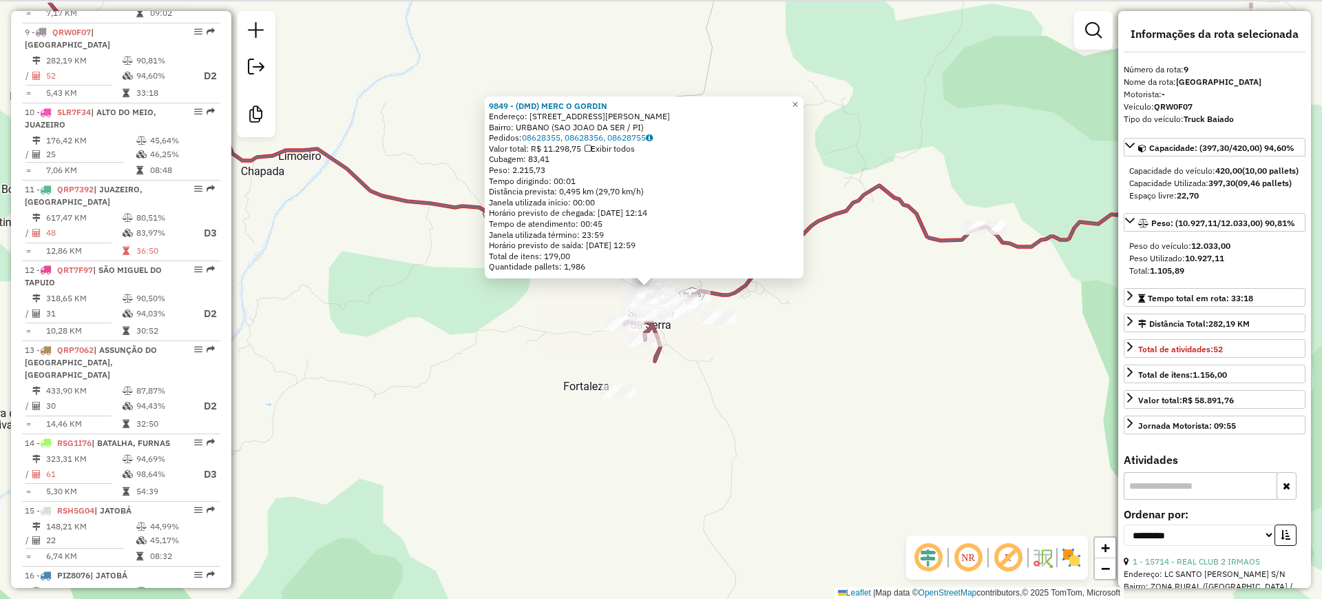
drag, startPoint x: 511, startPoint y: 280, endPoint x: 510, endPoint y: 338, distance: 58.5
click at [510, 338] on div "9849 - (DMD) MERC O GORDIN Endereço: [STREET_ADDRESS][PERSON_NAME] Bairro: URBA…" at bounding box center [661, 299] width 1322 height 599
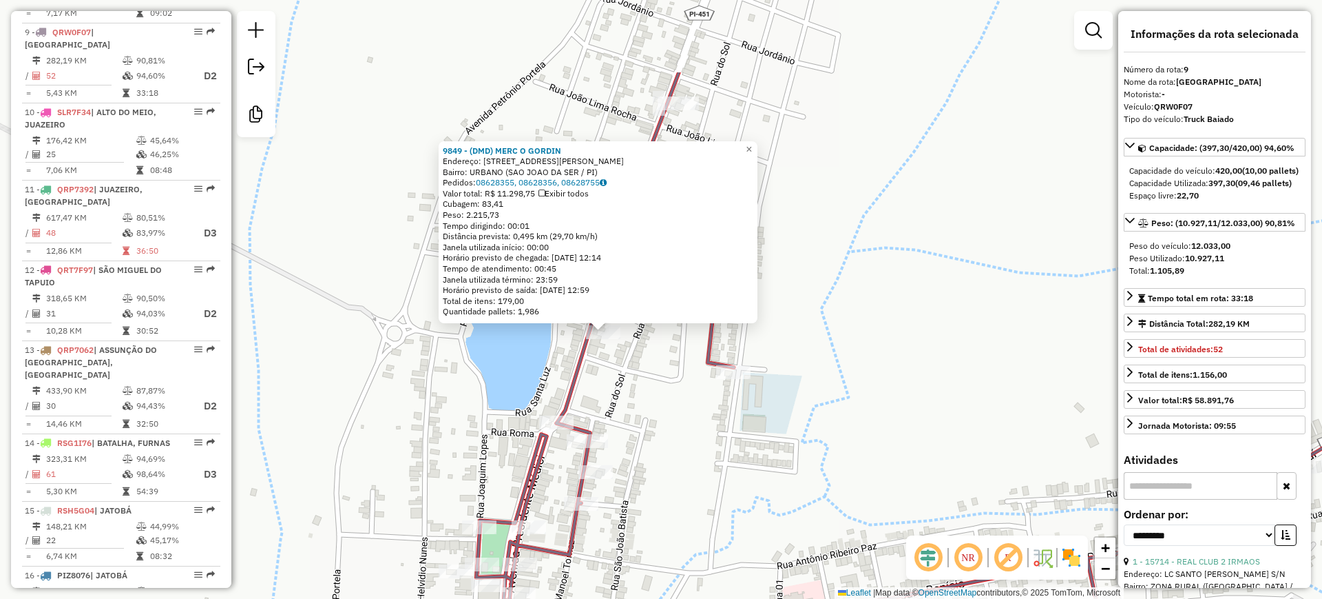
drag, startPoint x: 500, startPoint y: 278, endPoint x: 503, endPoint y: 371, distance: 93.0
click at [503, 371] on div "9849 - (DMD) MERC O GORDIN Endereço: [STREET_ADDRESS][PERSON_NAME] Bairro: URBA…" at bounding box center [661, 299] width 1322 height 599
click at [511, 180] on link "08628355, 08628356, 08628755" at bounding box center [541, 182] width 131 height 10
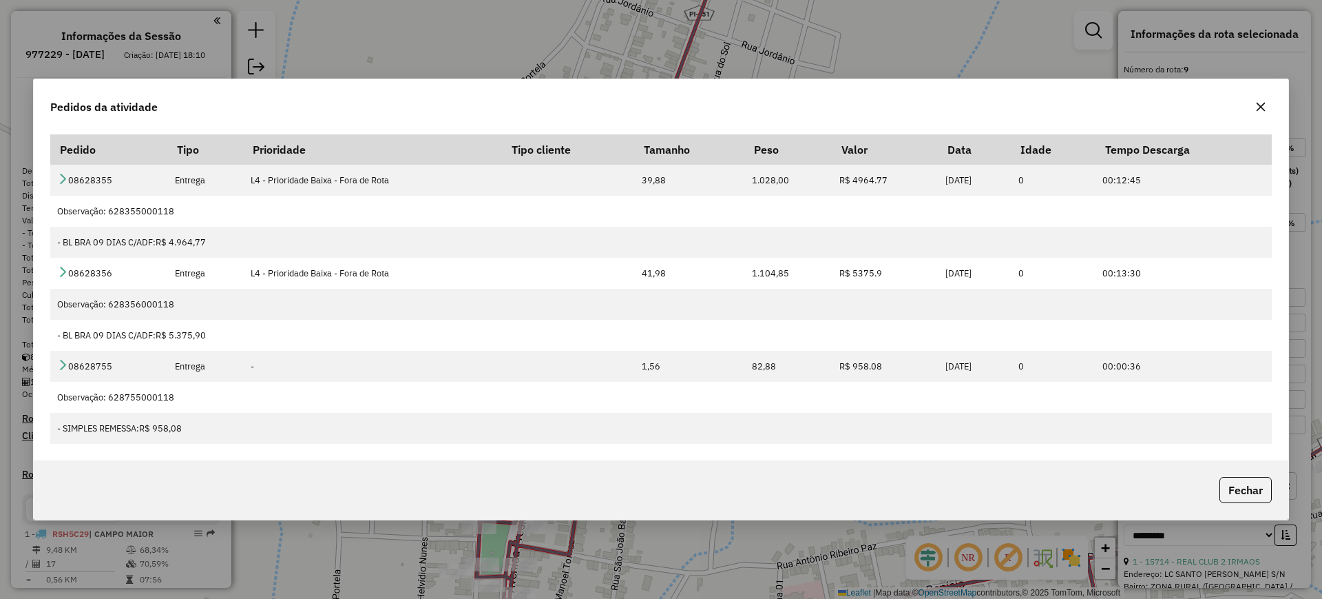
select select "**********"
